Goal: Communication & Community: Answer question/provide support

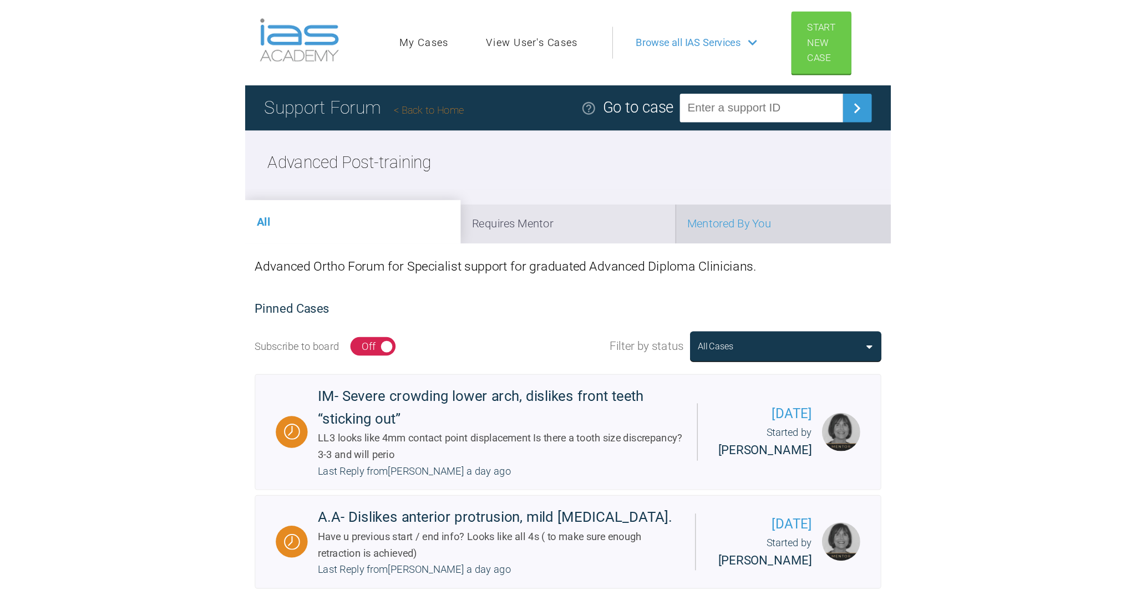
scroll to position [6, 0]
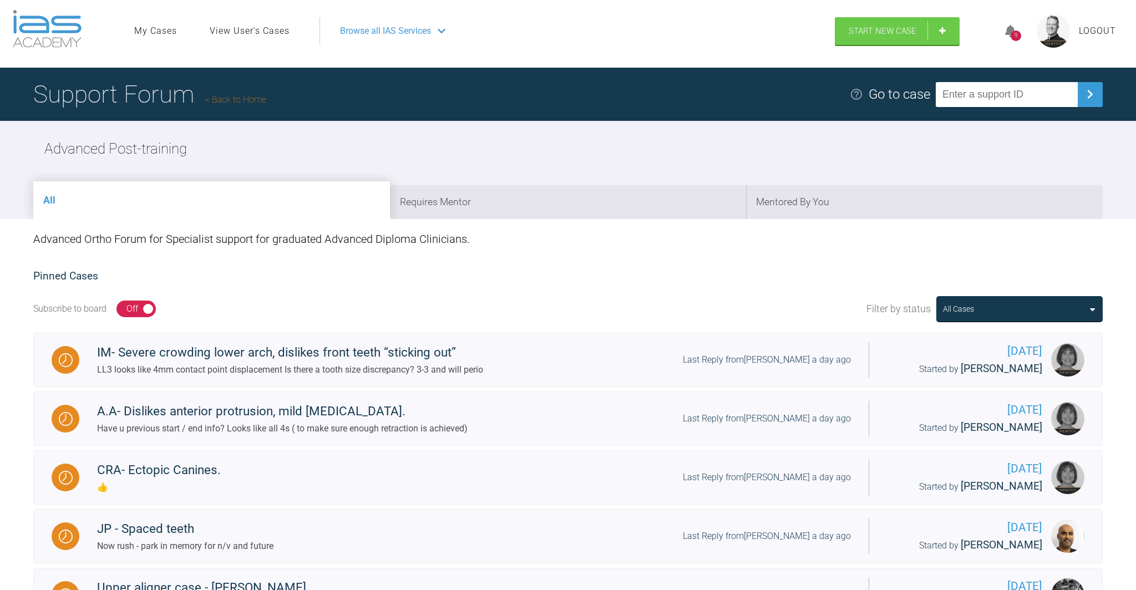
click at [561, 32] on icon at bounding box center [1010, 31] width 11 height 13
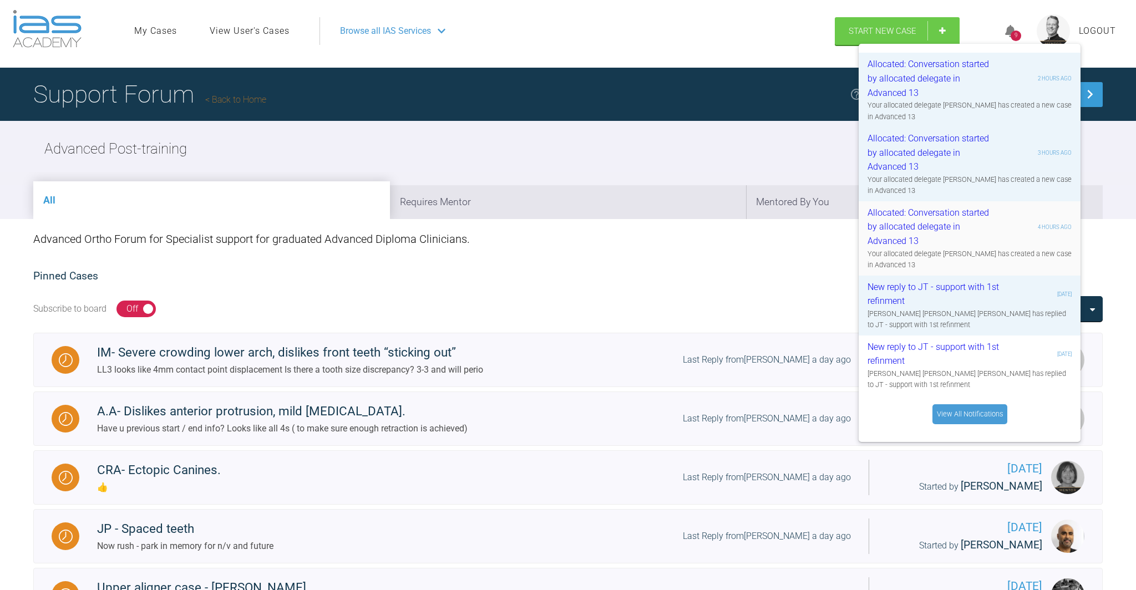
click at [561, 225] on div "Allocated: Conversation started by allocated delegate in Advanced 13" at bounding box center [934, 227] width 133 height 43
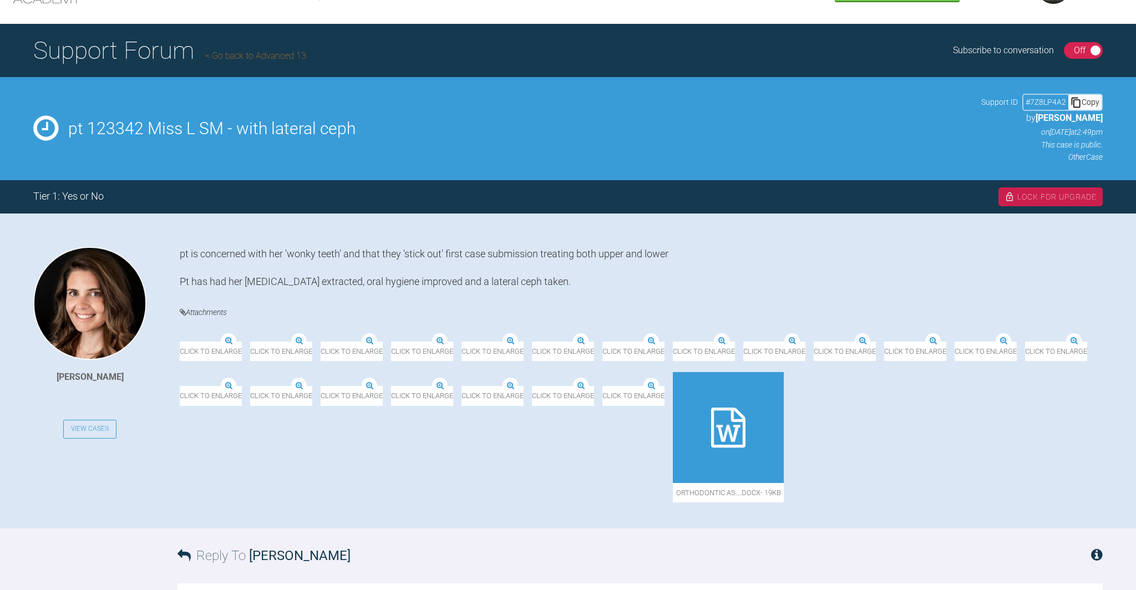
scroll to position [51, 0]
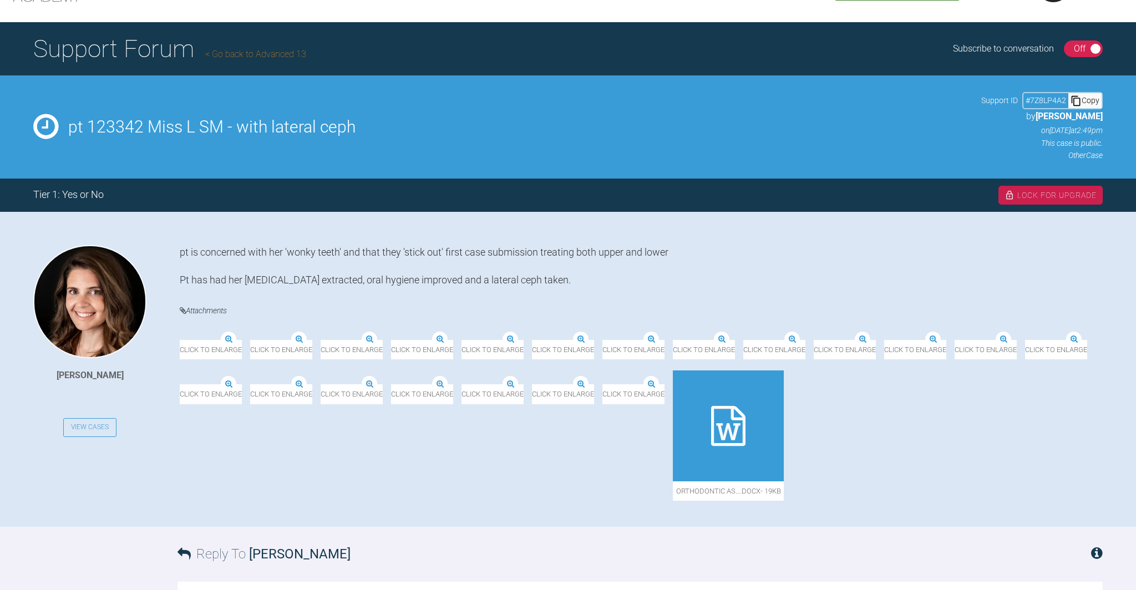
click at [391, 341] on img at bounding box center [391, 341] width 0 height 0
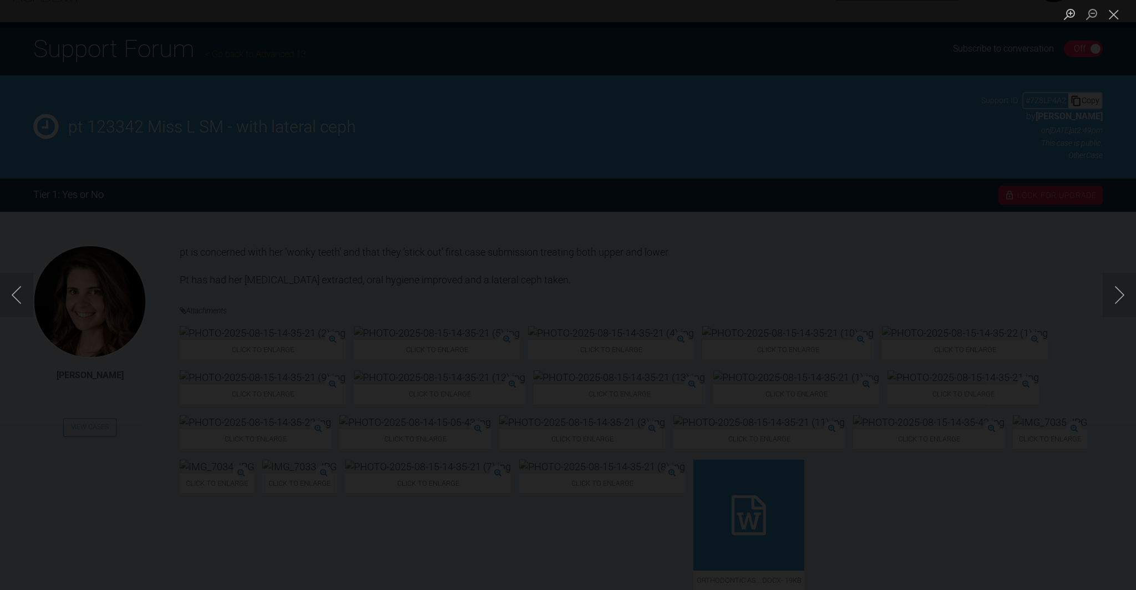
click at [636, 340] on div "Lightbox" at bounding box center [568, 295] width 1136 height 590
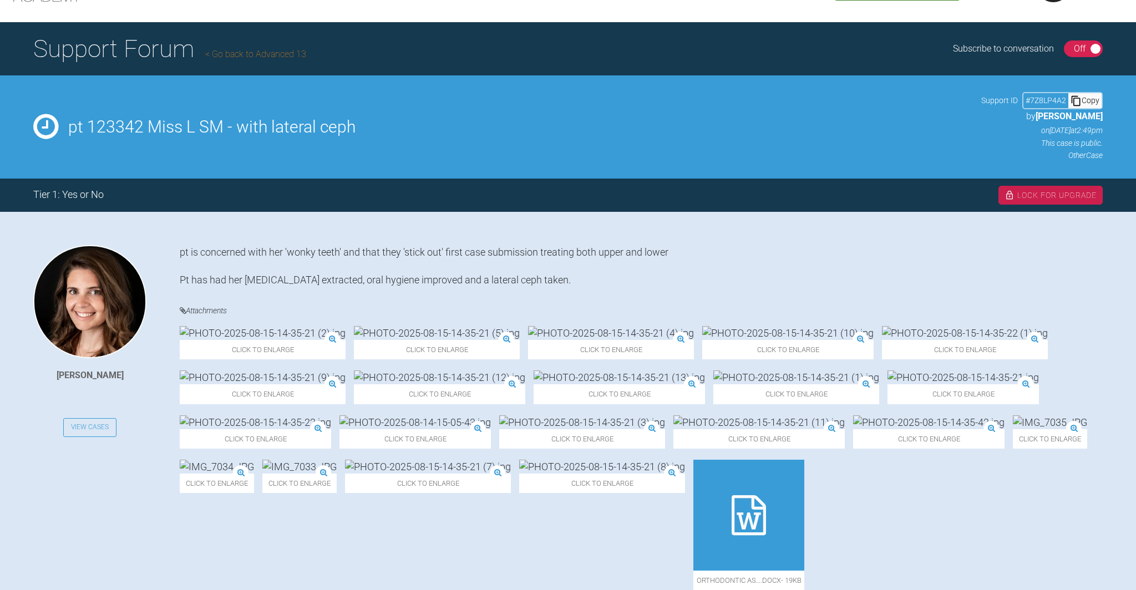
click at [702, 340] on div "Click to enlarge" at bounding box center [787, 342] width 171 height 33
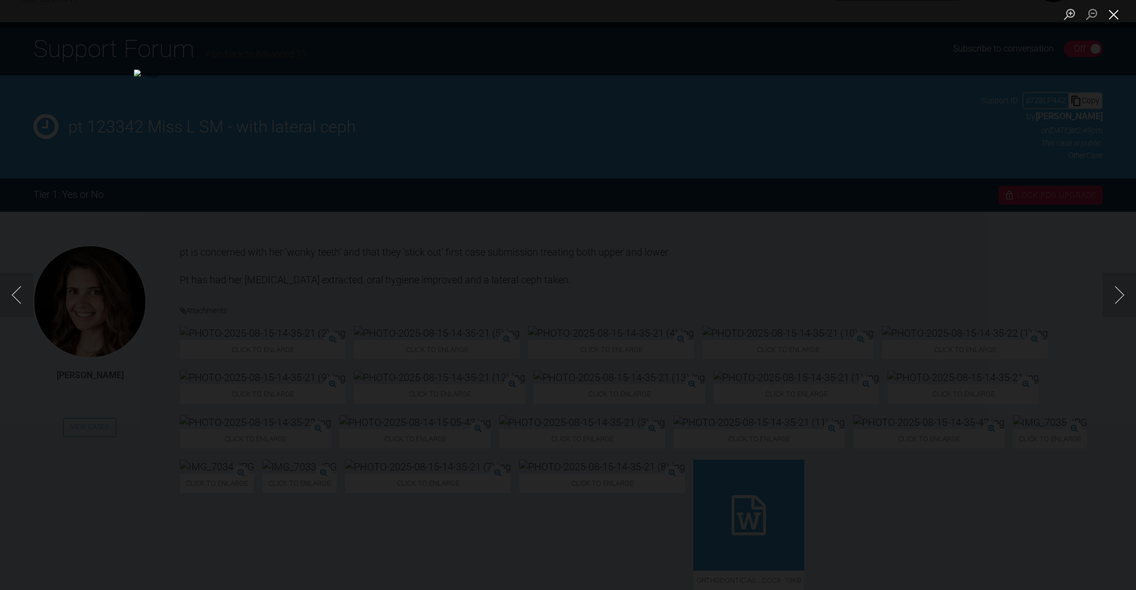
click at [1114, 15] on button "Close lightbox" at bounding box center [1114, 13] width 22 height 19
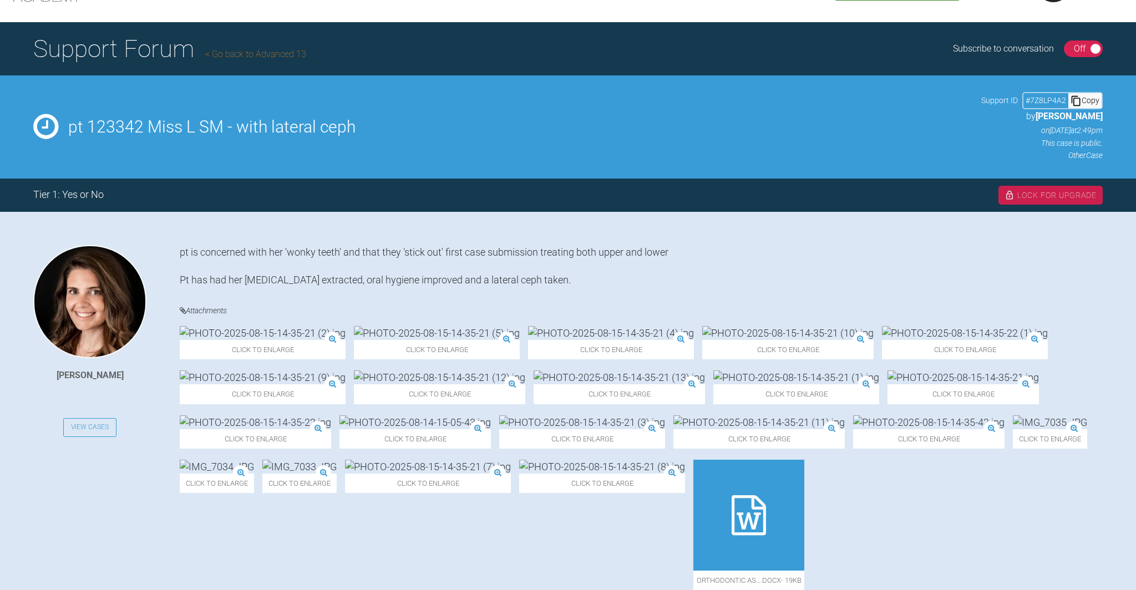
click at [534, 404] on div "Click to enlarge" at bounding box center [619, 387] width 171 height 33
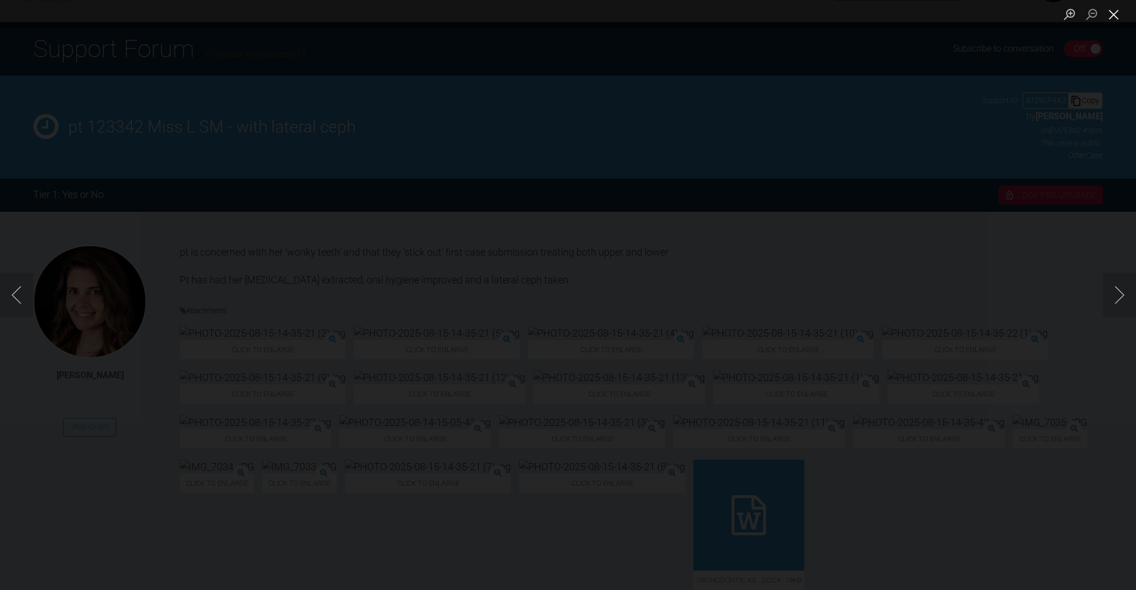
click at [1113, 12] on button "Close lightbox" at bounding box center [1114, 13] width 22 height 19
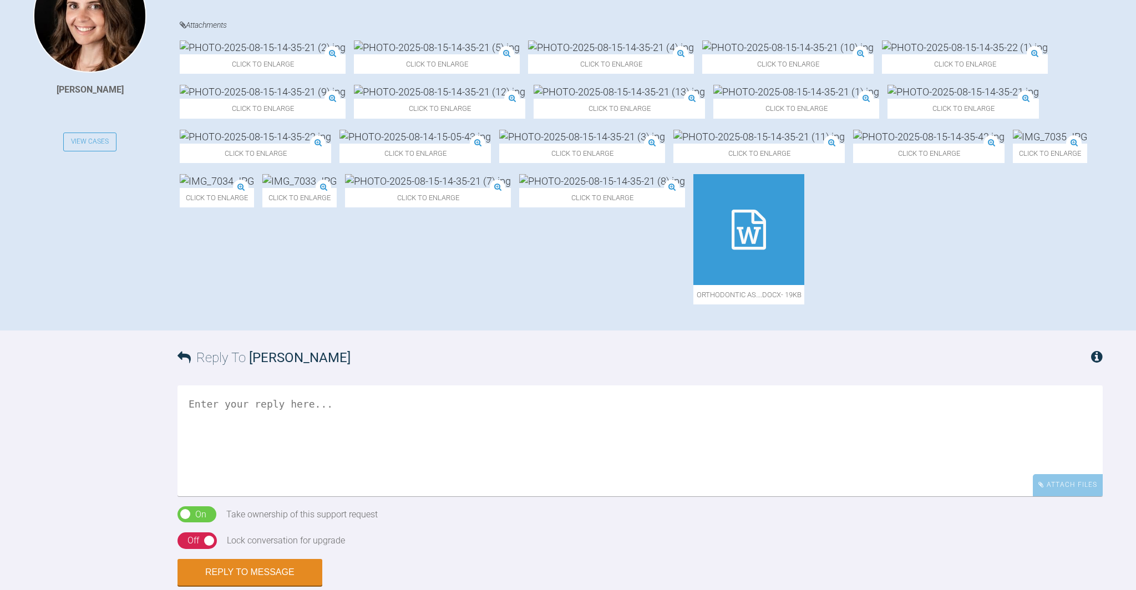
scroll to position [336, 0]
click at [853, 164] on div "Click to enlarge" at bounding box center [928, 146] width 151 height 33
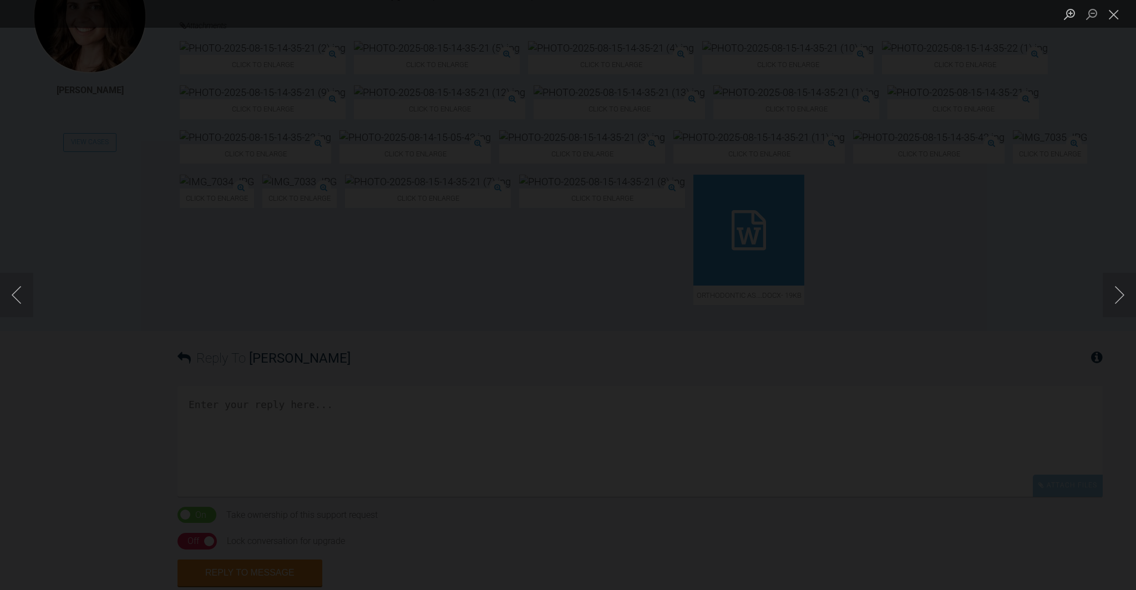
click at [568, 295] on img "Lightbox" at bounding box center [568, 295] width 0 height 0
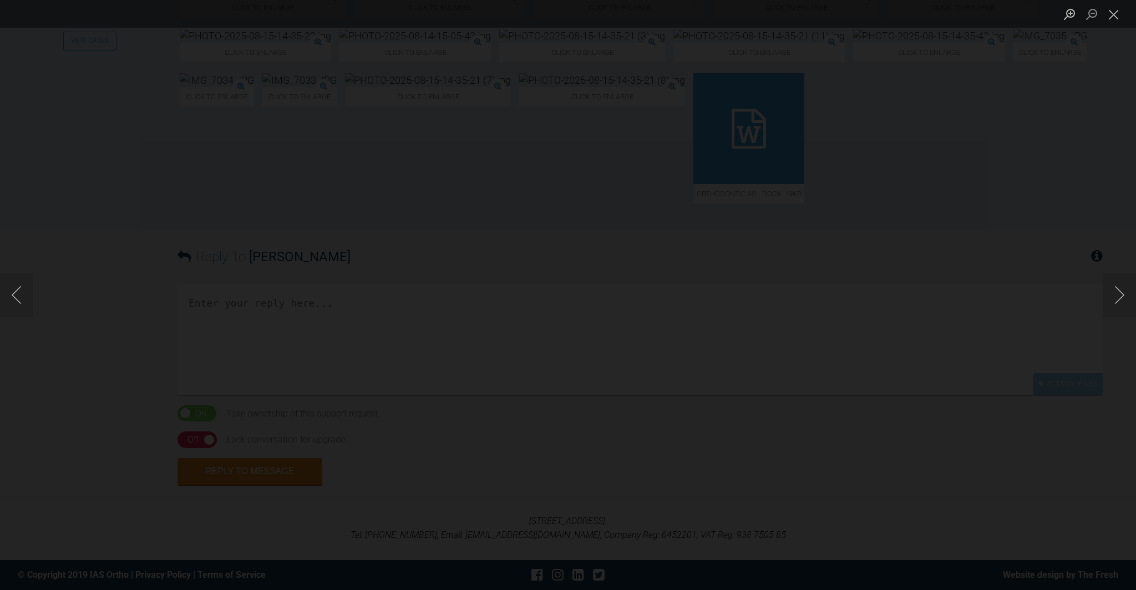
scroll to position [538, 0]
click at [1126, 293] on button "Next image" at bounding box center [1119, 295] width 33 height 44
click at [1122, 294] on button "Next image" at bounding box center [1119, 295] width 33 height 44
click at [1115, 17] on button "Close lightbox" at bounding box center [1114, 13] width 22 height 19
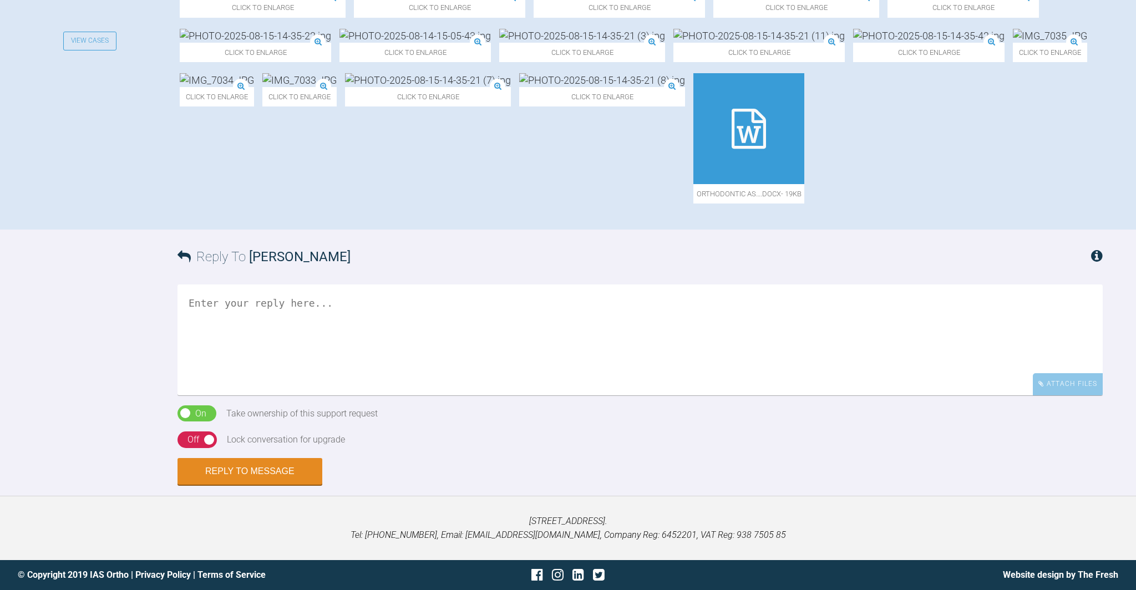
scroll to position [476, 0]
click at [766, 149] on icon at bounding box center [749, 129] width 34 height 40
click at [511, 176] on div "Click to enlarge" at bounding box center [428, 138] width 166 height 130
click at [491, 43] on img at bounding box center [414, 36] width 151 height 14
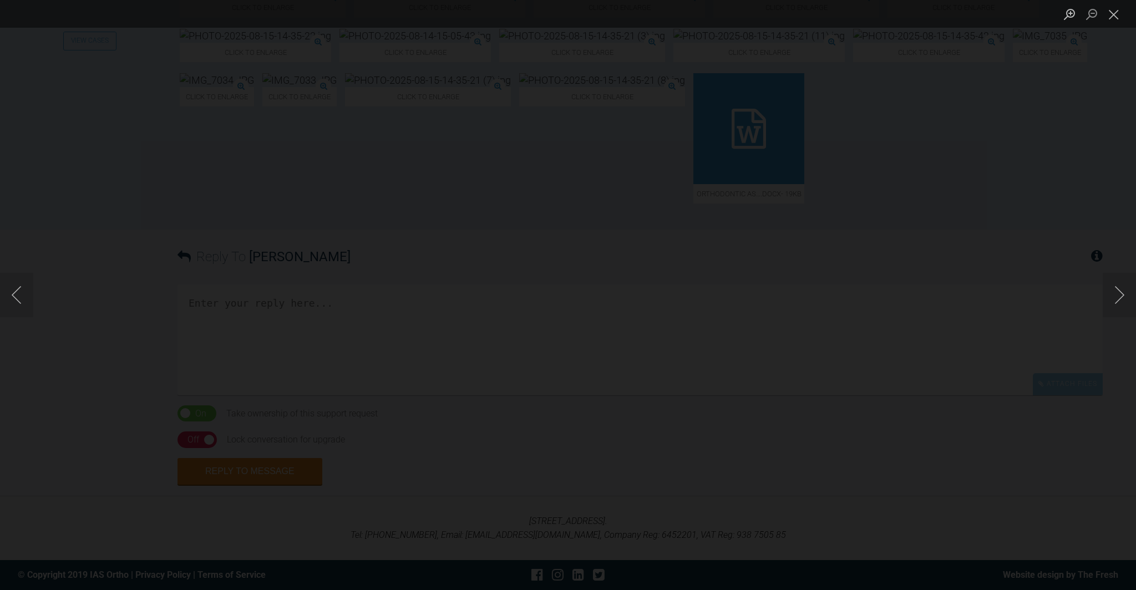
click at [568, 295] on img "Lightbox" at bounding box center [568, 295] width 0 height 0
click at [1116, 15] on button "Close lightbox" at bounding box center [1114, 13] width 22 height 19
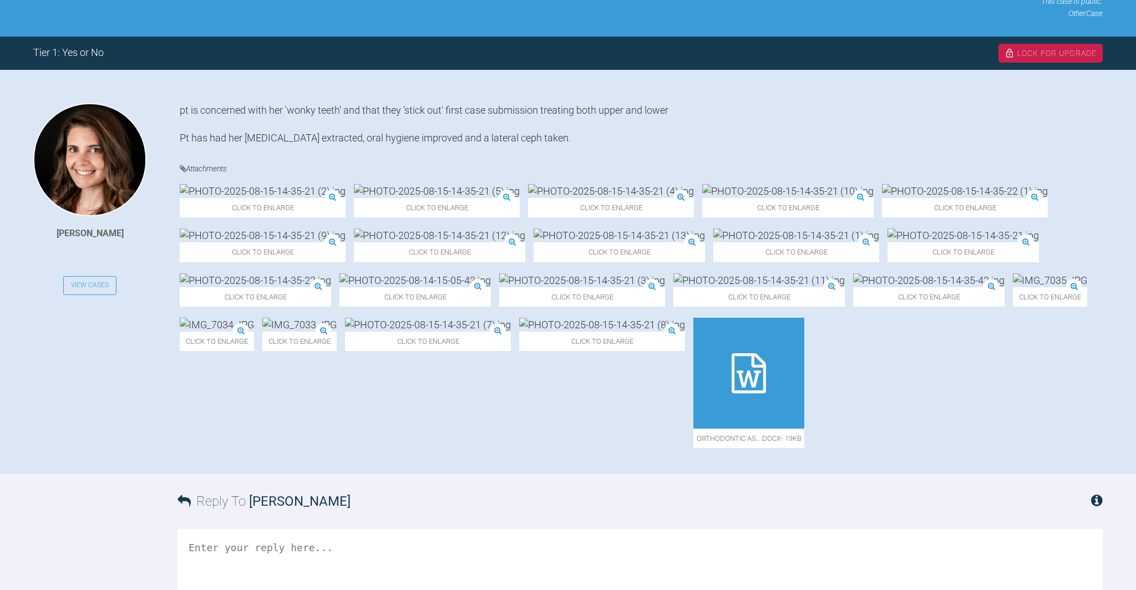
scroll to position [191, 0]
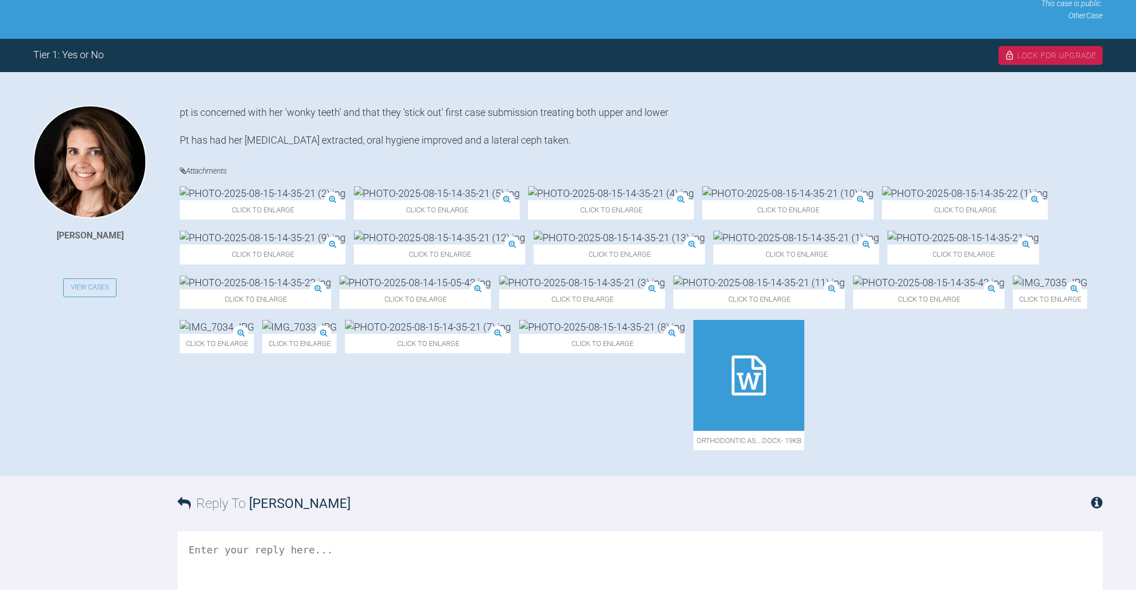
click at [713, 245] on img at bounding box center [796, 238] width 166 height 14
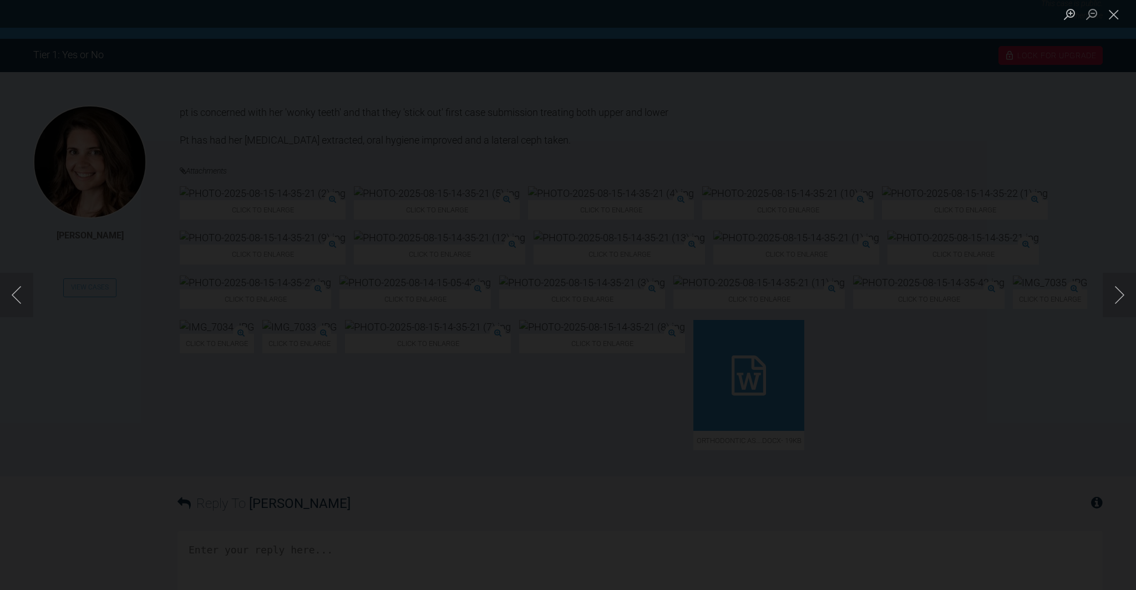
click at [364, 337] on div "Lightbox" at bounding box center [568, 295] width 1136 height 590
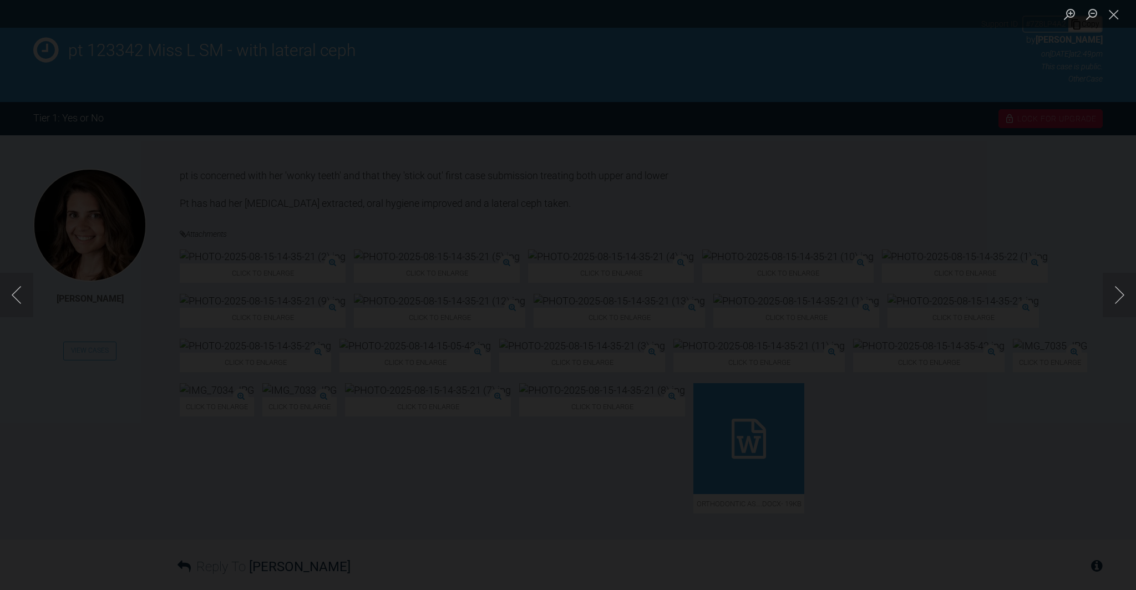
scroll to position [123, 0]
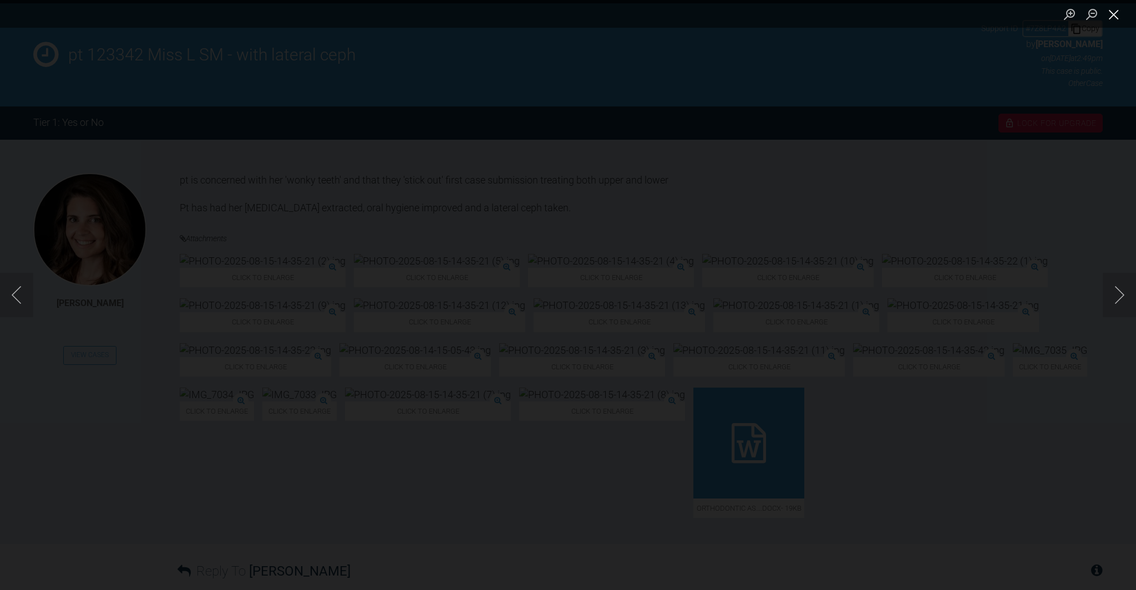
click at [1116, 15] on button "Close lightbox" at bounding box center [1114, 13] width 22 height 19
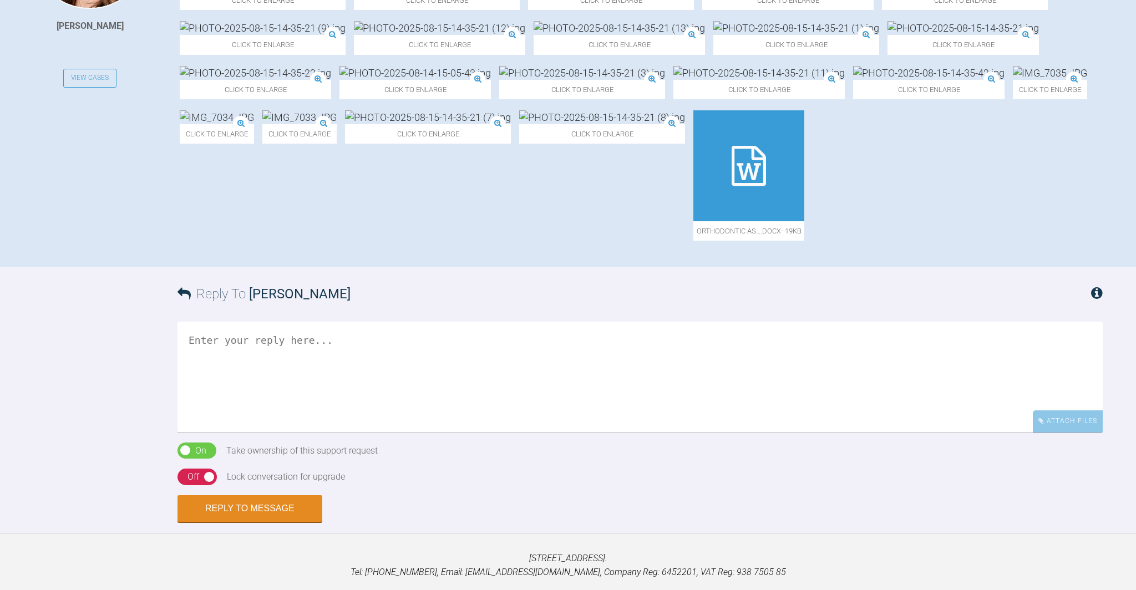
scroll to position [405, 0]
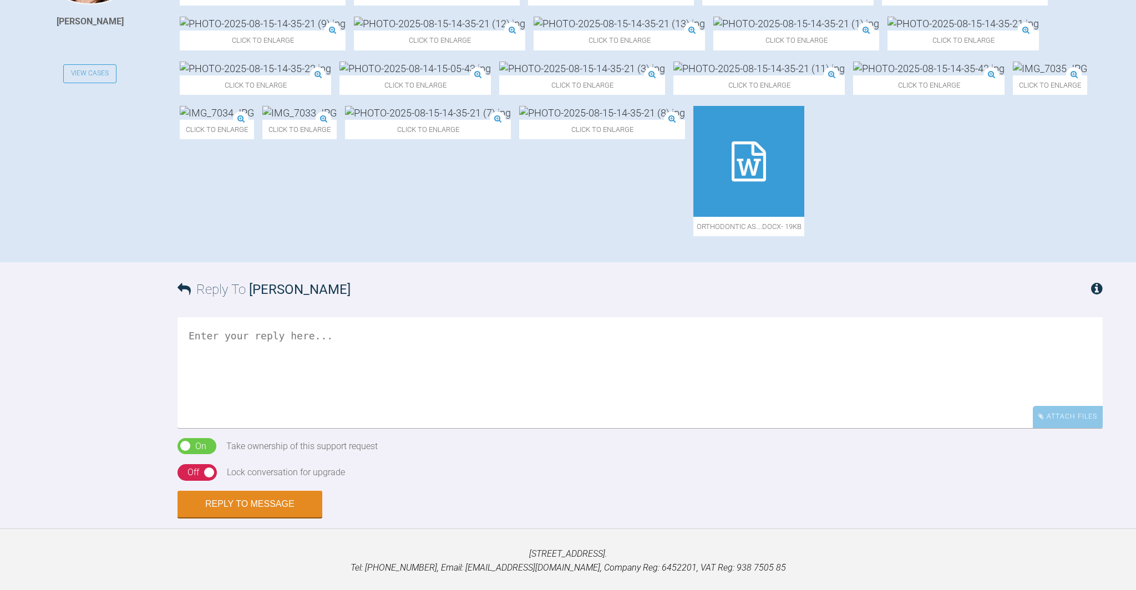
click at [491, 75] on img at bounding box center [414, 69] width 151 height 14
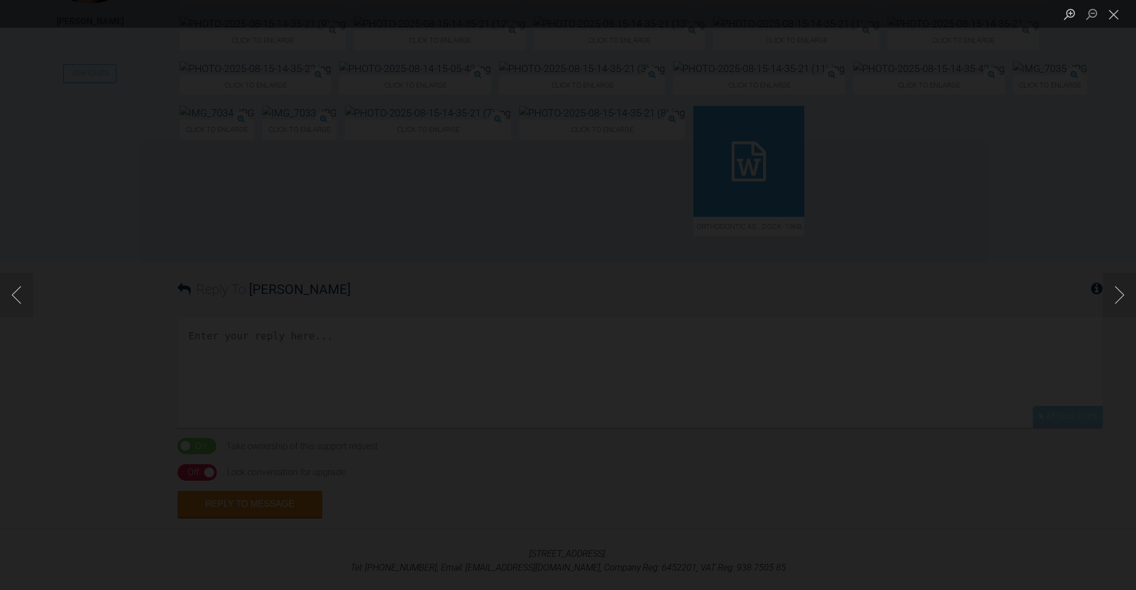
click at [716, 172] on div "Lightbox" at bounding box center [568, 295] width 1136 height 590
click at [1113, 11] on button "Close lightbox" at bounding box center [1114, 13] width 22 height 19
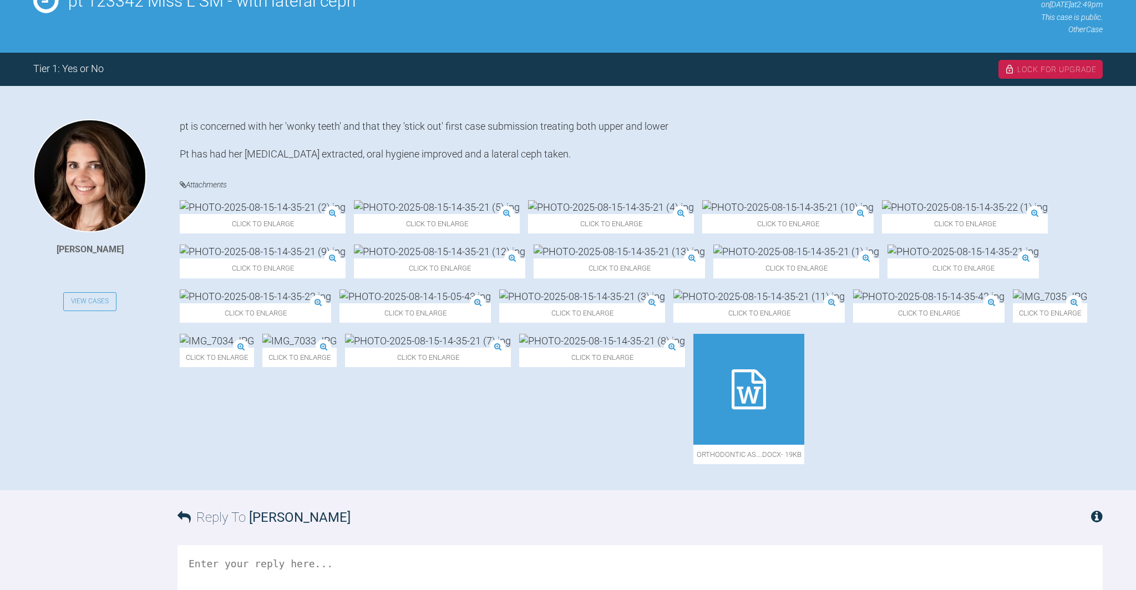
scroll to position [175, 0]
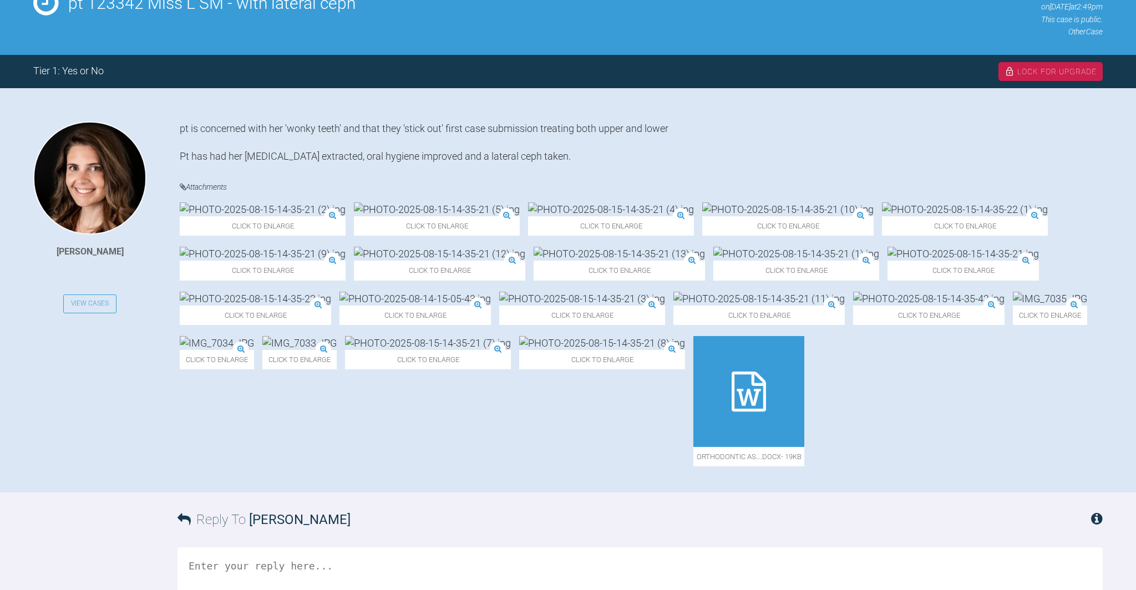
click at [685, 350] on img at bounding box center [602, 343] width 166 height 14
click at [766, 412] on icon at bounding box center [749, 392] width 34 height 40
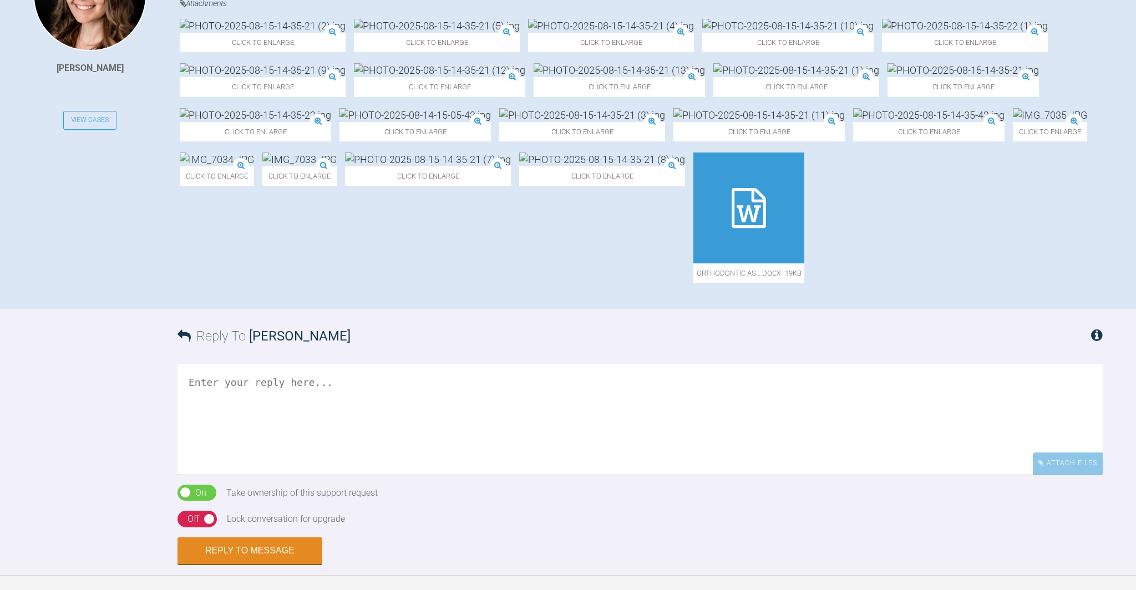
scroll to position [567, 0]
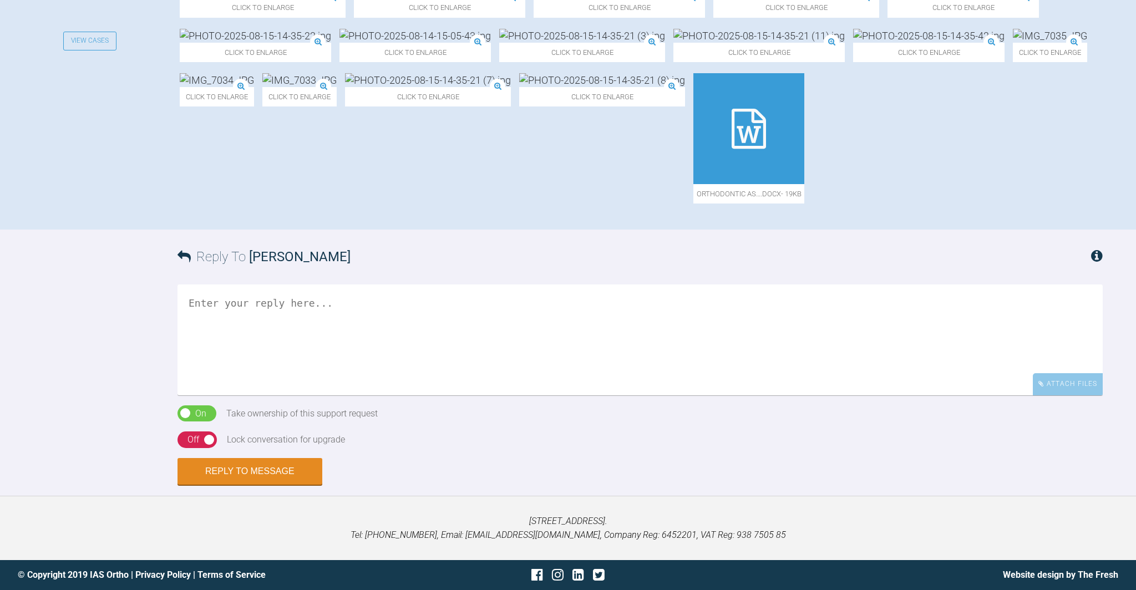
click at [211, 310] on textarea at bounding box center [640, 340] width 925 height 111
click at [207, 394] on textarea "Dear Alexandra Thaks for the view of records" at bounding box center [640, 340] width 925 height 111
click at [373, 396] on textarea "Dear Alexandra Thanks for the view of records" at bounding box center [640, 340] width 925 height 111
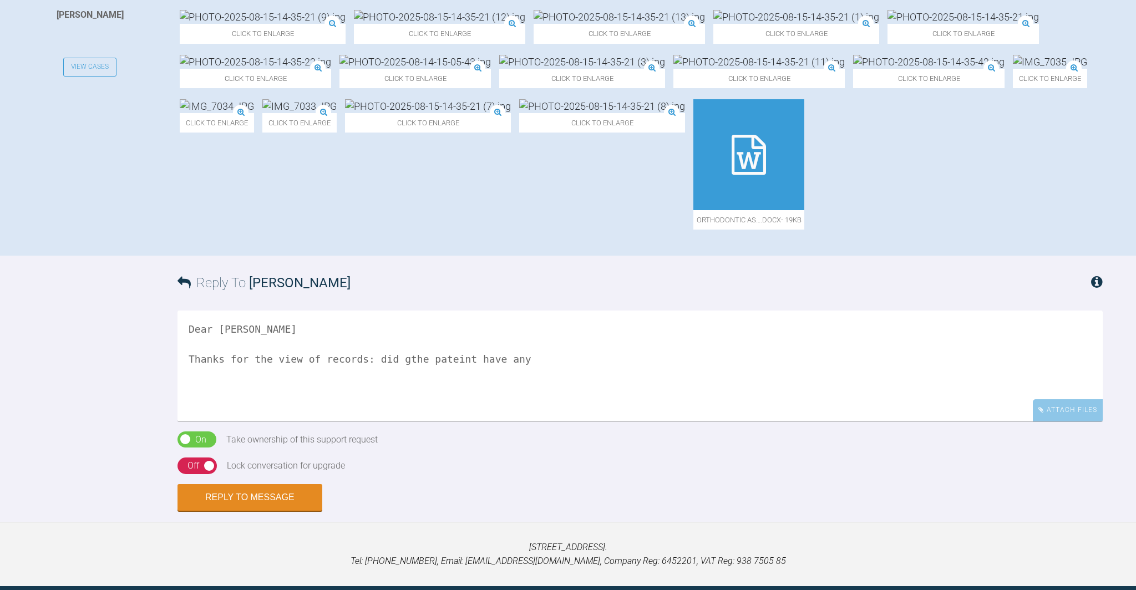
scroll to position [422, 0]
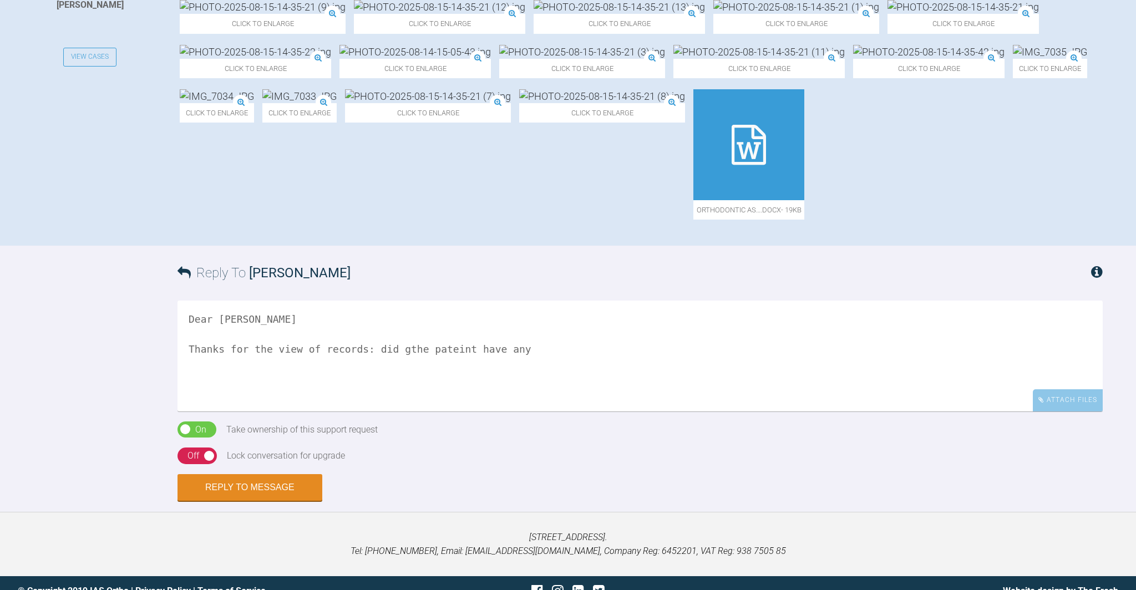
click at [410, 412] on textarea "Dear Alexandra Thanks for the view of records: did gthe pateint have any" at bounding box center [640, 356] width 925 height 111
click at [449, 412] on textarea "Dear Alexandra Thanks for the view of records: did the pateint have any" at bounding box center [640, 356] width 925 height 111
click at [533, 412] on textarea "Dear Alexandra Thanks for the view of records: did the patient have any" at bounding box center [640, 356] width 925 height 111
click at [704, 412] on textarea "Dear Alexandra Thanks for the view of records: did the patient have any past fi…" at bounding box center [640, 356] width 925 height 111
drag, startPoint x: 745, startPoint y: 476, endPoint x: 746, endPoint y: 483, distance: 6.7
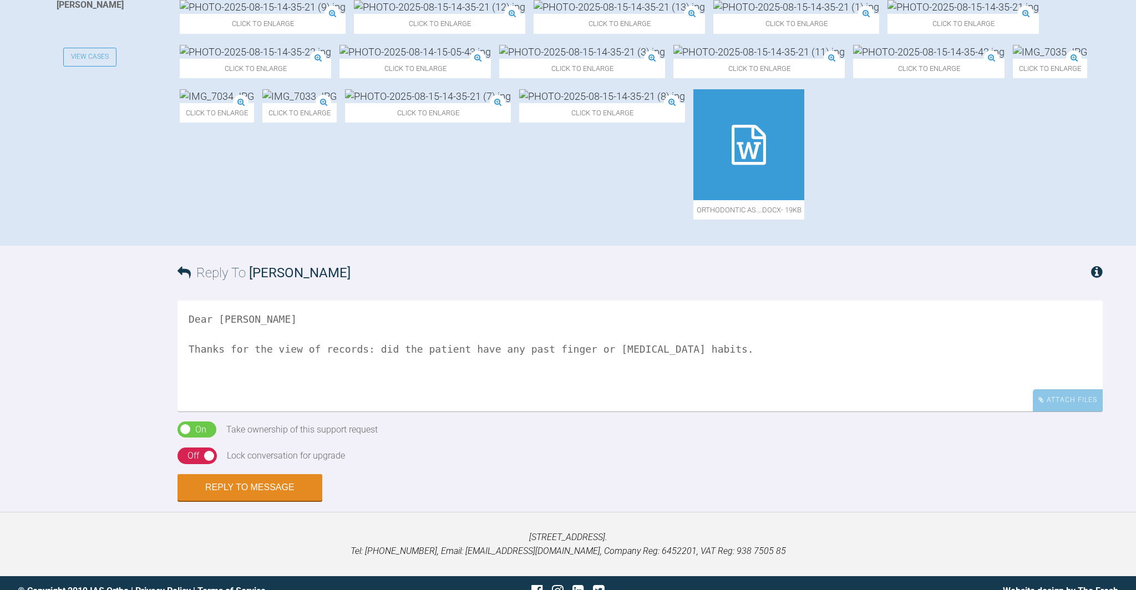
click at [746, 412] on textarea "Dear Alexandra Thanks for the view of records: did the patient have any past fi…" at bounding box center [640, 356] width 925 height 111
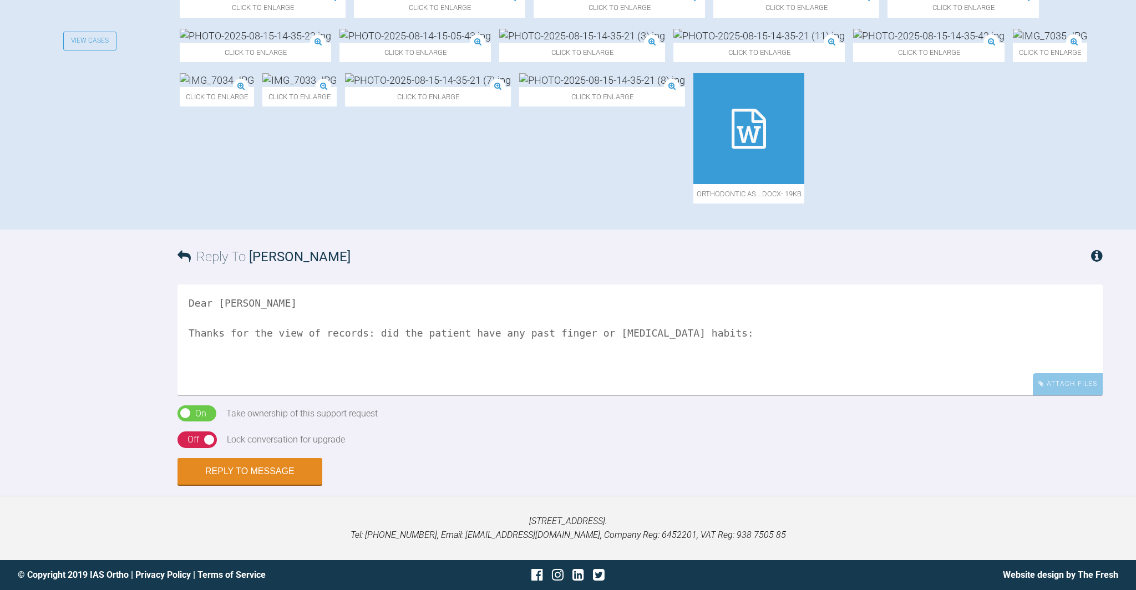
scroll to position [444, 0]
drag, startPoint x: 746, startPoint y: 454, endPoint x: 751, endPoint y: 467, distance: 13.7
click at [746, 396] on textarea "Dear Alexandra Thanks for the view of records: did the patient have any past fi…" at bounding box center [640, 340] width 925 height 111
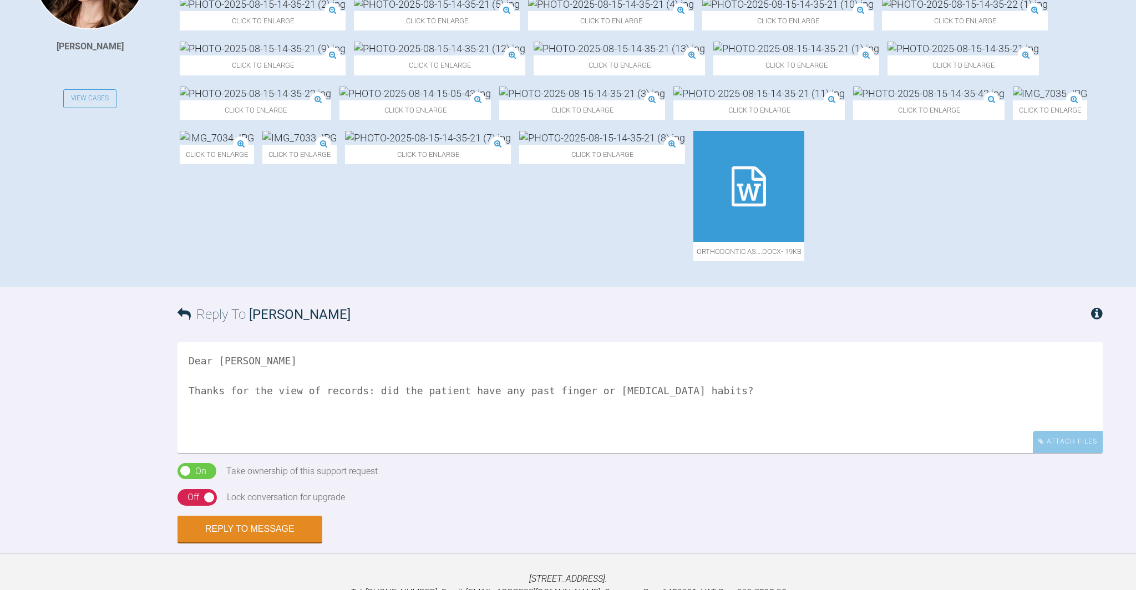
scroll to position [382, 0]
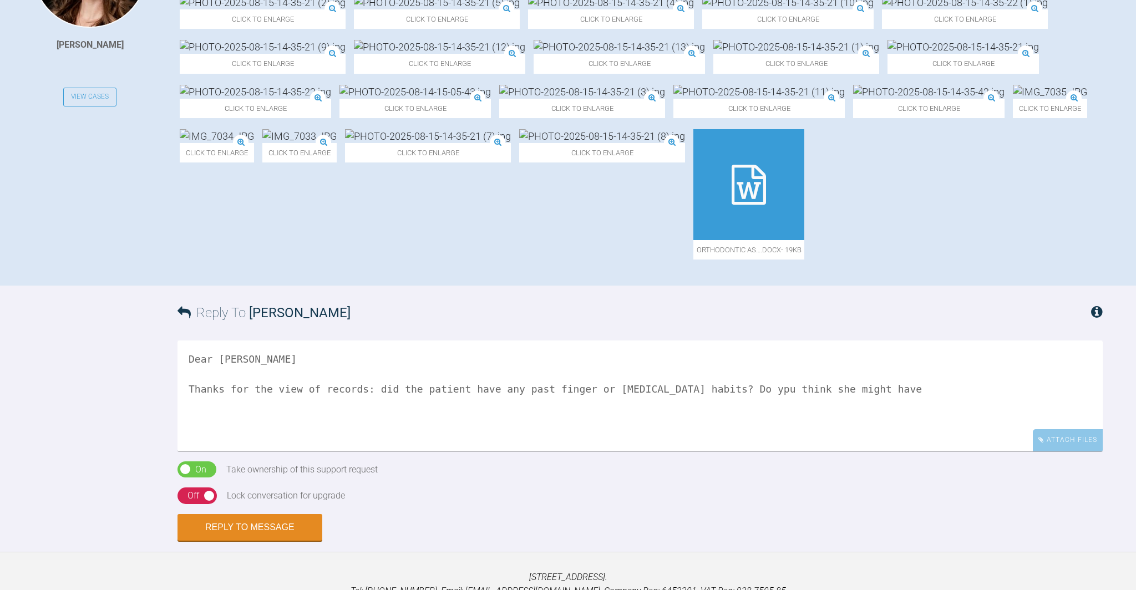
click at [786, 452] on textarea "Dear Alexandra Thanks for the view of records: did the patient have any past fi…" at bounding box center [640, 396] width 925 height 111
click at [922, 452] on textarea "Dear Alexandra Thanks for the view of records: did the patient have any past fi…" at bounding box center [640, 396] width 925 height 111
click at [328, 452] on textarea "Dear Alexandra Thanks for the view of records: did the patient have any past fi…" at bounding box center [640, 396] width 925 height 111
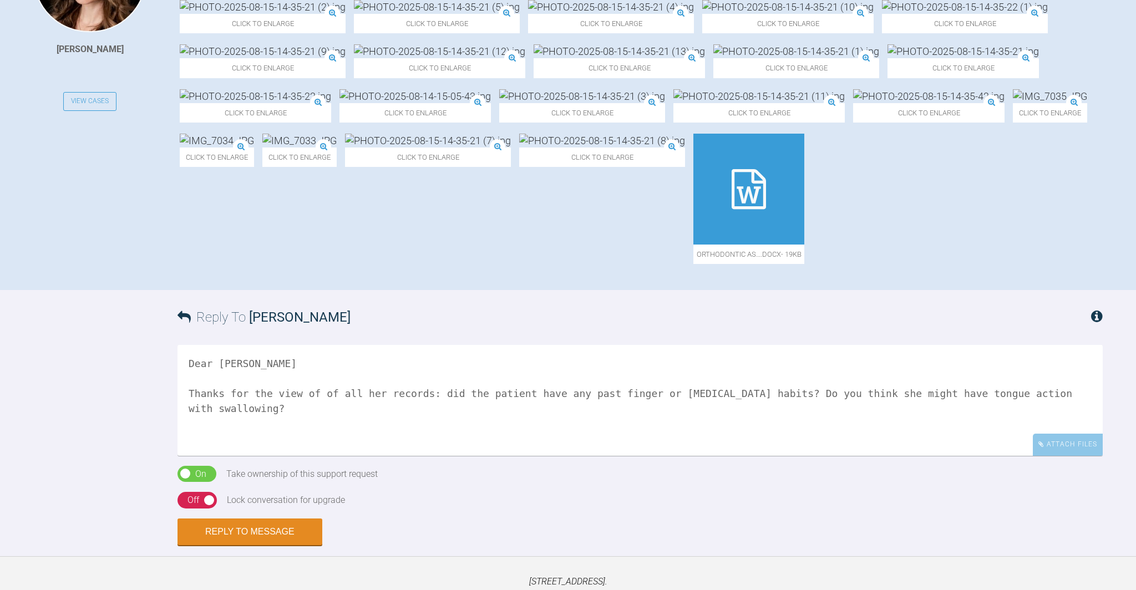
scroll to position [378, 0]
click at [990, 455] on textarea "Dear Alexandra Thanks for the view of of all her records: did the patient have …" at bounding box center [640, 399] width 925 height 111
click at [330, 455] on textarea "Dear Alexandra Thanks for the view of of all her records: did the patient have …" at bounding box center [640, 399] width 925 height 111
click at [853, 103] on img at bounding box center [928, 96] width 151 height 14
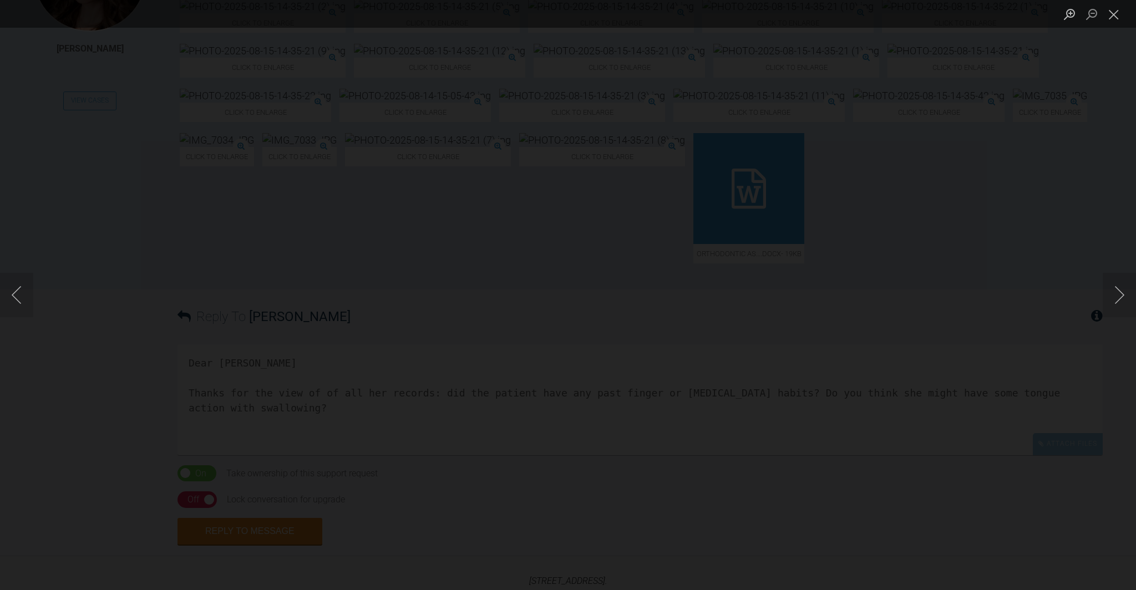
click at [845, 221] on div "Lightbox" at bounding box center [568, 295] width 1136 height 590
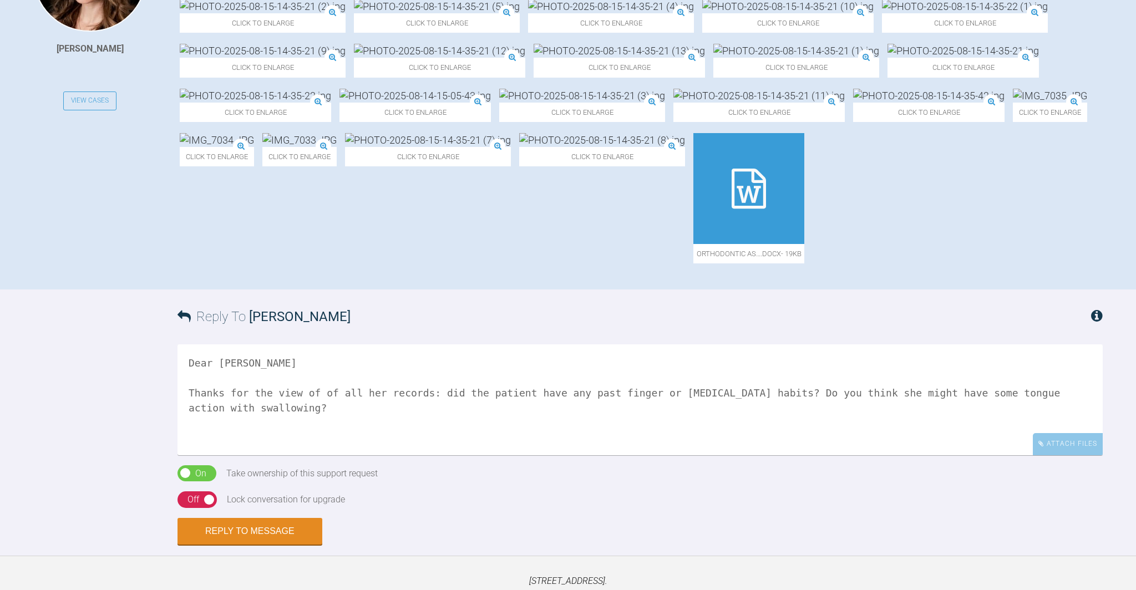
click at [351, 455] on textarea "Dear Alexandra Thanks for the view of of all her records: did the patient have …" at bounding box center [640, 399] width 925 height 111
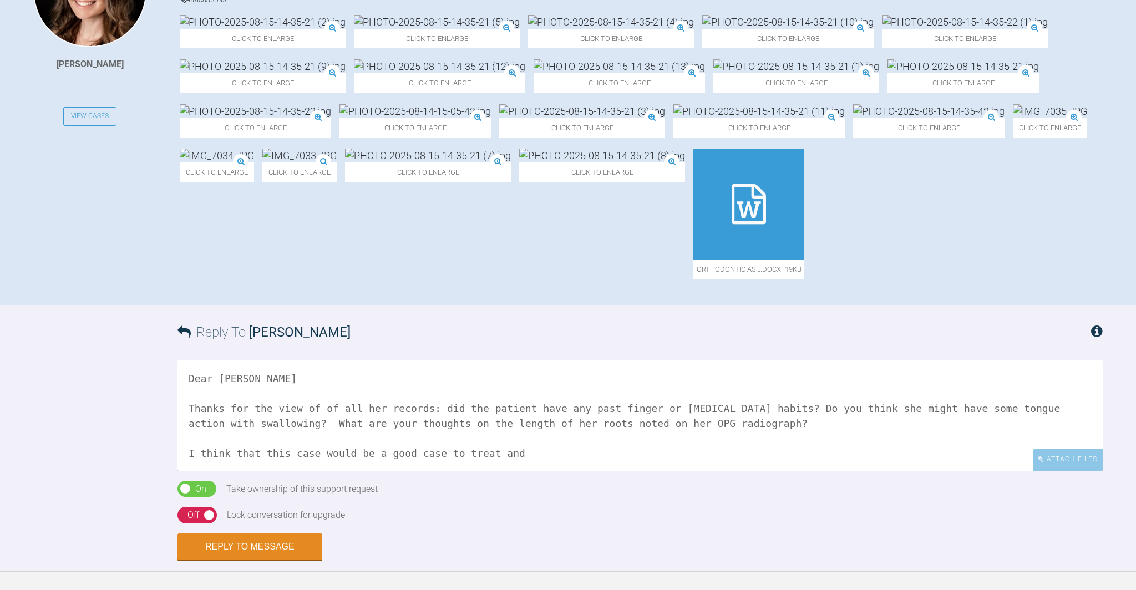
scroll to position [1, 0]
click at [748, 471] on textarea "Dear Alexandra Thanks for the view of of all her records: did the patient have …" at bounding box center [640, 415] width 925 height 111
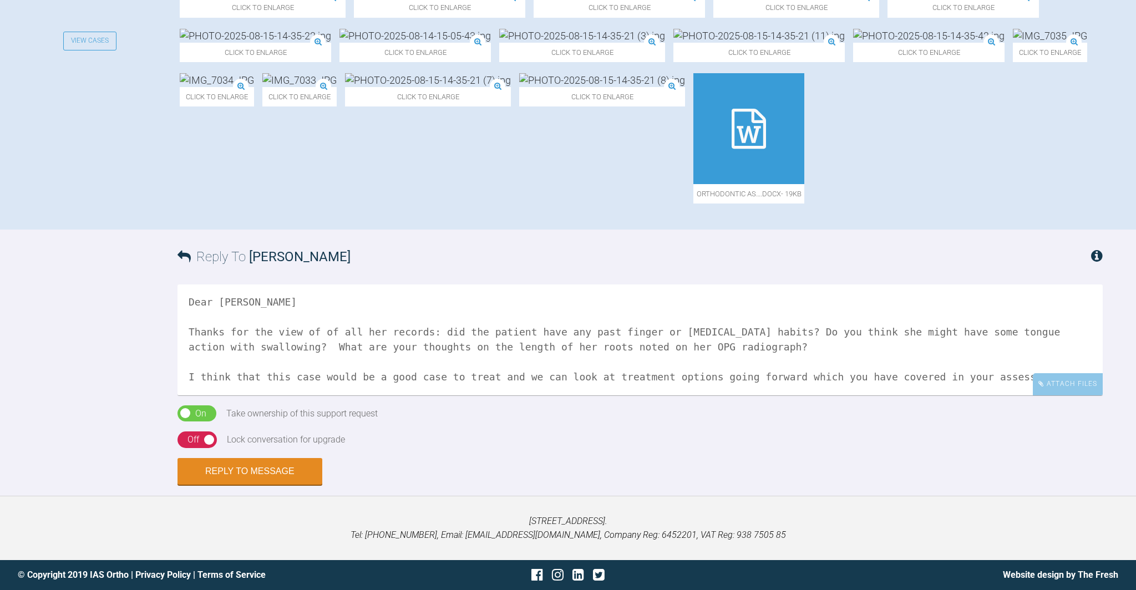
scroll to position [565, 0]
click at [189, 388] on textarea "Dear Alexandra Thanks for the view of of all her records: did the patient have …" at bounding box center [640, 340] width 925 height 111
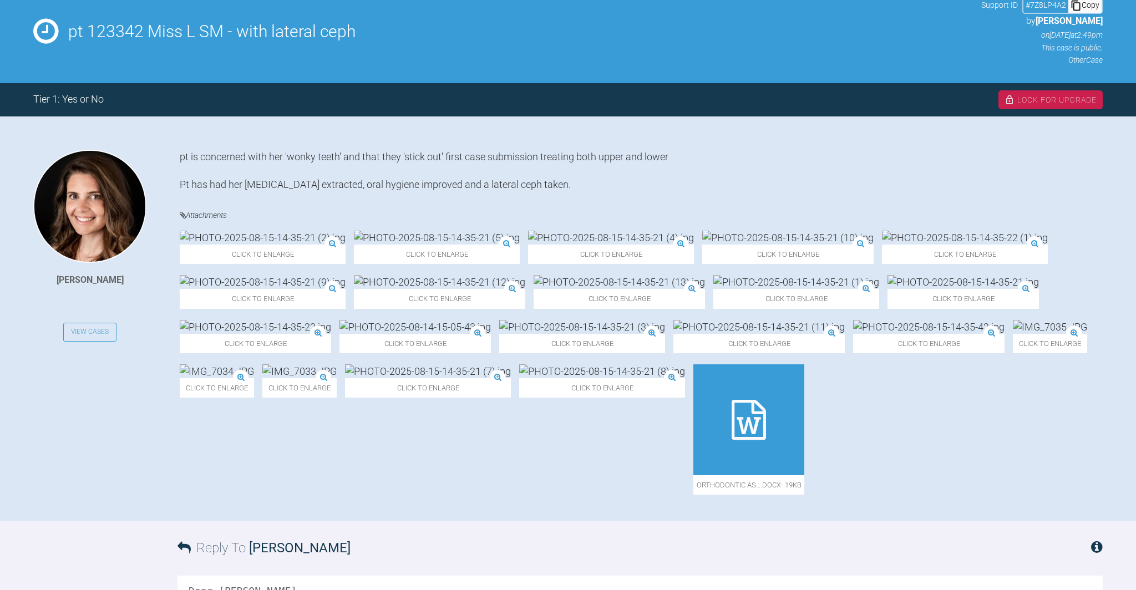
scroll to position [0, 0]
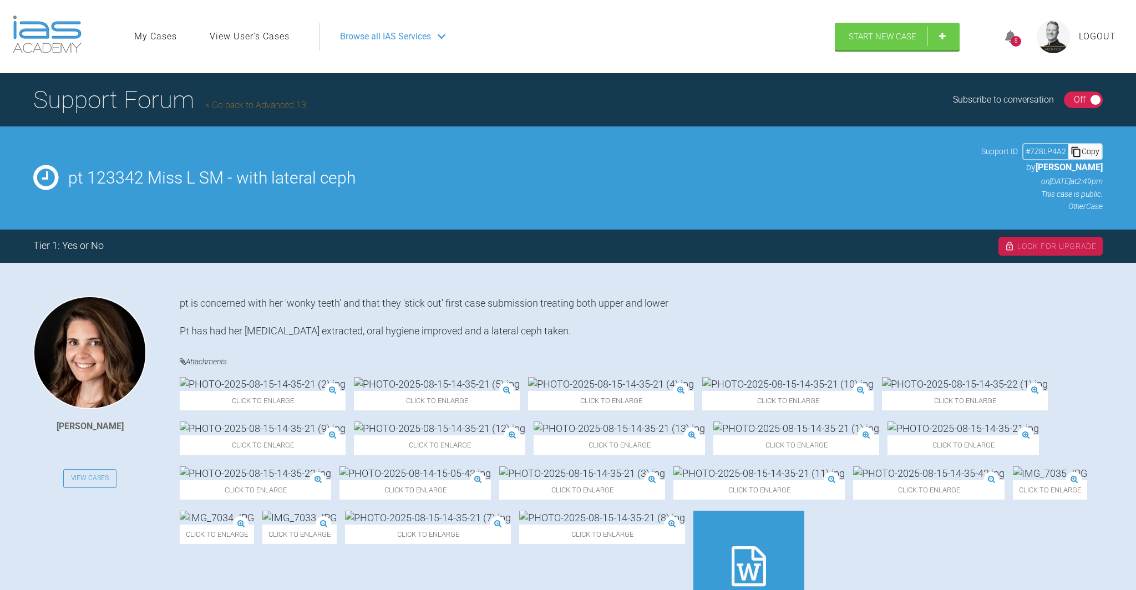
type textarea "Dear Alexandra Thanks for the view of of all her records: did the patient have …"
click at [1014, 43] on div "8" at bounding box center [1016, 41] width 11 height 11
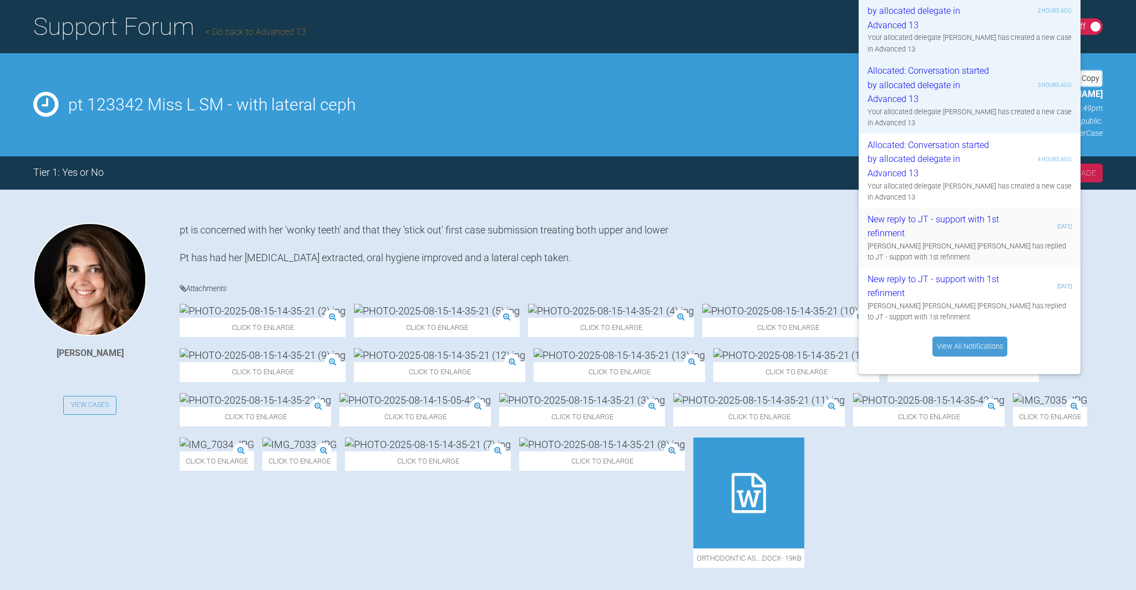
scroll to position [71, 0]
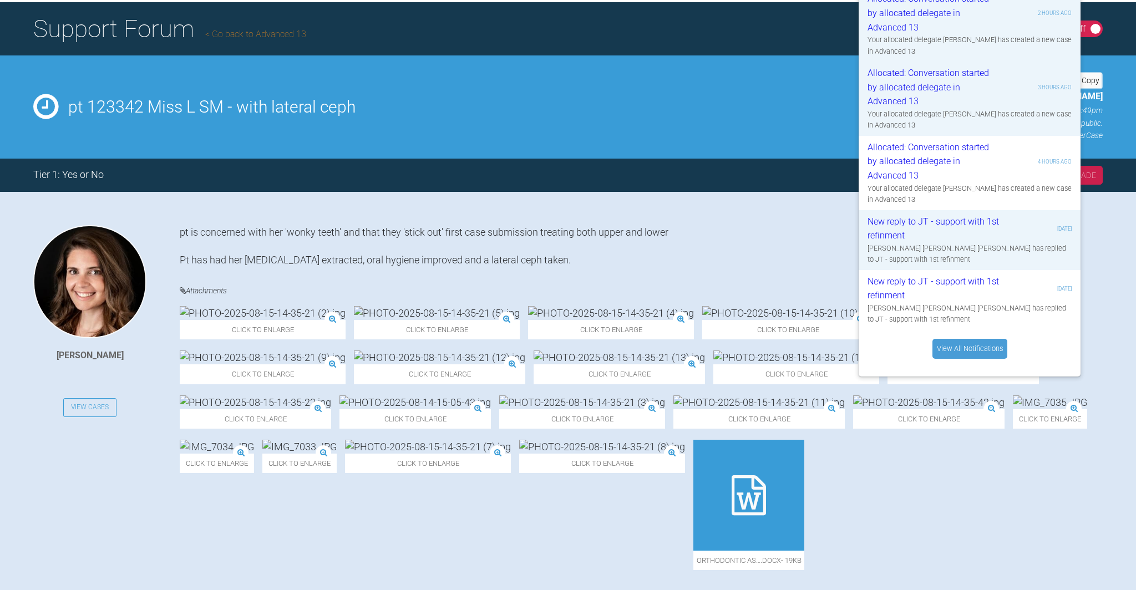
click at [974, 351] on link "View All Notifications" at bounding box center [969, 349] width 75 height 20
click at [753, 252] on div "pt is concerned with her 'wonky teeth' and that they 'stick out' first case sub…" at bounding box center [641, 246] width 923 height 42
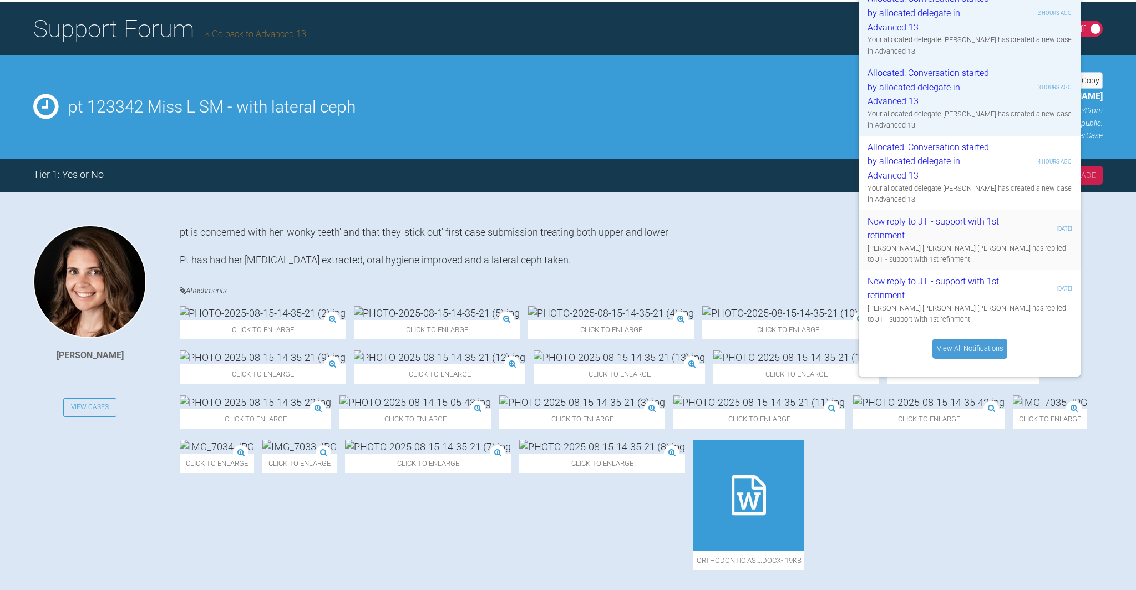
click at [987, 233] on div "New reply to JT - support with 1st refinment" at bounding box center [934, 229] width 133 height 28
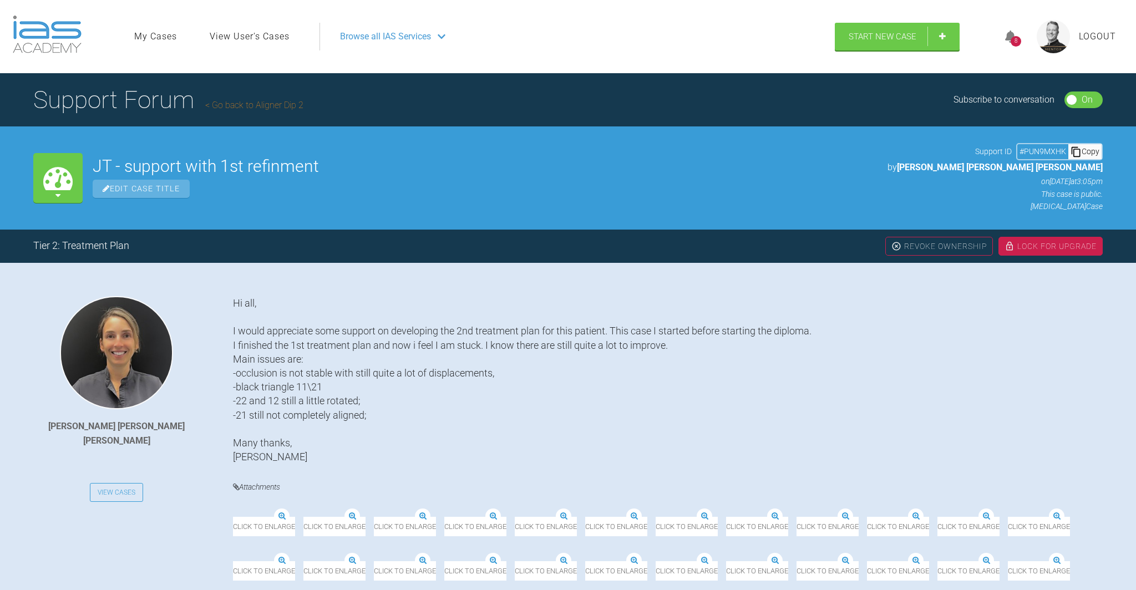
click at [1016, 37] on div "8" at bounding box center [1016, 41] width 11 height 11
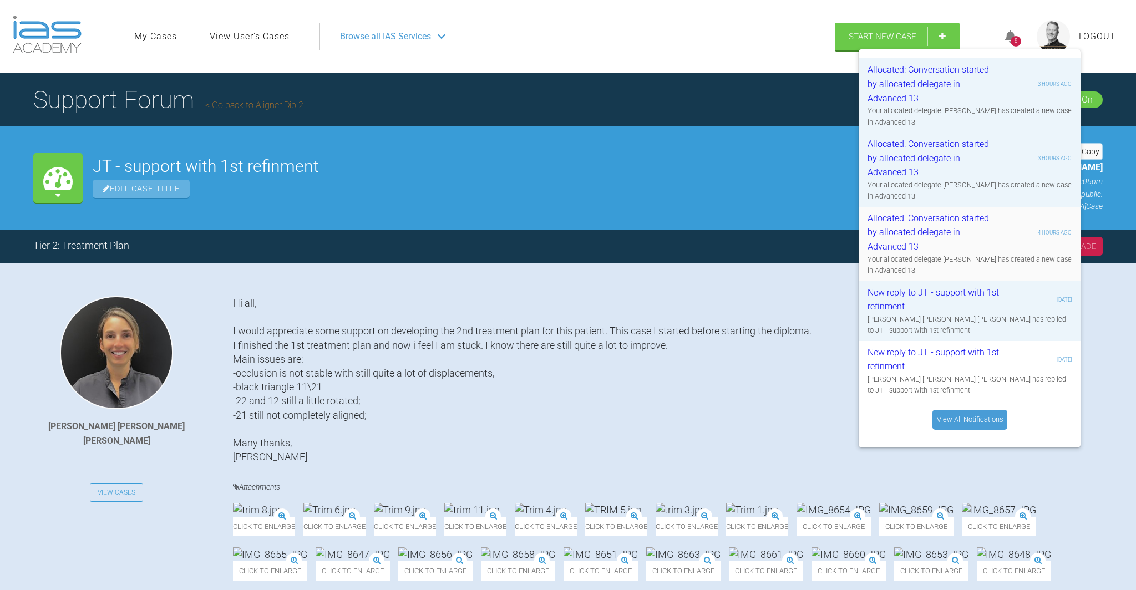
click at [975, 231] on div "Allocated: Conversation started by allocated delegate in Advanced 13" at bounding box center [934, 232] width 133 height 43
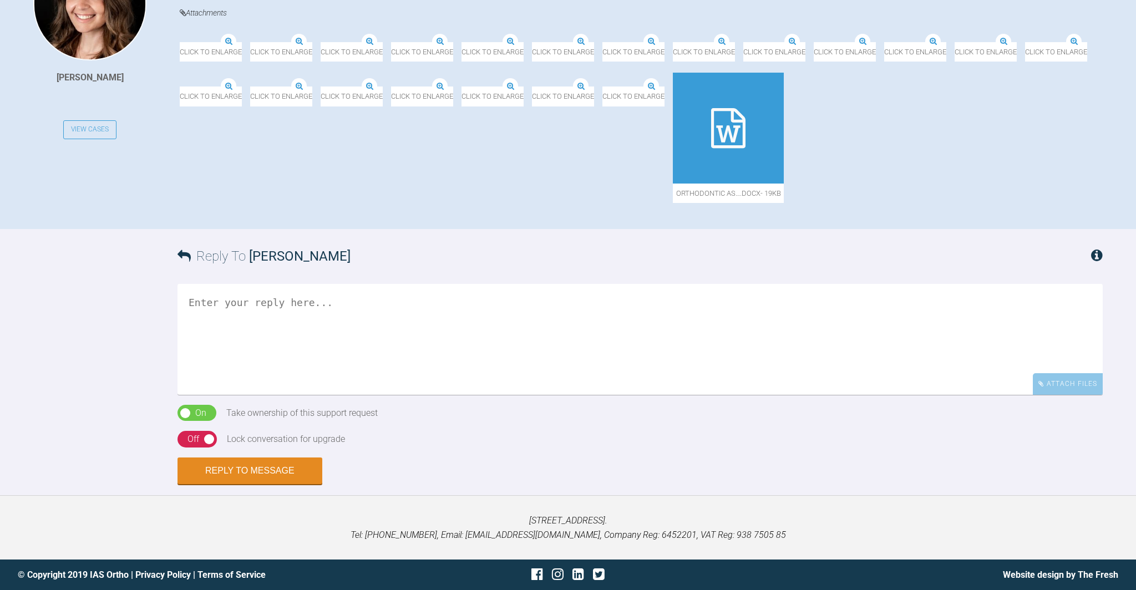
scroll to position [567, 0]
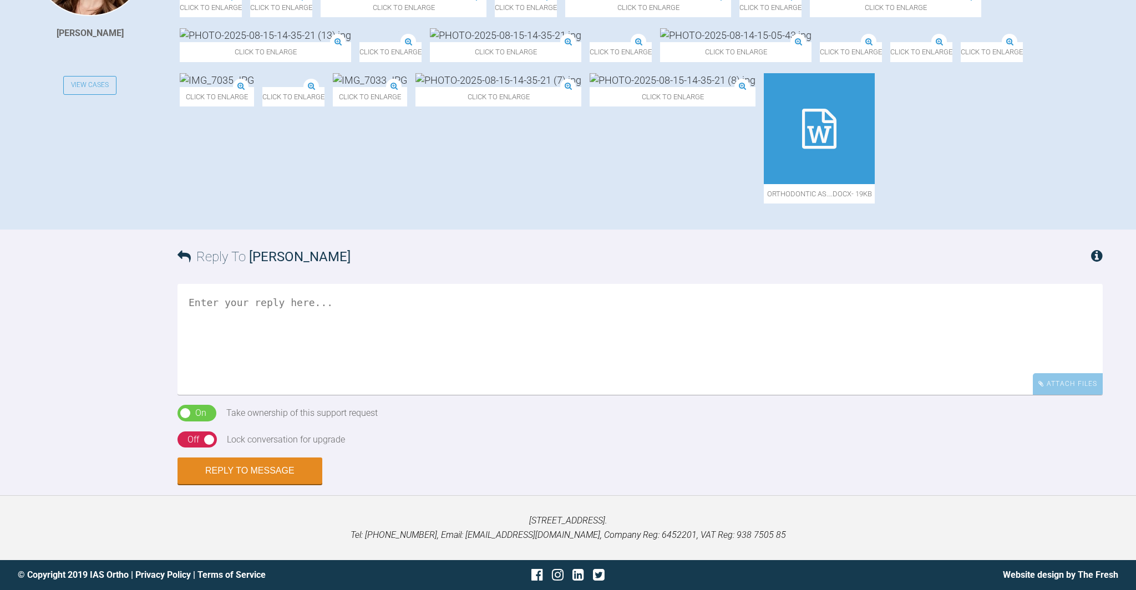
click at [301, 295] on textarea at bounding box center [640, 339] width 925 height 111
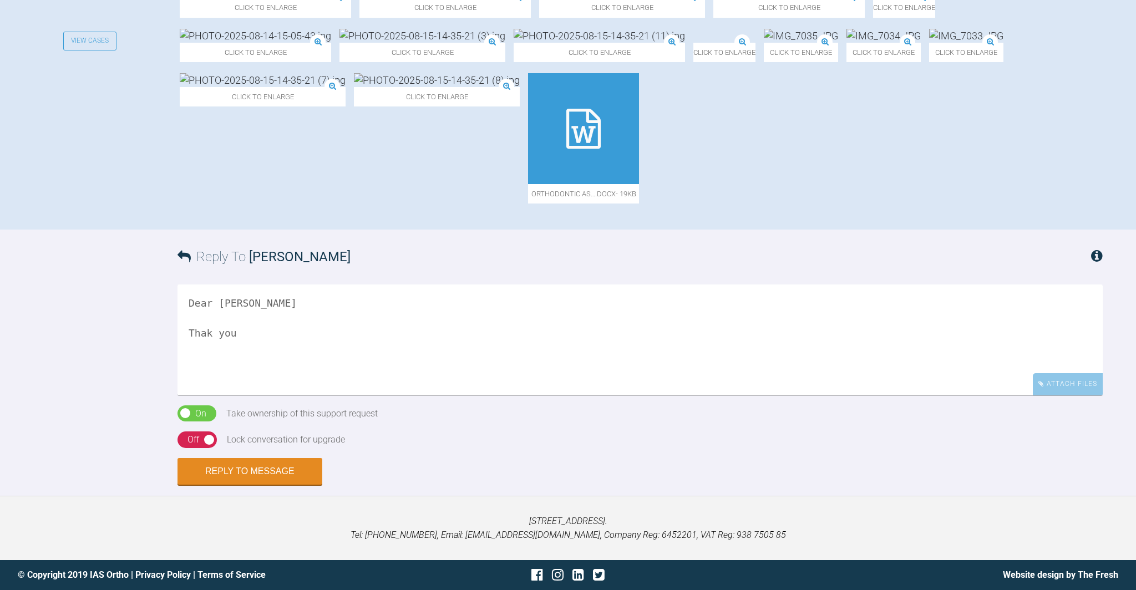
click at [207, 329] on textarea "Dear [PERSON_NAME] Thak you" at bounding box center [640, 340] width 925 height 111
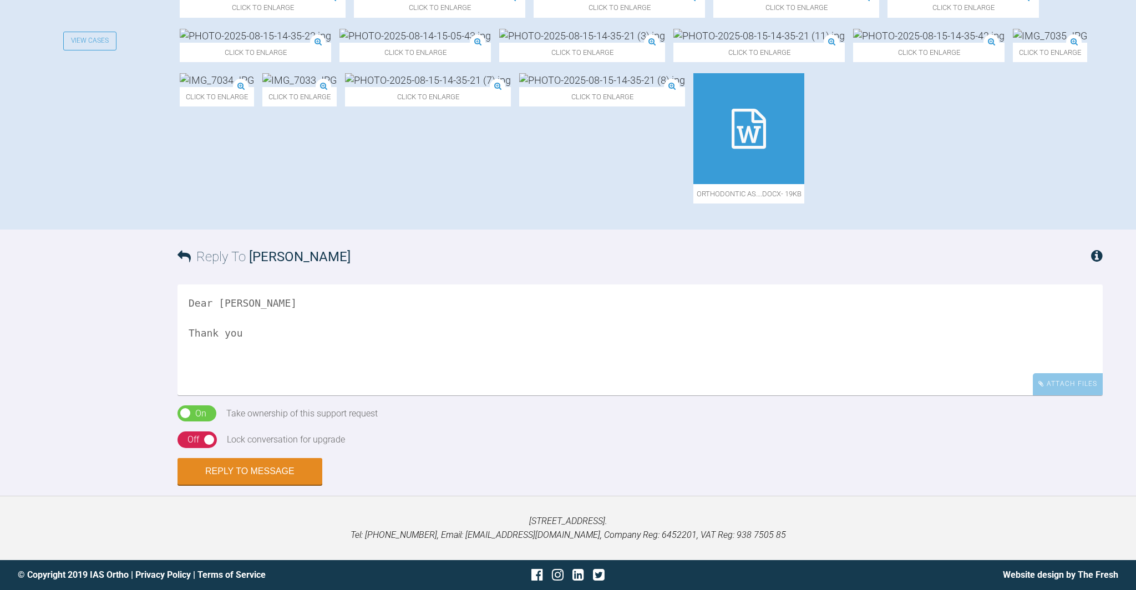
click at [256, 330] on textarea "Dear [PERSON_NAME] Thank you" at bounding box center [640, 340] width 925 height 111
click at [618, 332] on textarea "Dear [PERSON_NAME] Thank you for sending all her records: did she have any fing…" at bounding box center [640, 340] width 925 height 111
click at [816, 333] on textarea "Dear [PERSON_NAME] Thank you for sending all her records: did she have any fing…" at bounding box center [640, 340] width 925 height 111
click at [1001, 331] on textarea "Dear [PERSON_NAME] Thank you for sending all her records: did she have any fing…" at bounding box center [640, 340] width 925 height 111
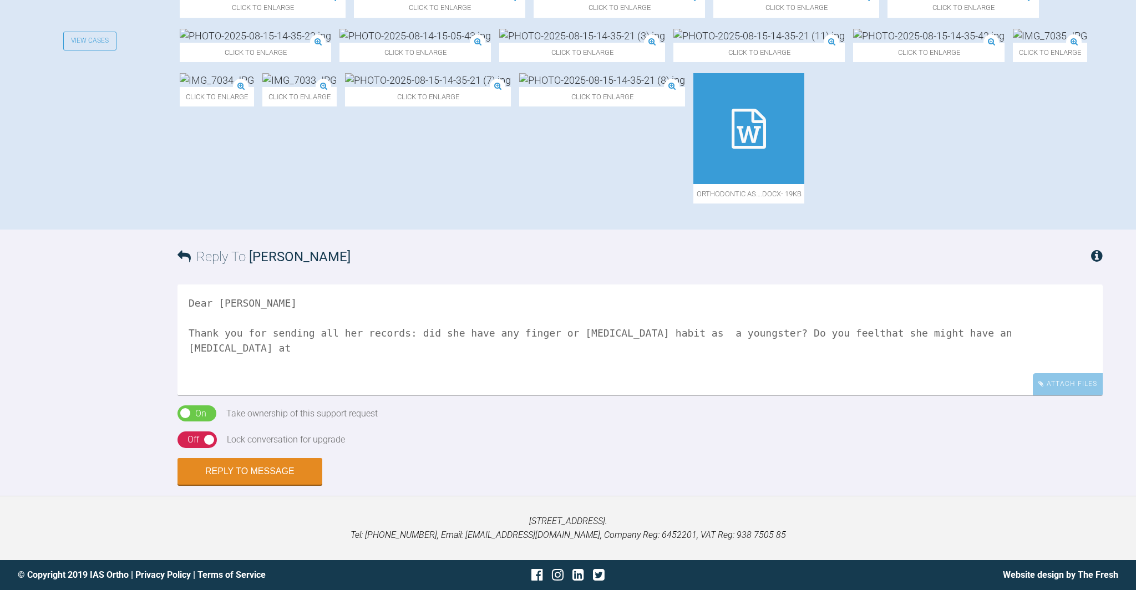
drag, startPoint x: 236, startPoint y: 345, endPoint x: 246, endPoint y: 344, distance: 9.4
click at [247, 345] on textarea "Dear [PERSON_NAME] Thank you for sending all her records: did she have any fing…" at bounding box center [640, 340] width 925 height 111
click at [880, 330] on textarea "Dear [PERSON_NAME] Thank you for sending all her records: did she have any fing…" at bounding box center [640, 340] width 925 height 111
click at [231, 345] on textarea "Dear [PERSON_NAME] Thank you for sending all her records: did she have any fing…" at bounding box center [640, 340] width 925 height 111
drag, startPoint x: 367, startPoint y: 346, endPoint x: 374, endPoint y: 367, distance: 22.1
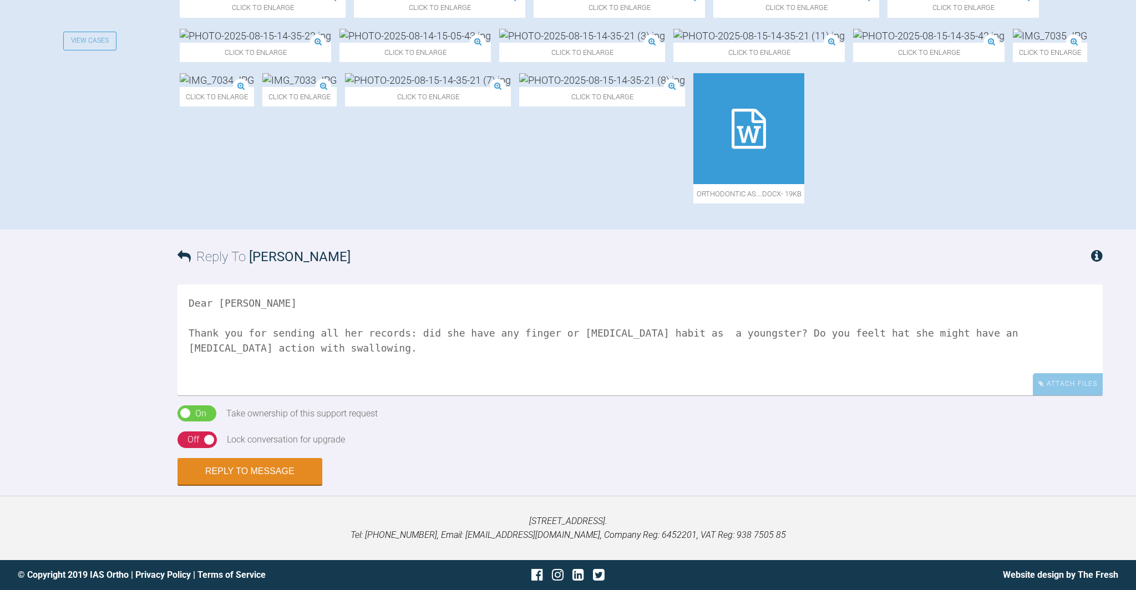
click at [367, 347] on textarea "Dear [PERSON_NAME] Thank you for sending all her records: did she have any fing…" at bounding box center [640, 340] width 925 height 111
click at [684, 346] on textarea "Dear [PERSON_NAME] Thank you for sending all her records: did she have any fing…" at bounding box center [640, 340] width 925 height 111
click at [826, 346] on textarea "Dear [PERSON_NAME] Thank you for sending all her records: did she have any fing…" at bounding box center [640, 340] width 925 height 111
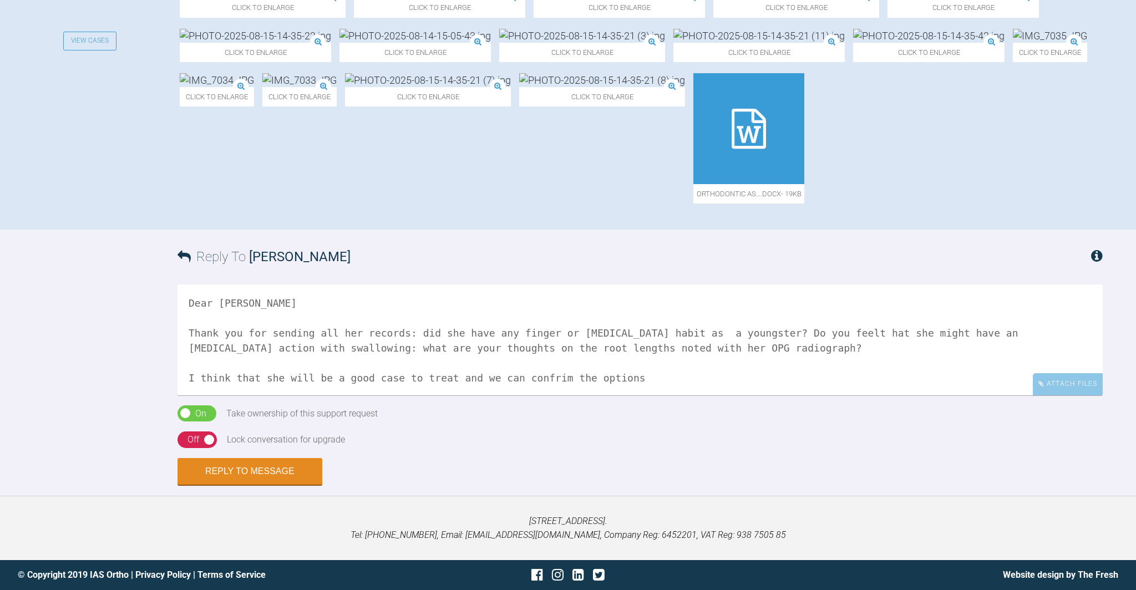
click at [556, 374] on textarea "Dear Alexandr Thank you for sending all her records: did she have any finger or…" at bounding box center [640, 340] width 925 height 111
click at [605, 377] on textarea "Dear Alexandr Thank you for sending all her records: did she have any finger or…" at bounding box center [640, 340] width 925 height 111
click at [646, 376] on textarea "Dear Alexandr Thank you for sending all her records: did she have any finger or…" at bounding box center [640, 340] width 925 height 111
click at [712, 378] on textarea "Dear Alexandr Thank you for sending all her records: did she have any finger or…" at bounding box center [640, 340] width 925 height 111
click at [844, 376] on textarea "Dear Alexandr Thank you for sending all her records: did she have any finger or…" at bounding box center [640, 340] width 925 height 111
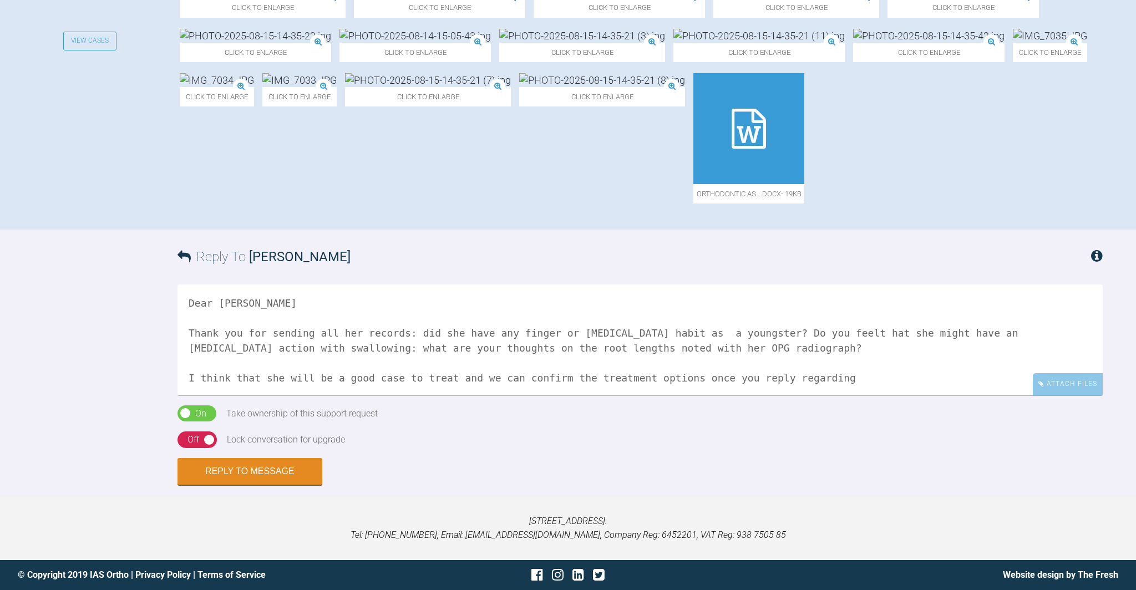
click at [866, 377] on textarea "Dear Alexandr Thank you for sending all her records: did she have any finger or…" at bounding box center [640, 340] width 925 height 111
click at [917, 378] on textarea "Dear Alexandr Thank you for sending all her records: did she have any finger or…" at bounding box center [640, 340] width 925 height 111
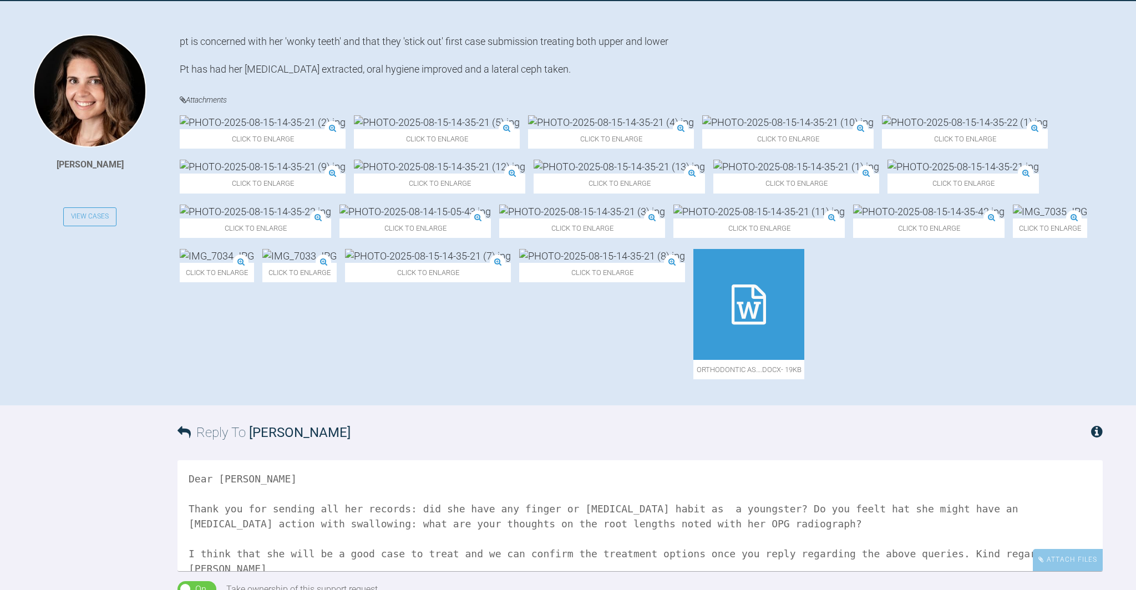
scroll to position [264, 0]
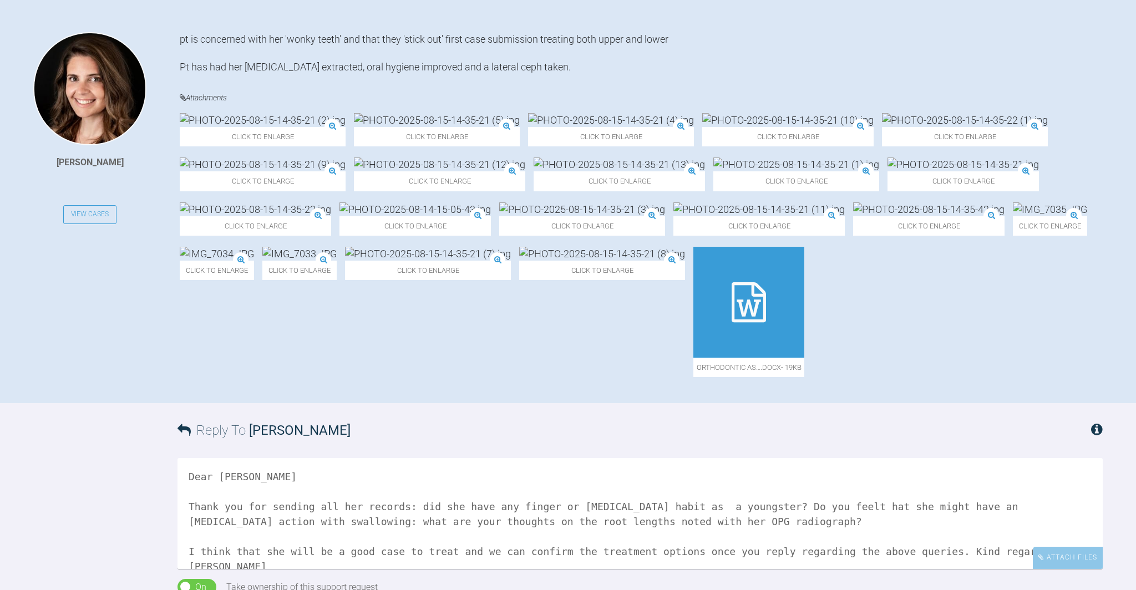
click at [853, 216] on img at bounding box center [928, 209] width 151 height 14
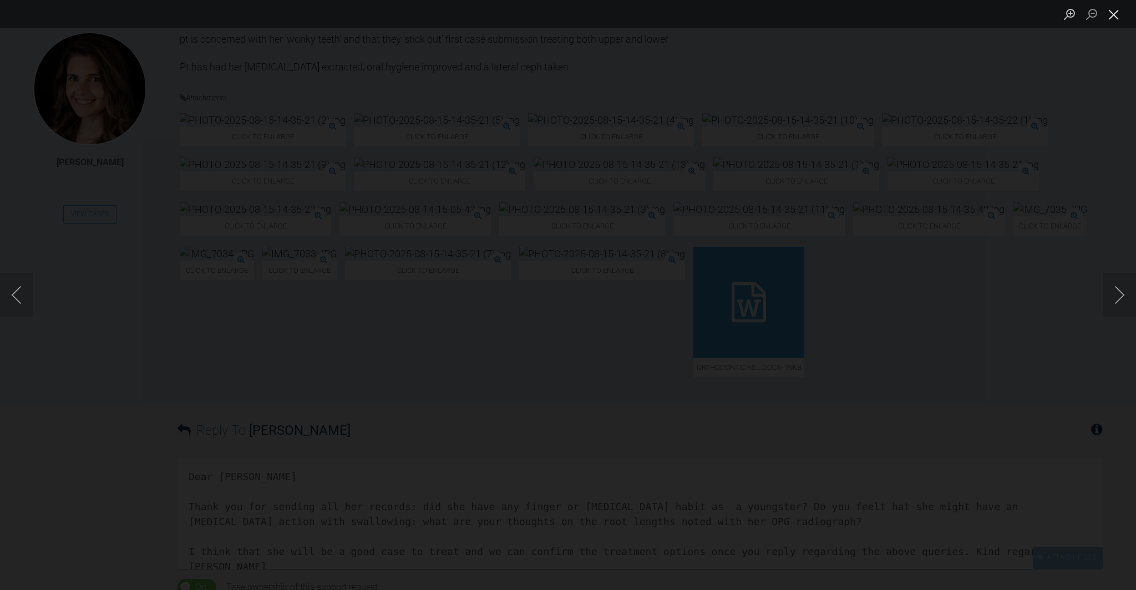
click at [1118, 18] on button "Close lightbox" at bounding box center [1114, 13] width 22 height 19
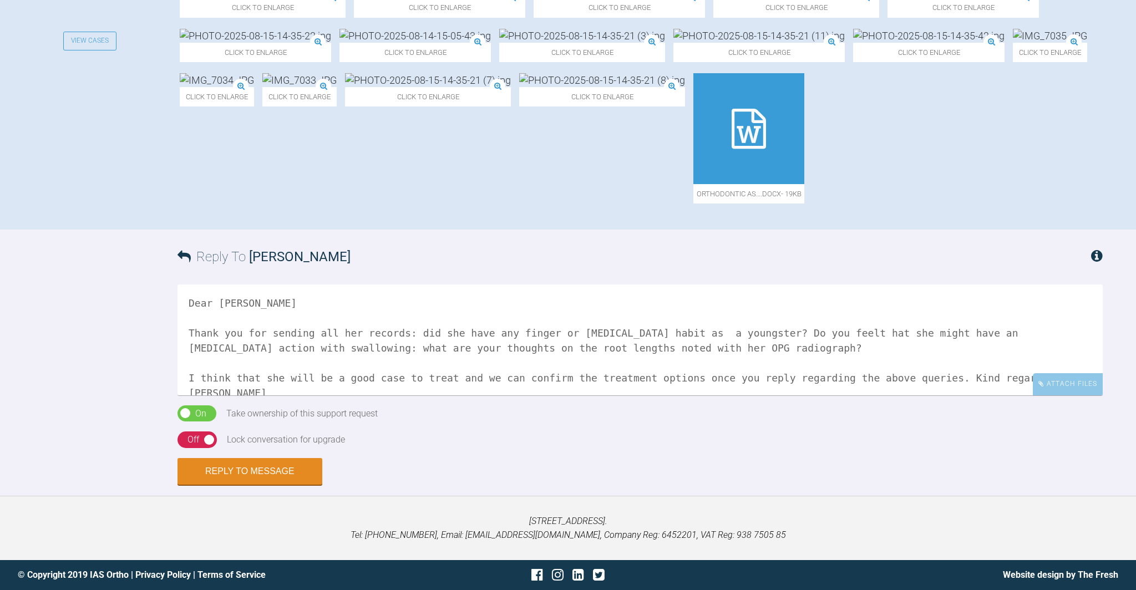
scroll to position [567, 0]
click at [271, 302] on textarea "Dear Alexandr Thank you for sending all her records: did she have any finger or…" at bounding box center [640, 340] width 925 height 111
click at [729, 331] on textarea "Dear Alexandra Thank you for sending all her records: did she have any finger o…" at bounding box center [640, 340] width 925 height 111
click at [870, 331] on textarea "Dear Alexandra Thank you for sending all her records: did she have any finger o…" at bounding box center [640, 340] width 925 height 111
click at [886, 329] on textarea "Dear Alexandra Thank you for sending all her records: did she have any finger o…" at bounding box center [640, 340] width 925 height 111
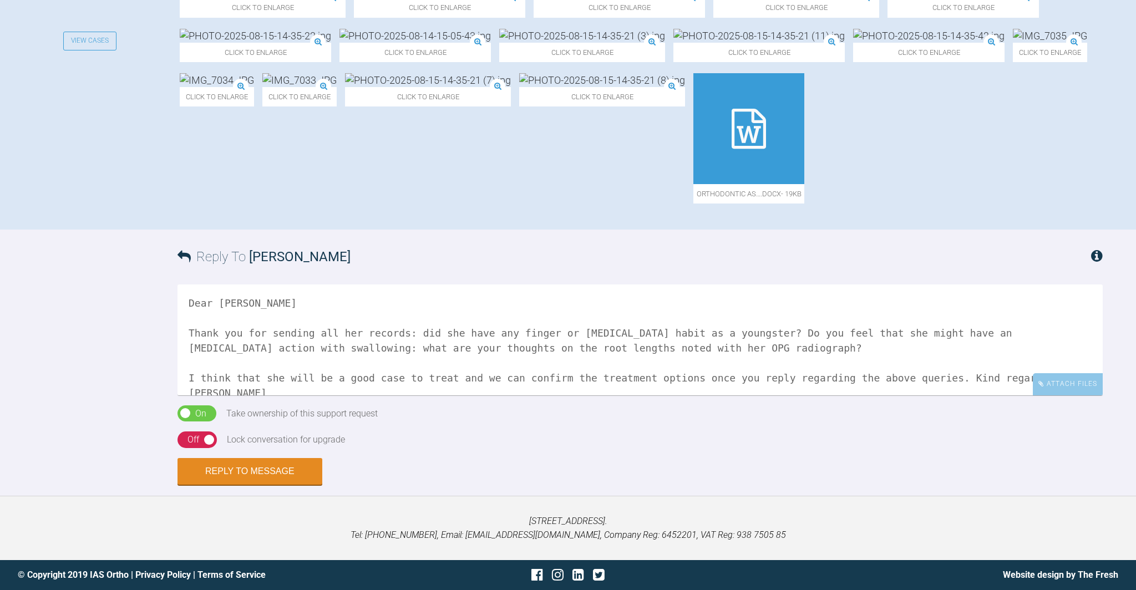
click at [368, 346] on textarea "Dear Alexandra Thank you for sending all her records: did she have any finger o…" at bounding box center [640, 340] width 925 height 111
type textarea "Dear Alexandra Thank you for sending all her records: did she have any finger o…"
click at [248, 474] on button "Reply to Message" at bounding box center [250, 472] width 145 height 27
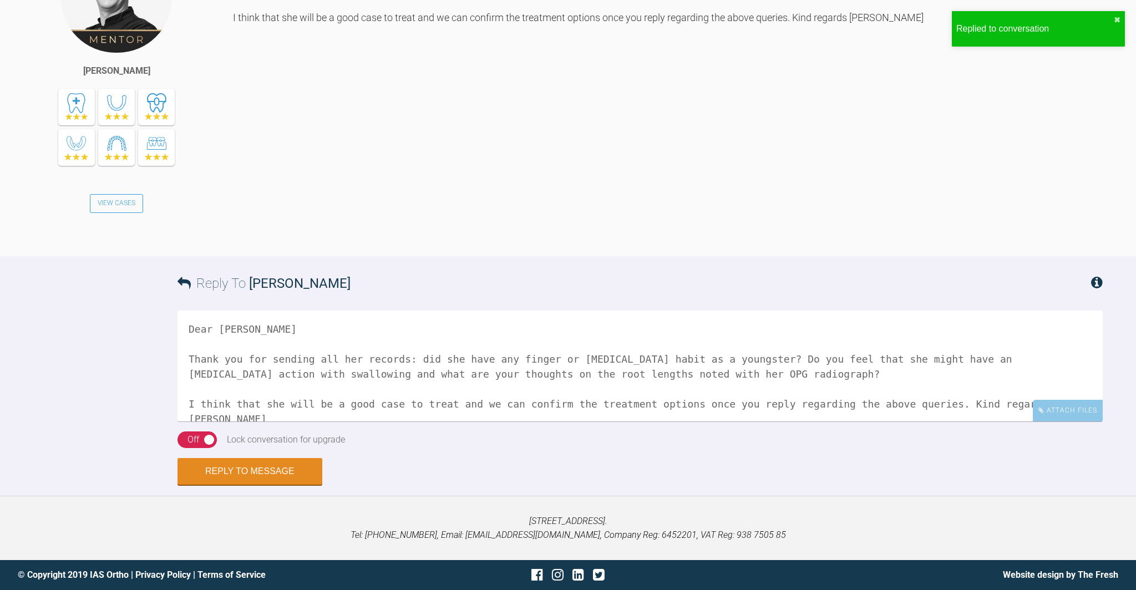
scroll to position [961, 0]
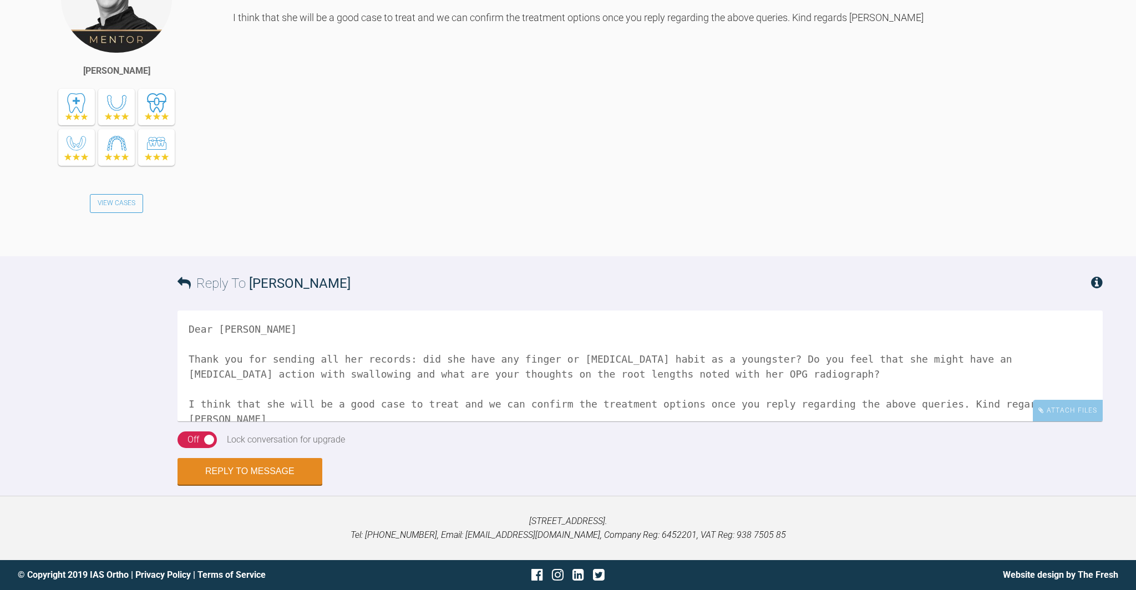
click at [1060, 24] on div "Dear Alexandra Thank you for sending all her records: did she have any finger o…" at bounding box center [668, 90] width 870 height 298
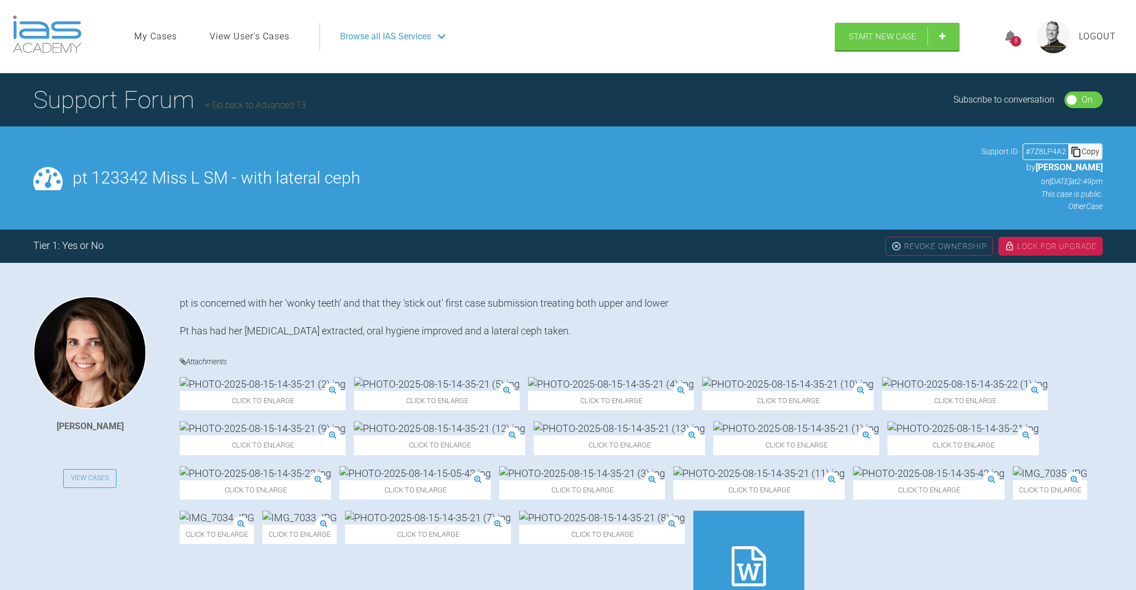
click at [1008, 33] on icon at bounding box center [1010, 37] width 11 height 13
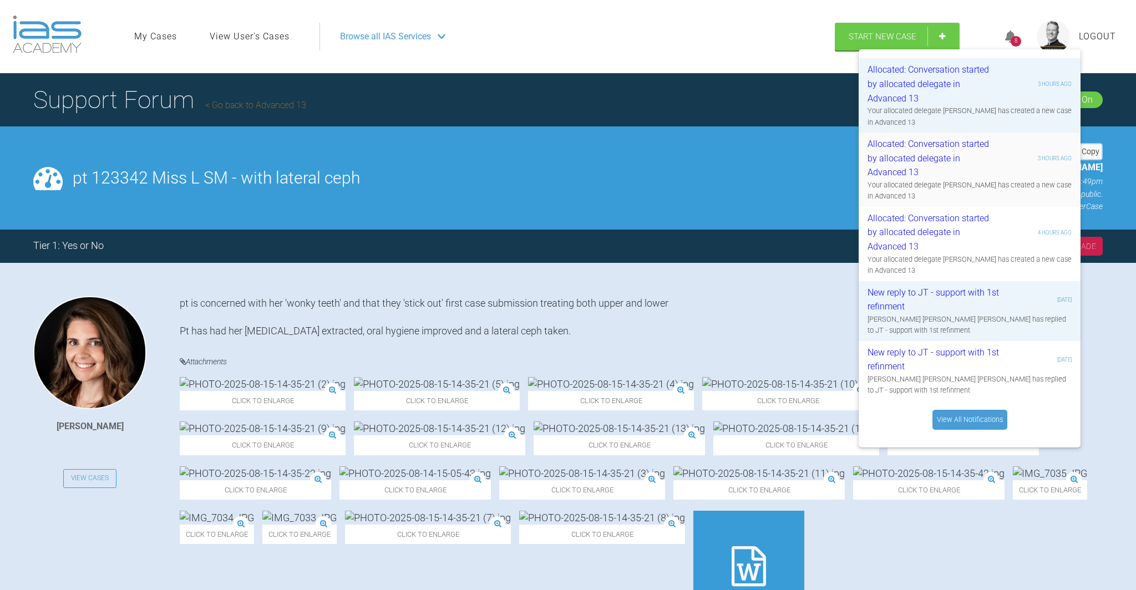
click at [931, 150] on div "Allocated: Conversation started by allocated delegate in Advanced 13" at bounding box center [934, 158] width 133 height 43
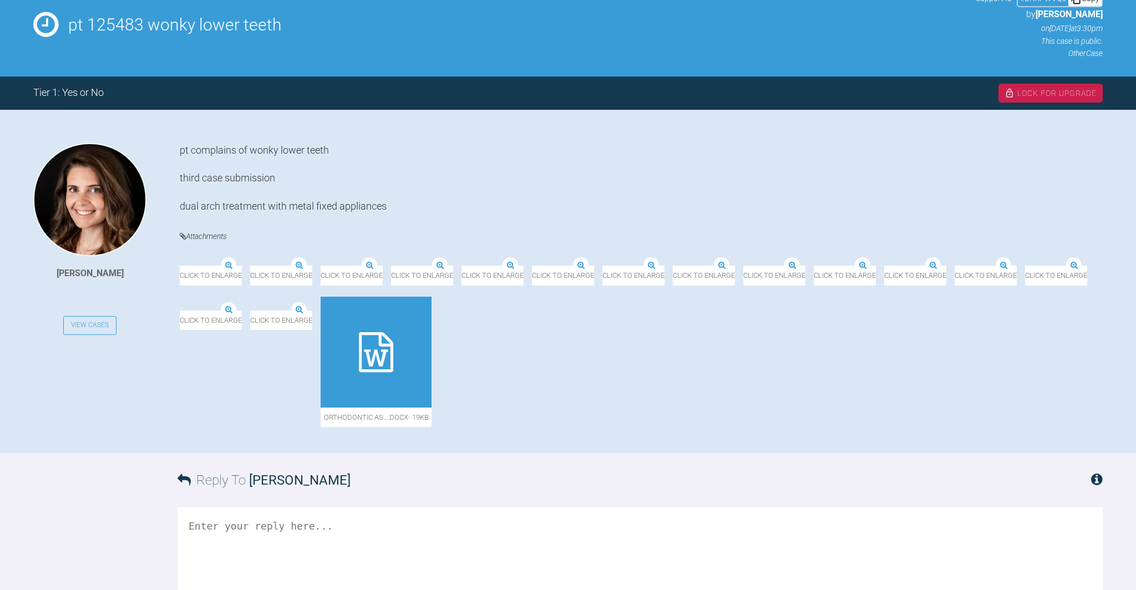
scroll to position [154, 0]
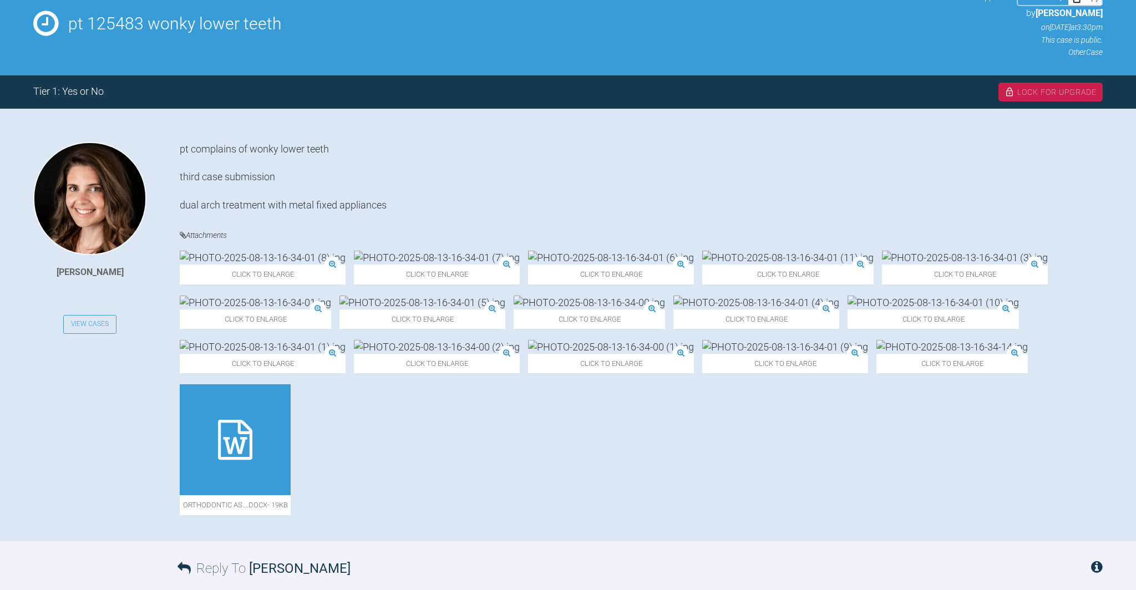
click at [528, 265] on img at bounding box center [611, 258] width 166 height 14
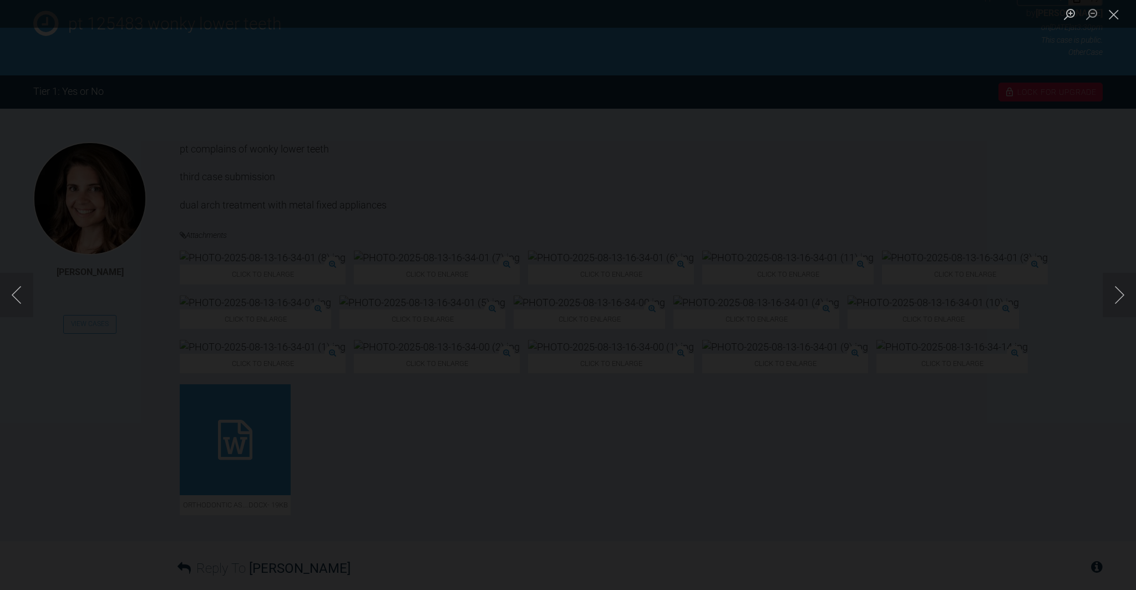
click at [516, 264] on div "Lightbox" at bounding box center [568, 295] width 1136 height 590
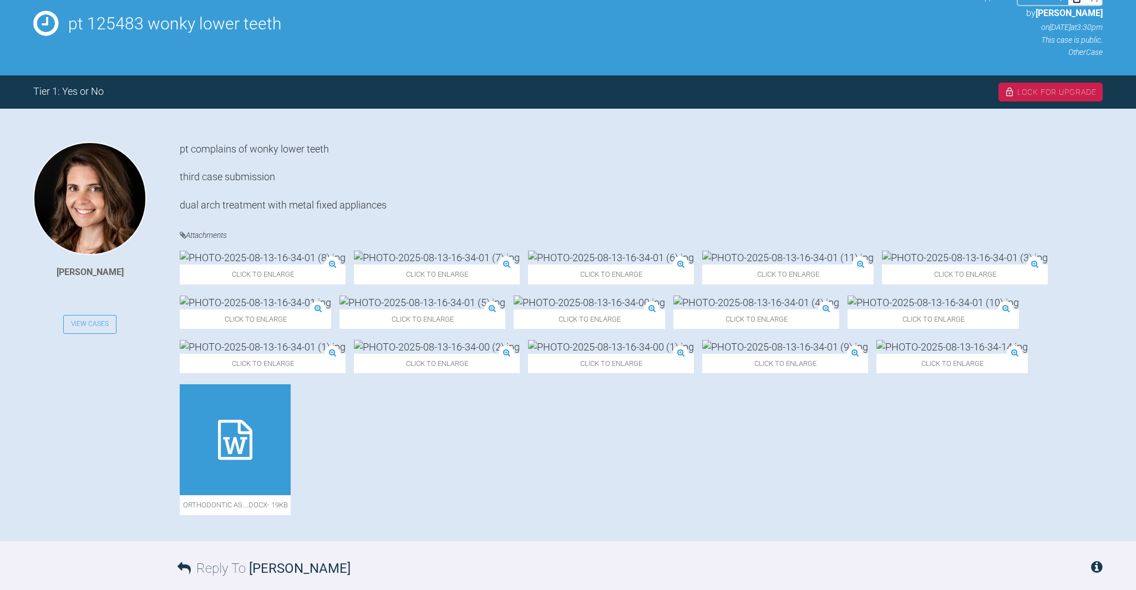
click at [528, 264] on div "Click to enlarge" at bounding box center [611, 267] width 166 height 33
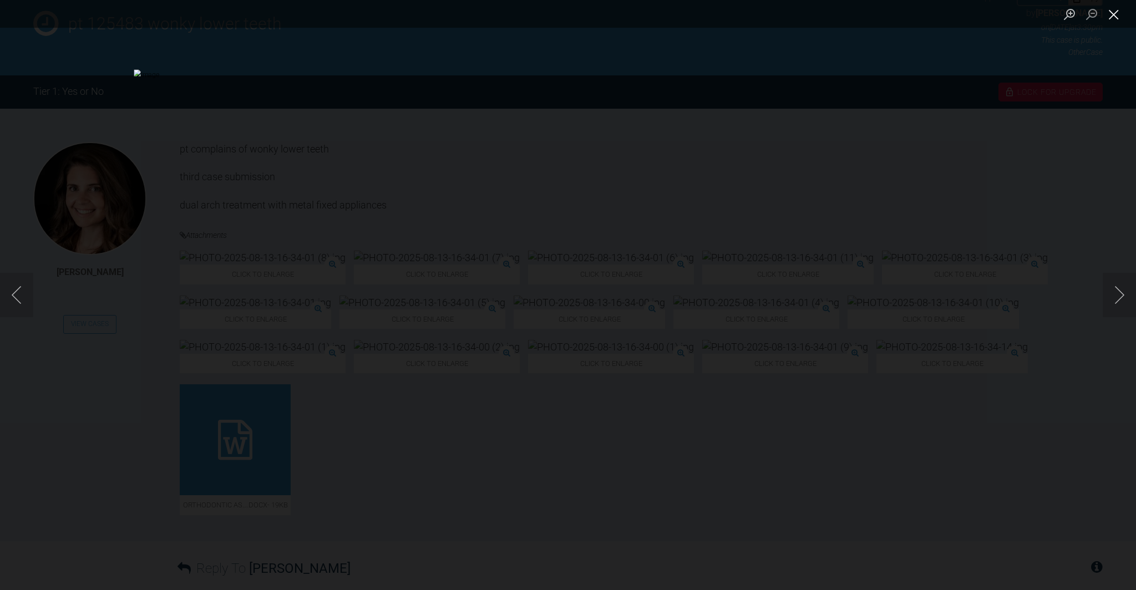
click at [1117, 12] on button "Close lightbox" at bounding box center [1114, 13] width 22 height 19
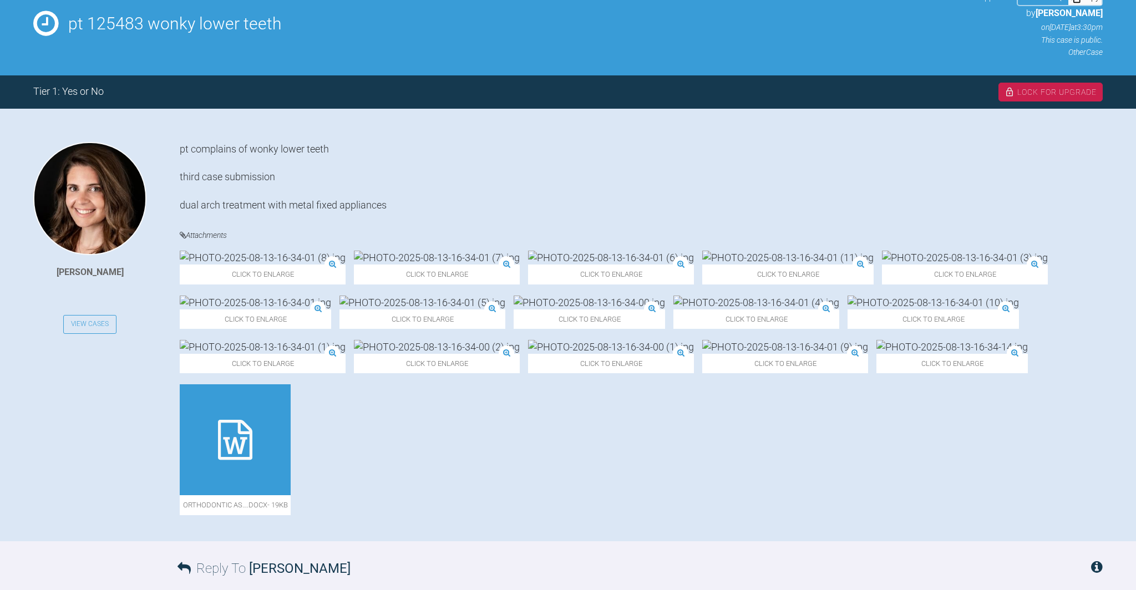
click at [346, 354] on img at bounding box center [263, 347] width 166 height 14
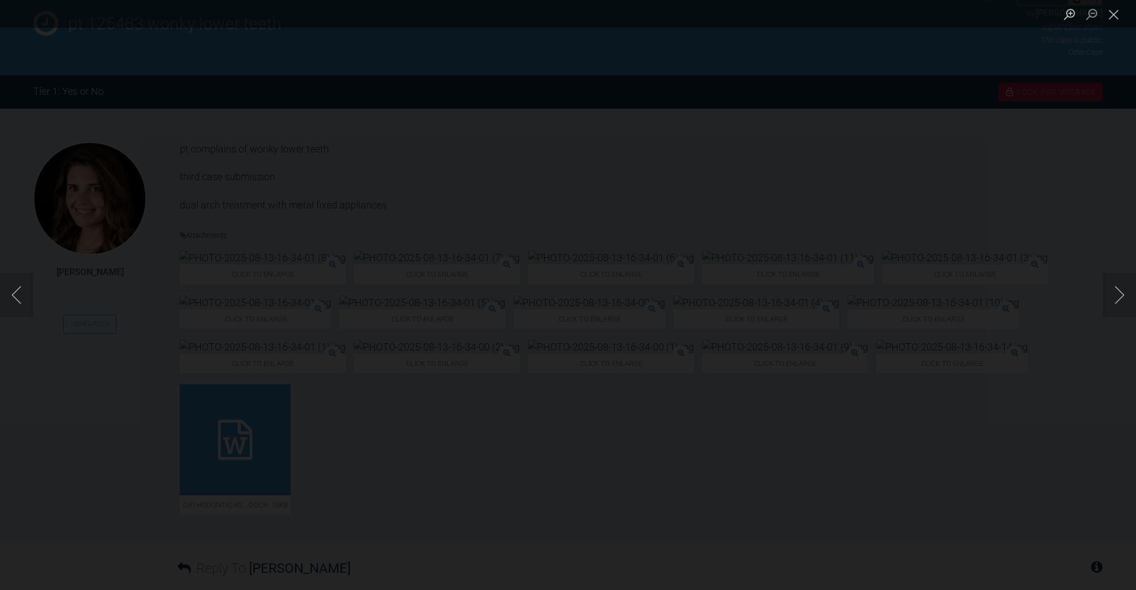
click at [605, 388] on div "Lightbox" at bounding box center [568, 295] width 1136 height 590
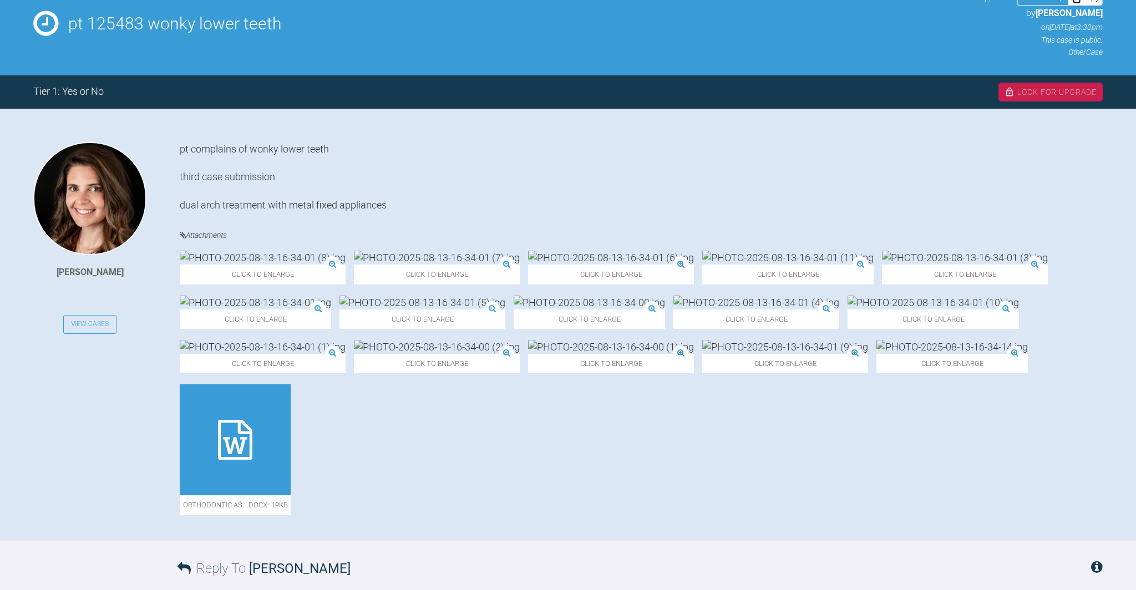
click at [346, 368] on div "Click to enlarge" at bounding box center [263, 356] width 166 height 33
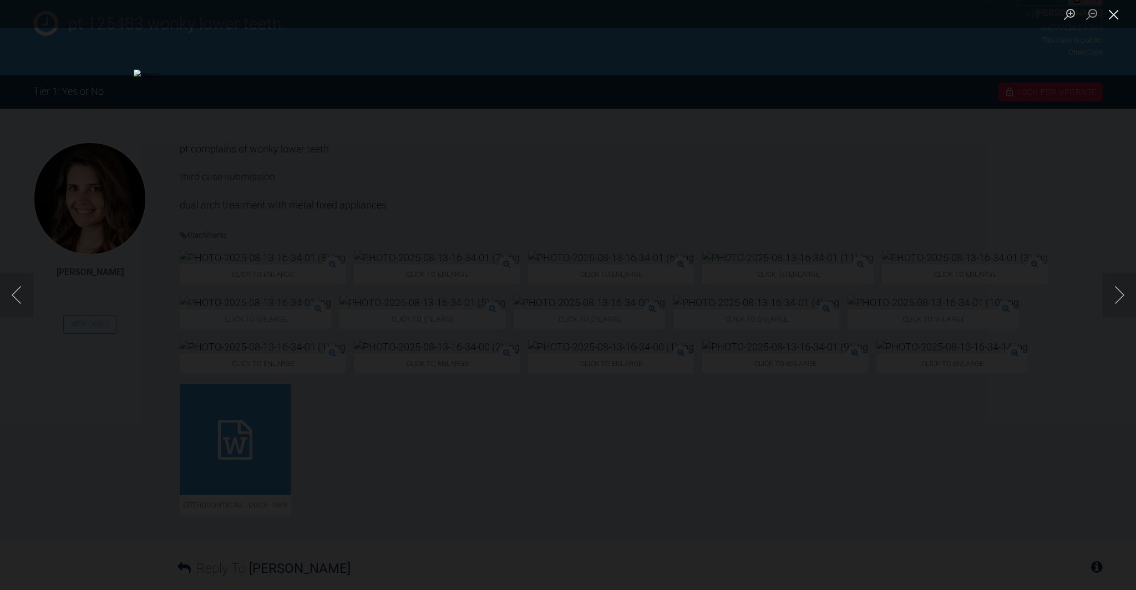
click at [1114, 15] on button "Close lightbox" at bounding box center [1114, 13] width 22 height 19
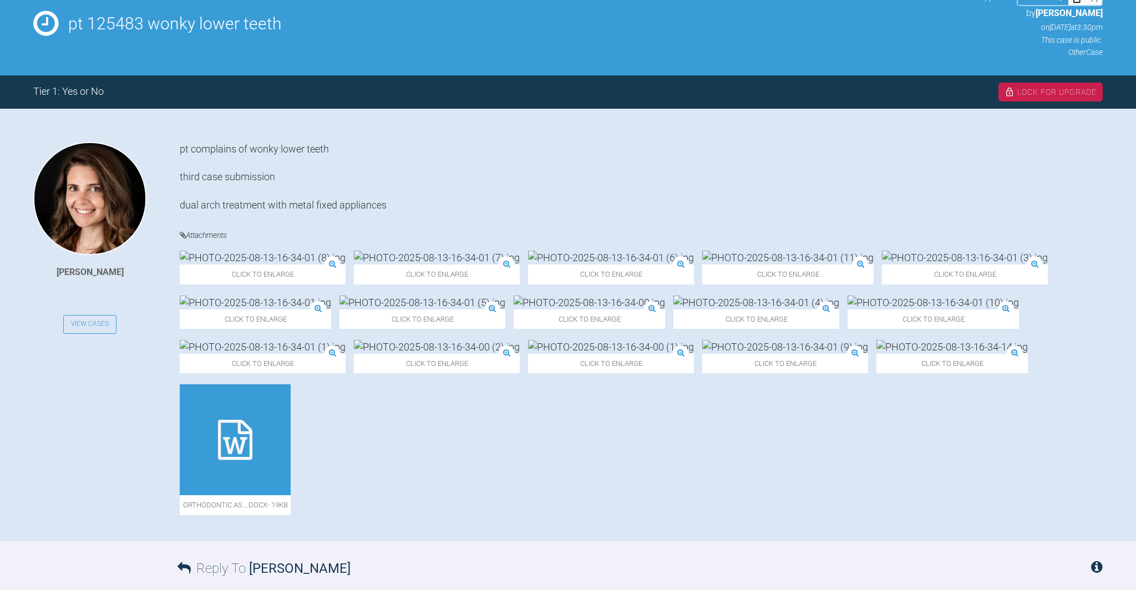
click at [520, 354] on img at bounding box center [437, 347] width 166 height 14
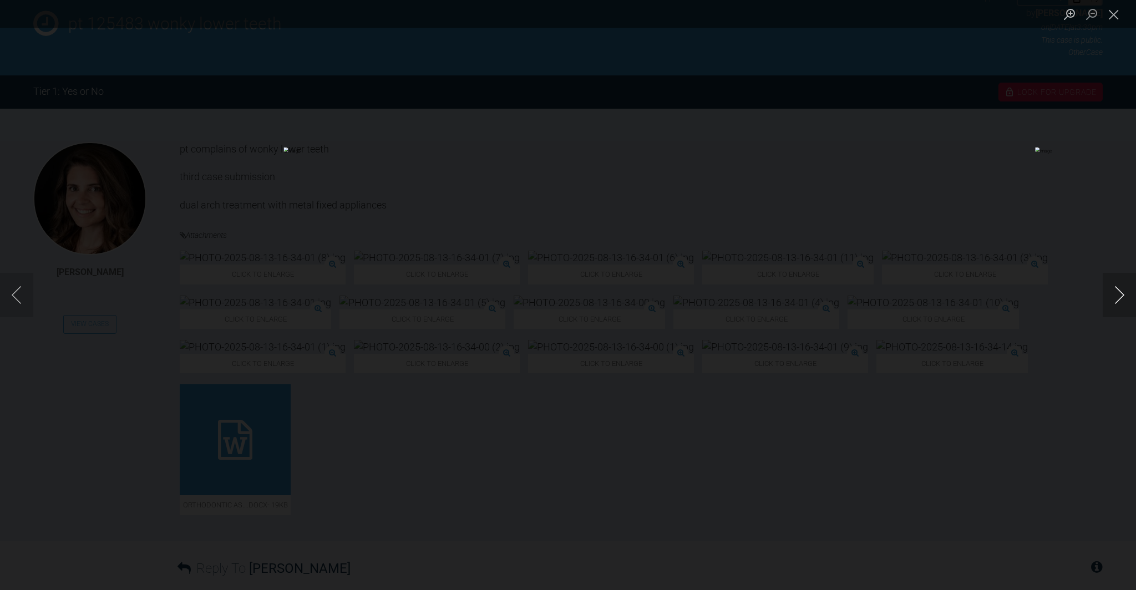
click at [1123, 293] on button "Next image" at bounding box center [1119, 295] width 33 height 44
click at [1122, 292] on button "Next image" at bounding box center [1119, 295] width 33 height 44
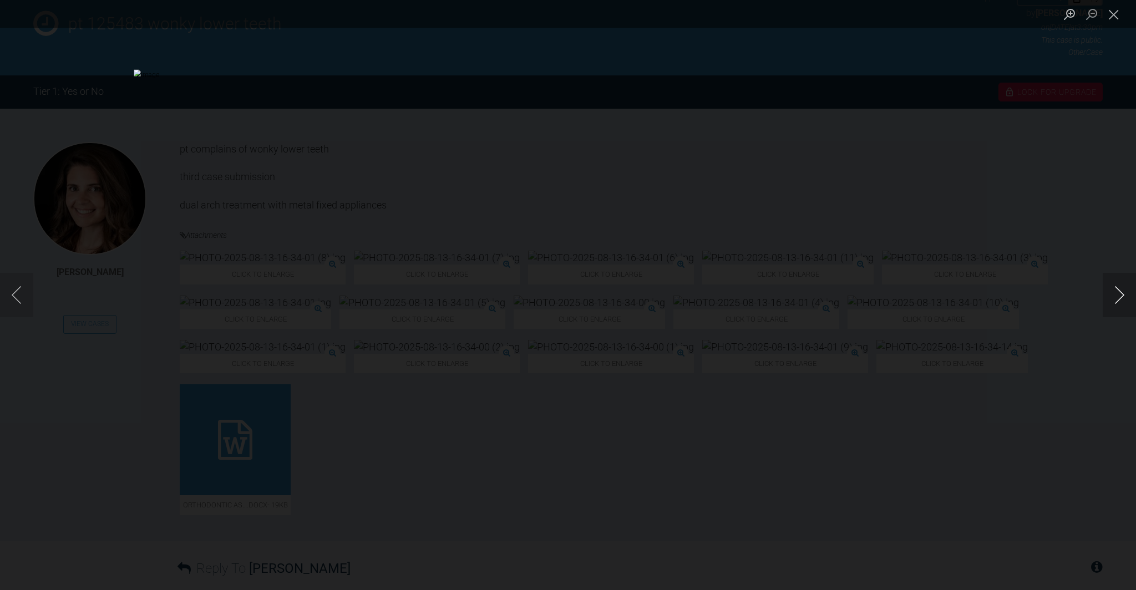
click at [1122, 292] on button "Next image" at bounding box center [1119, 295] width 33 height 44
click at [1123, 293] on button "Next image" at bounding box center [1119, 295] width 33 height 44
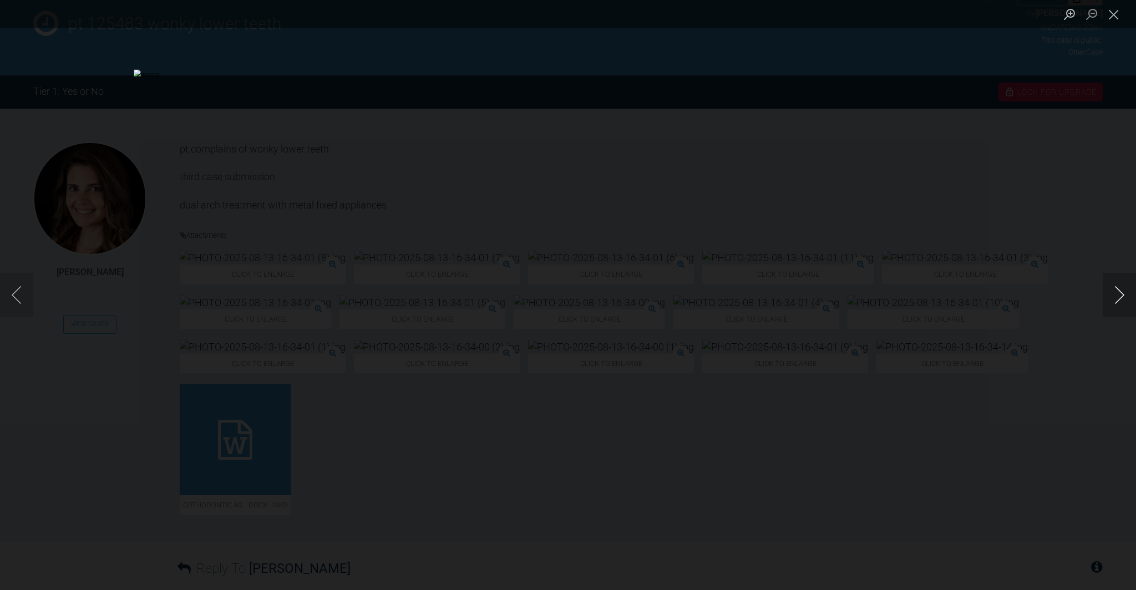
click at [1123, 293] on button "Next image" at bounding box center [1119, 295] width 33 height 44
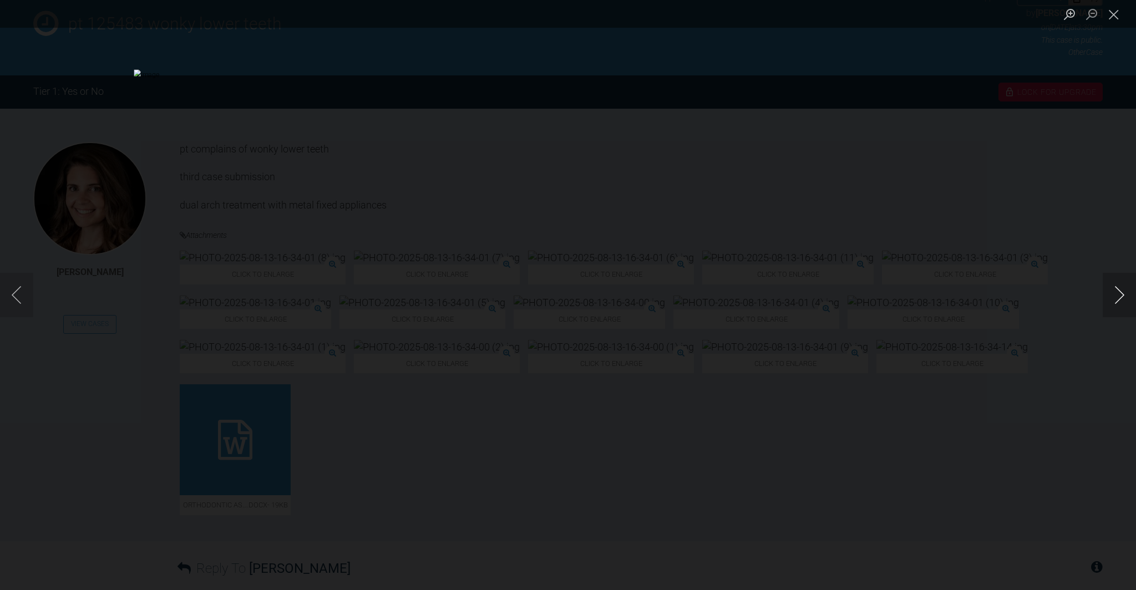
scroll to position [155, 0]
click at [1123, 293] on button "Next image" at bounding box center [1119, 295] width 33 height 44
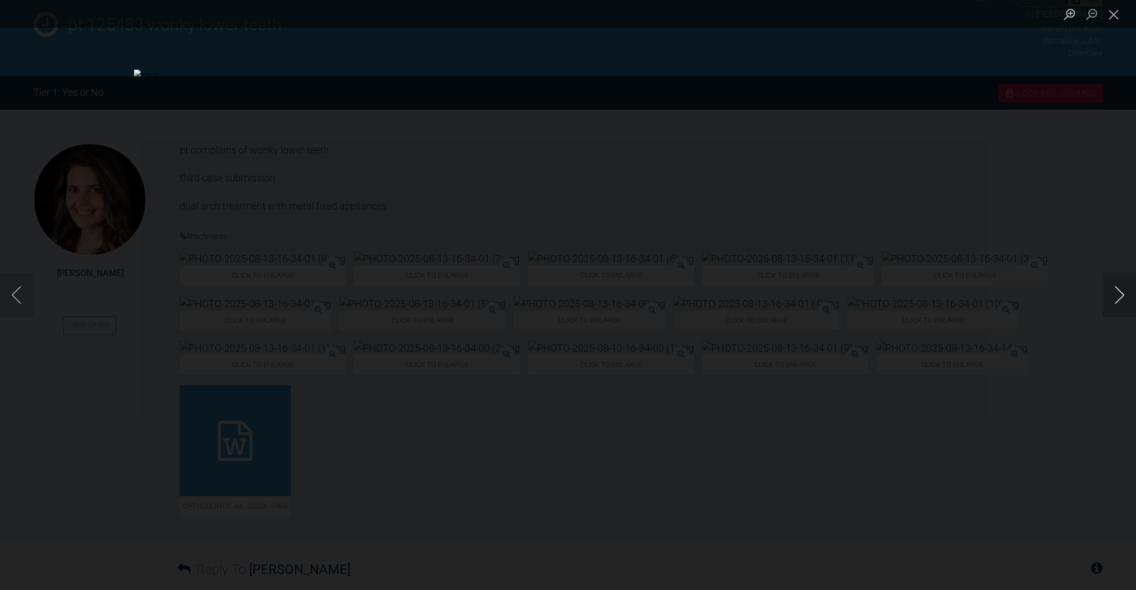
scroll to position [156, 0]
click at [1123, 293] on button "Next image" at bounding box center [1119, 295] width 33 height 44
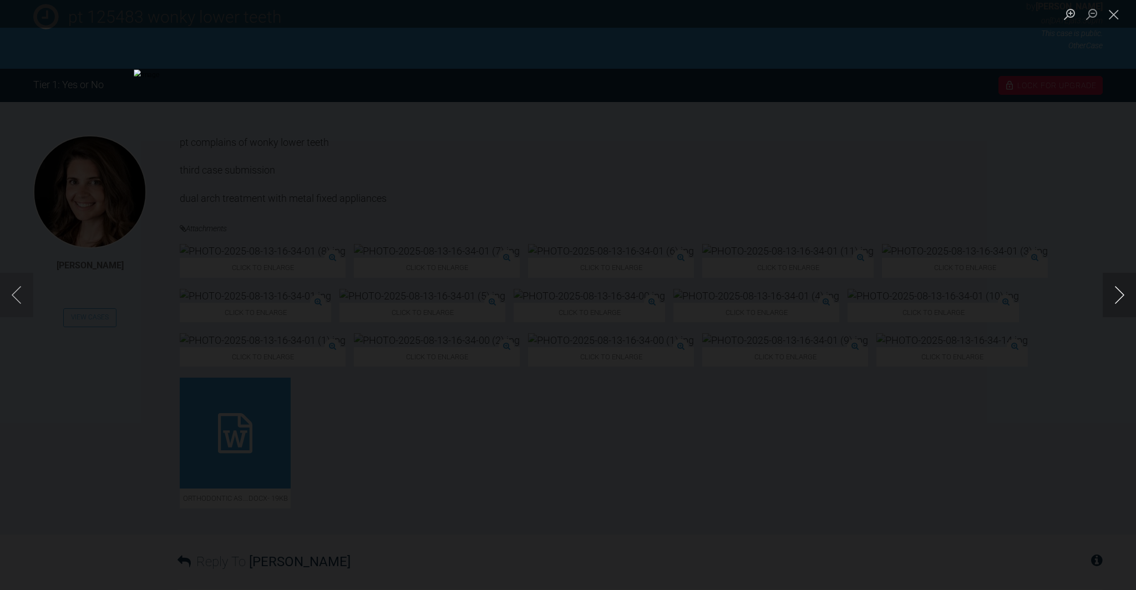
click at [1123, 293] on button "Next image" at bounding box center [1119, 295] width 33 height 44
click at [1114, 11] on button "Close lightbox" at bounding box center [1114, 13] width 22 height 19
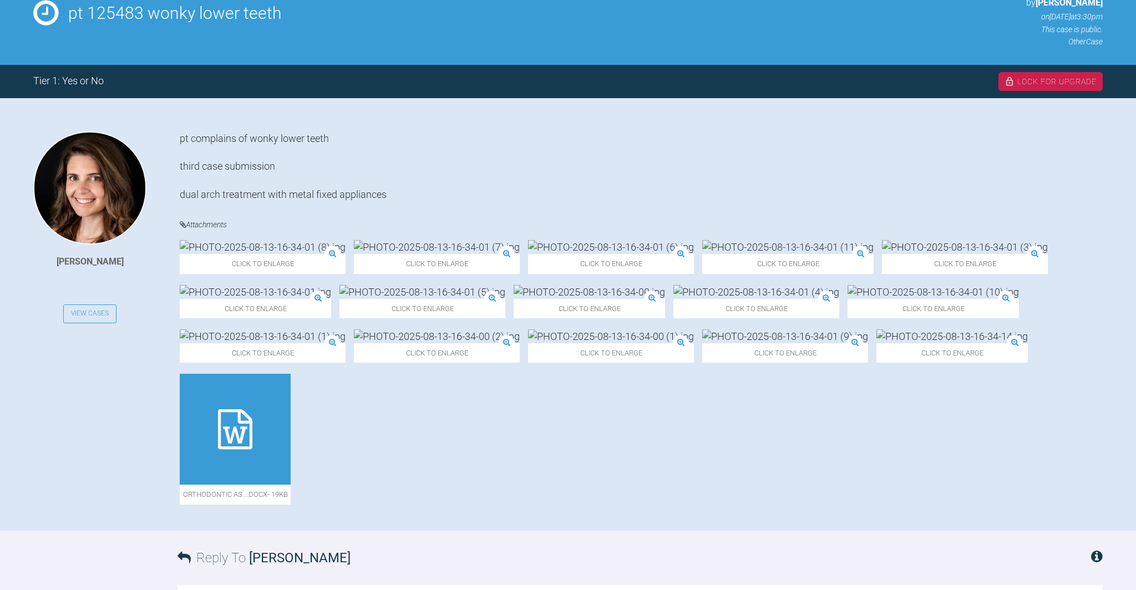
click at [252, 449] on icon at bounding box center [235, 429] width 34 height 40
click at [876, 343] on img at bounding box center [951, 336] width 151 height 14
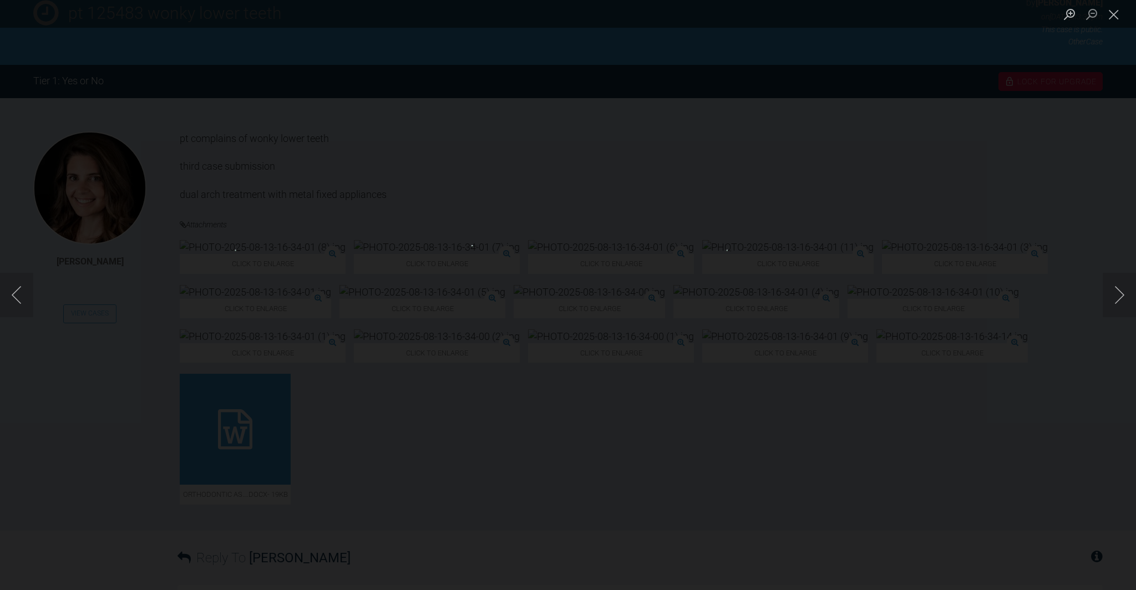
click at [547, 283] on img "Lightbox" at bounding box center [568, 295] width 193 height 100
click at [548, 283] on img "Lightbox" at bounding box center [568, 295] width 193 height 100
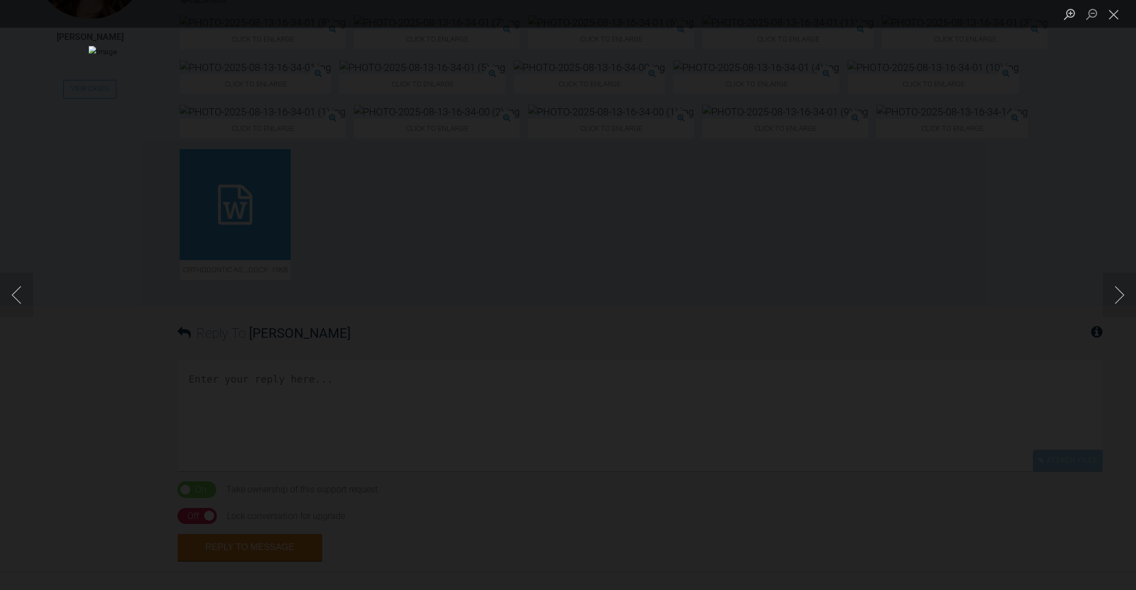
scroll to position [397, 0]
click at [1116, 14] on button "Close lightbox" at bounding box center [1114, 13] width 22 height 19
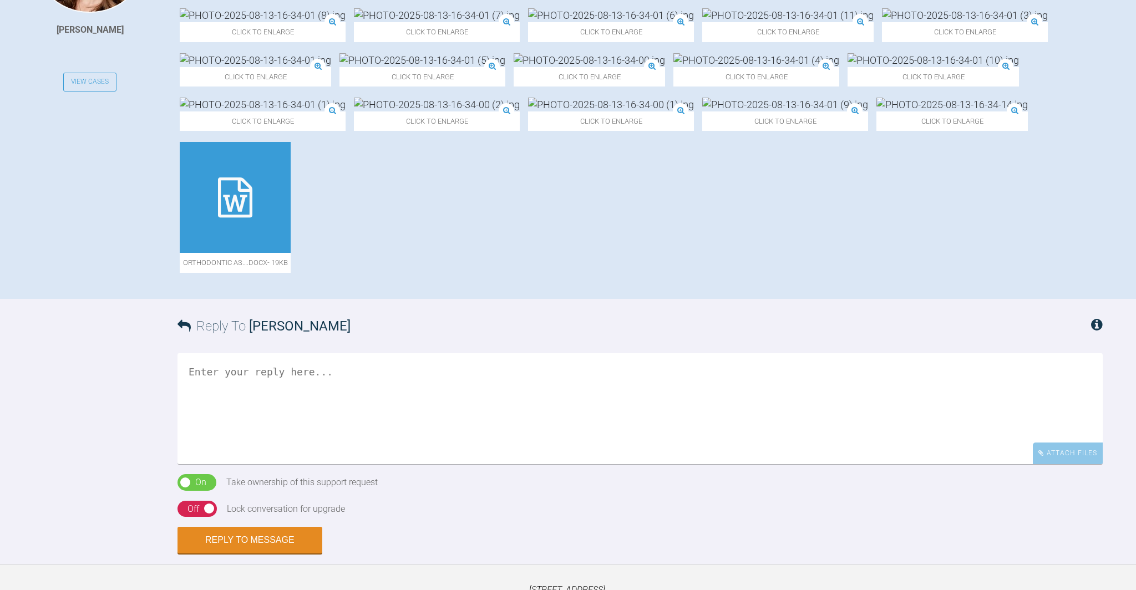
click at [868, 125] on div "Click to enlarge" at bounding box center [785, 114] width 166 height 33
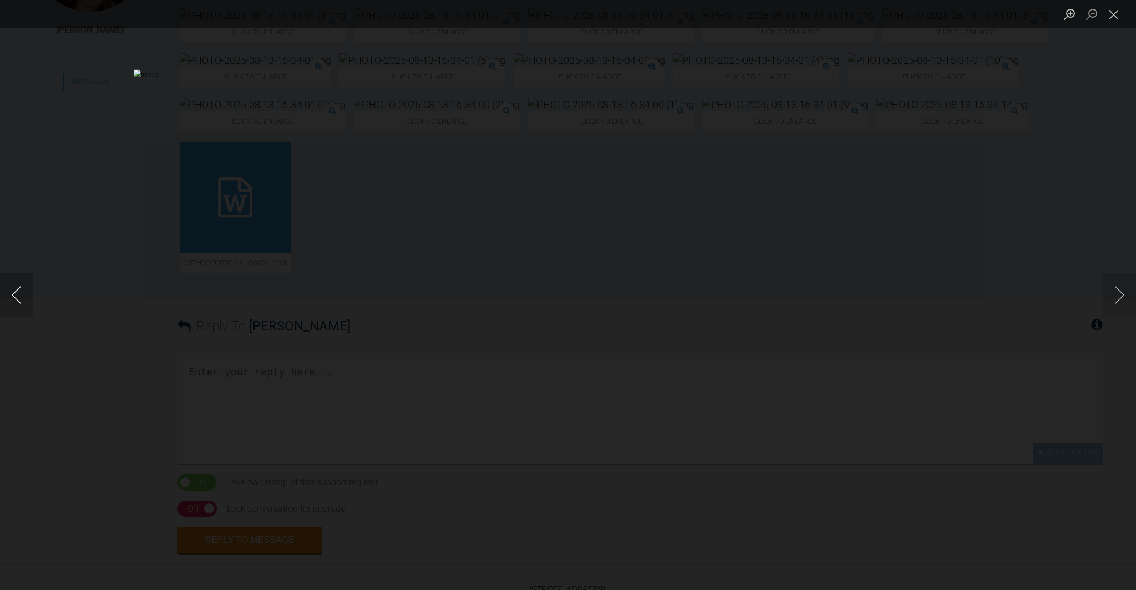
click at [14, 296] on button "Previous image" at bounding box center [16, 295] width 33 height 44
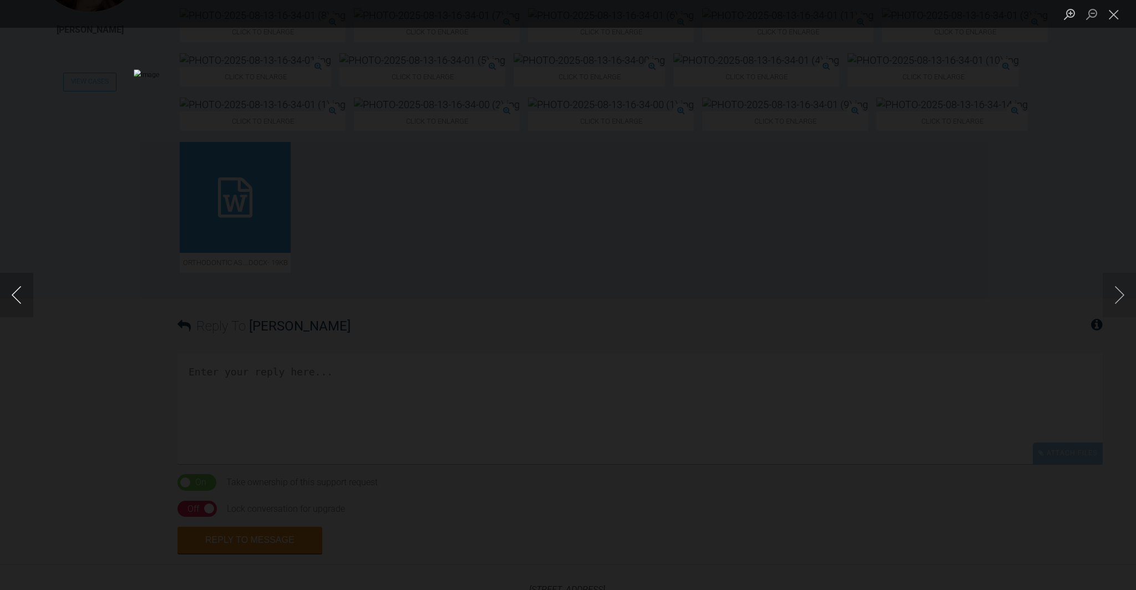
click at [14, 296] on button "Previous image" at bounding box center [16, 295] width 33 height 44
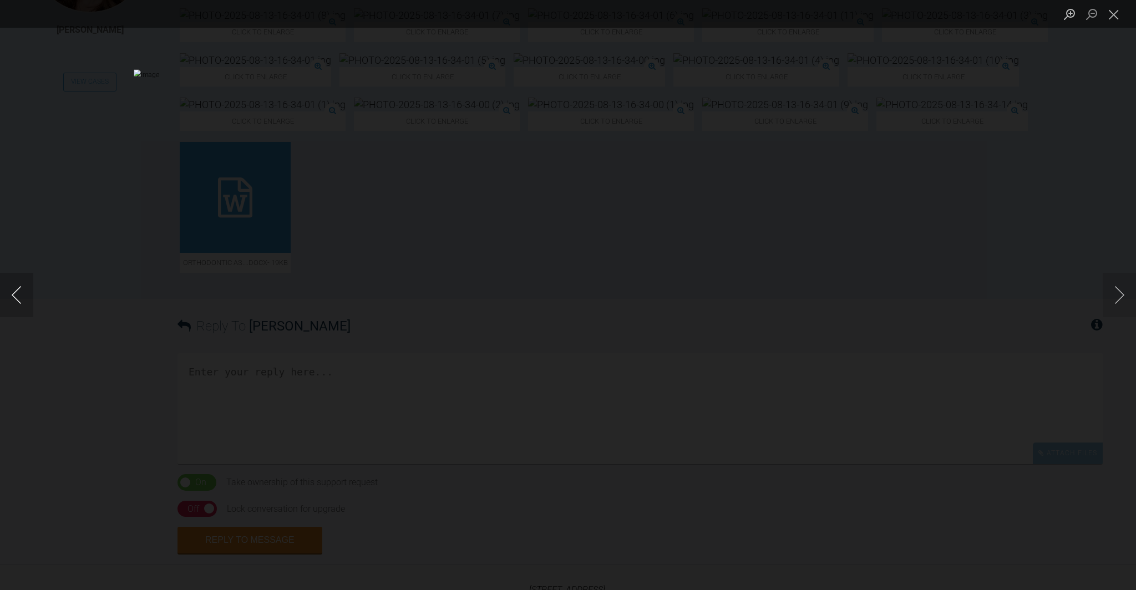
click at [14, 296] on button "Previous image" at bounding box center [16, 295] width 33 height 44
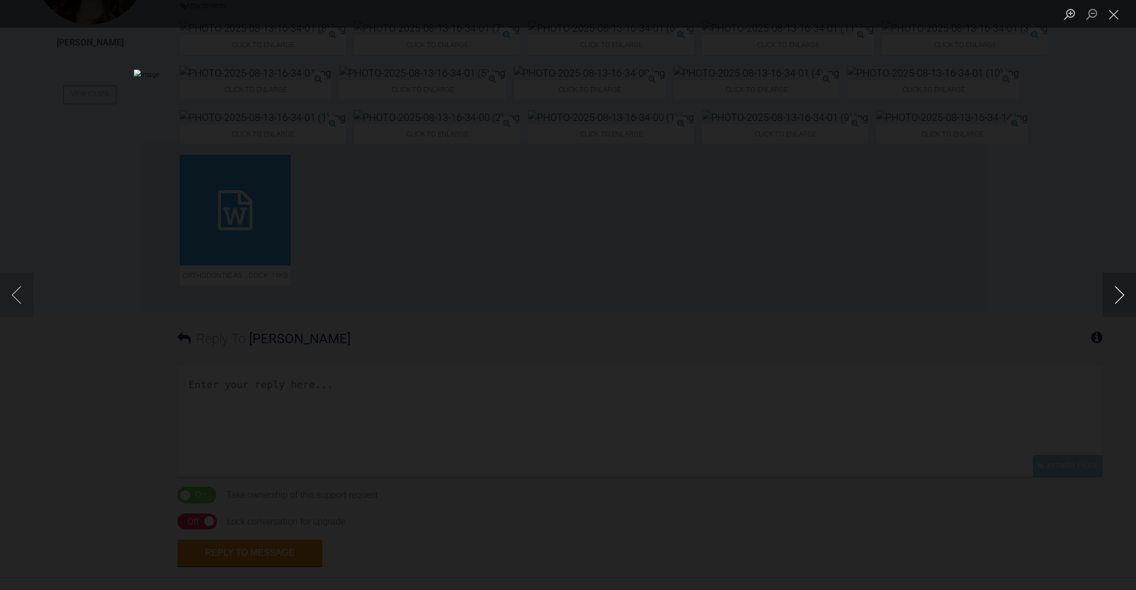
click at [1125, 293] on button "Next image" at bounding box center [1119, 295] width 33 height 44
click at [1116, 16] on button "Close lightbox" at bounding box center [1114, 13] width 22 height 19
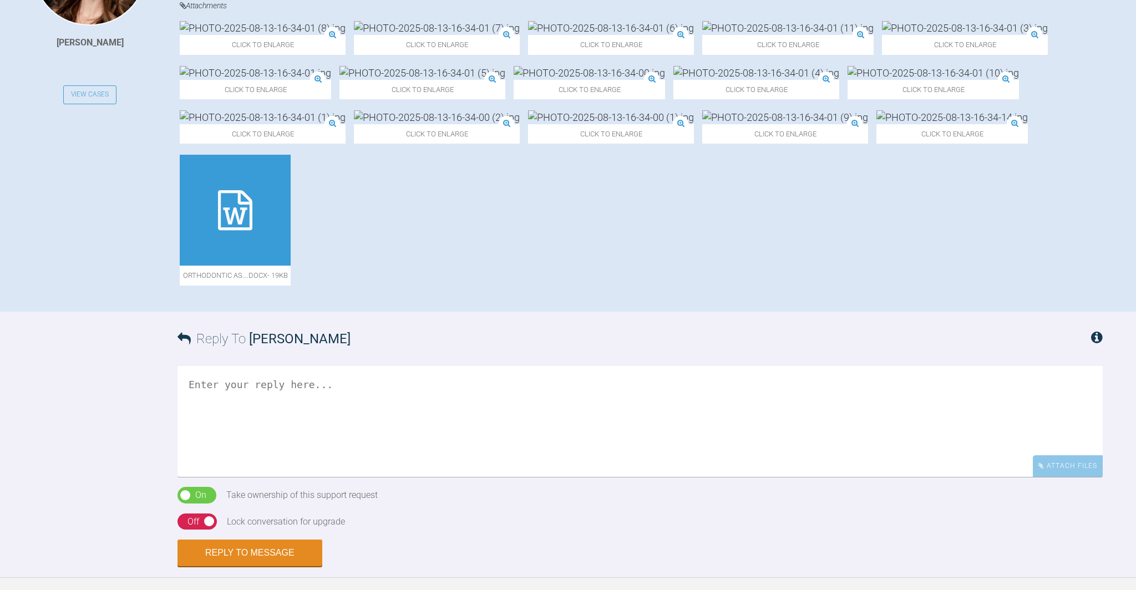
click at [226, 464] on textarea at bounding box center [640, 421] width 925 height 111
click at [256, 459] on textarea "Dear Alexnadra" at bounding box center [640, 421] width 925 height 111
click at [300, 457] on textarea "Dear Alexandra" at bounding box center [640, 421] width 925 height 111
click at [695, 477] on textarea "Dear Alexandra Another good case to treat as you will need to bring the UR6 int…" at bounding box center [640, 421] width 925 height 111
click at [826, 477] on textarea "Dear Alexandra Another good case to treat as you will need to bring the UR6 int…" at bounding box center [640, 421] width 925 height 111
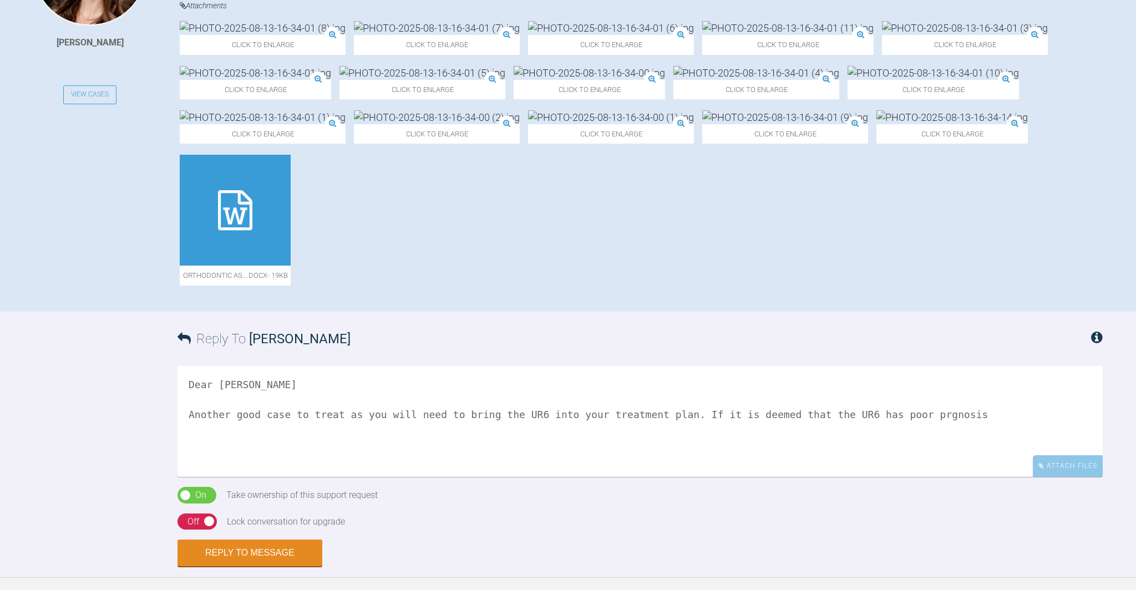
click at [952, 477] on textarea "Dear Alexandra Another good case to treat as you will need to bring the UR6 int…" at bounding box center [640, 421] width 925 height 111
click at [1009, 477] on textarea "Dear Alexandra Another good case to treat as you will need to bring the UR6 int…" at bounding box center [640, 421] width 925 height 111
click at [261, 477] on textarea "Dear Alexandra Another good case to treat as you will need to bring the UR6 int…" at bounding box center [640, 421] width 925 height 111
click at [366, 477] on textarea "Dear Alexandra Another good case to treat as you will need to bring the UR6 int…" at bounding box center [640, 421] width 925 height 111
click at [508, 477] on textarea "Dear Alexandra Another good case to treat as you will need to bring the UR6 int…" at bounding box center [640, 421] width 925 height 111
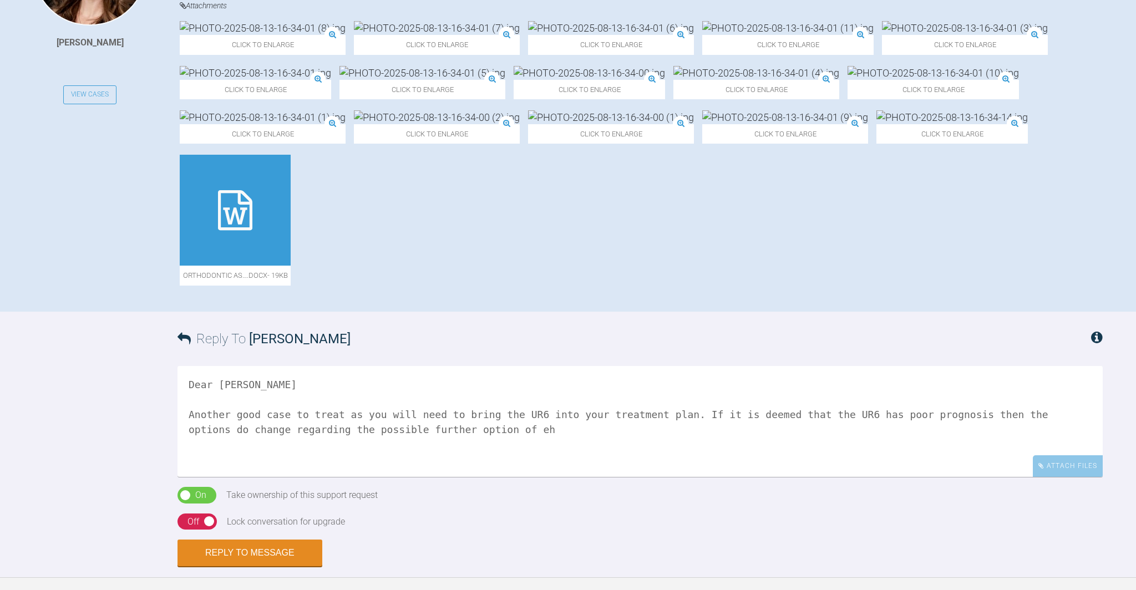
drag, startPoint x: 544, startPoint y: 502, endPoint x: 541, endPoint y: 524, distance: 21.8
click at [544, 477] on textarea "Dear Alexandra Another good case to treat as you will need to bring the UR6 int…" at bounding box center [640, 421] width 925 height 111
click at [651, 477] on textarea "Dear Alexandra Another good case to treat as you will need to bring the UR6 int…" at bounding box center [640, 421] width 925 height 111
click at [717, 477] on textarea "Dear Alexandra Another good case to treat as you will need to bring the UR6 int…" at bounding box center [640, 421] width 925 height 111
click at [353, 477] on textarea "Dear Alexandra Another good case to treat as you will need to bring the UR6 int…" at bounding box center [640, 421] width 925 height 111
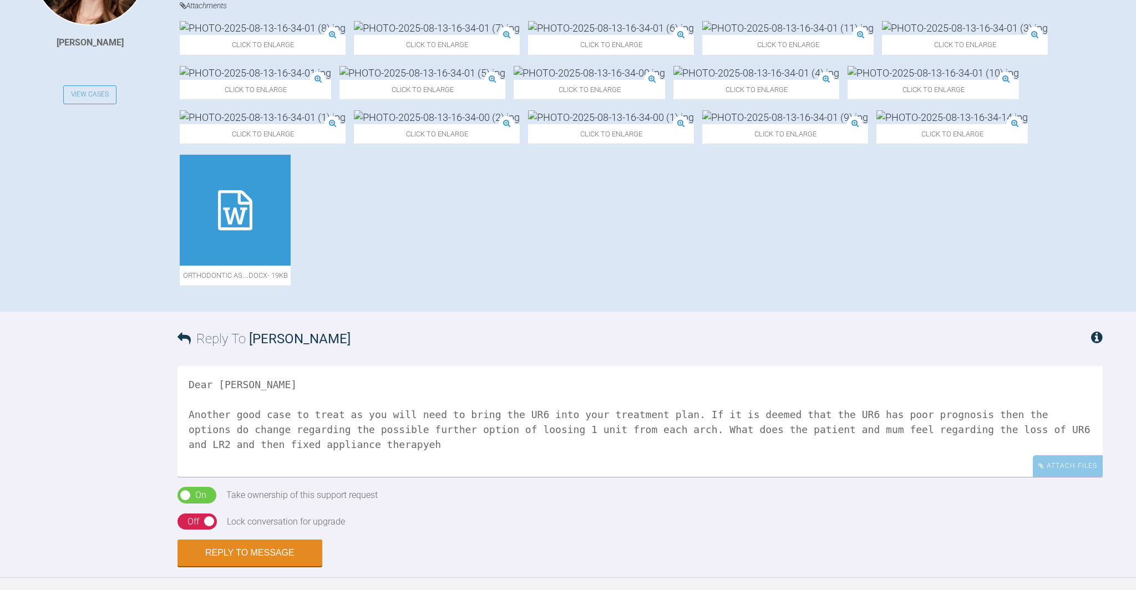
click at [430, 477] on textarea "Dear Alexandra Another good case to treat as you will need to bring the UR6 int…" at bounding box center [640, 421] width 925 height 111
click at [532, 477] on textarea "Dear Alexandra Another good case to treat as you will need to bring the UR6 int…" at bounding box center [640, 421] width 925 height 111
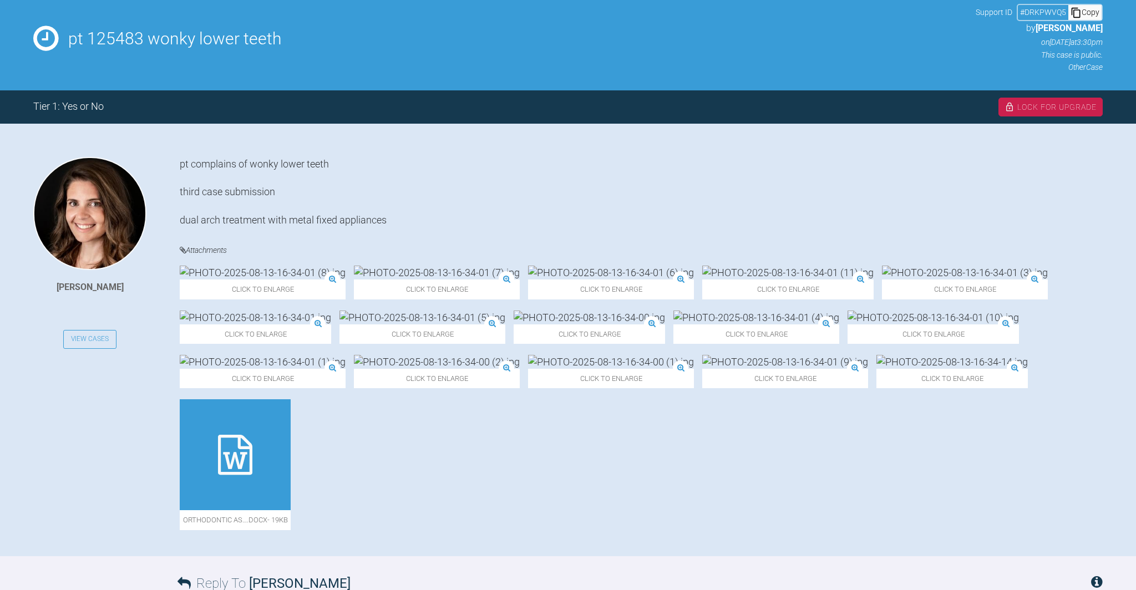
scroll to position [140, 0]
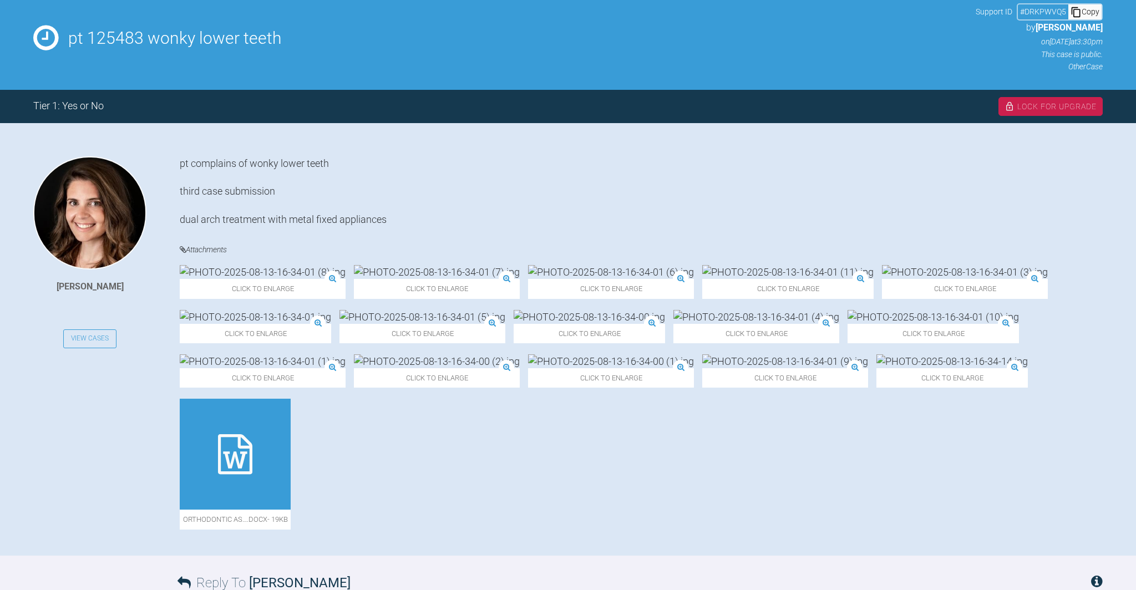
click at [252, 474] on icon at bounding box center [235, 454] width 34 height 40
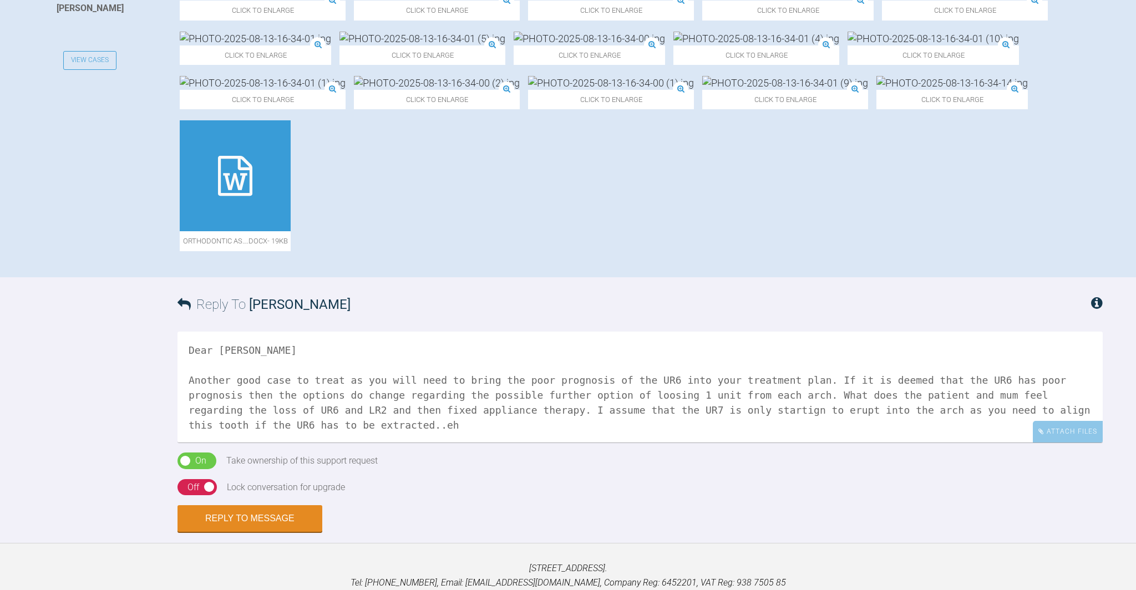
scroll to position [1, 0]
drag, startPoint x: 470, startPoint y: 499, endPoint x: 443, endPoint y: 499, distance: 26.6
click at [443, 443] on textarea "Dear Alexandra Another good case to treat as you will need to bring the poor pr…" at bounding box center [640, 387] width 925 height 111
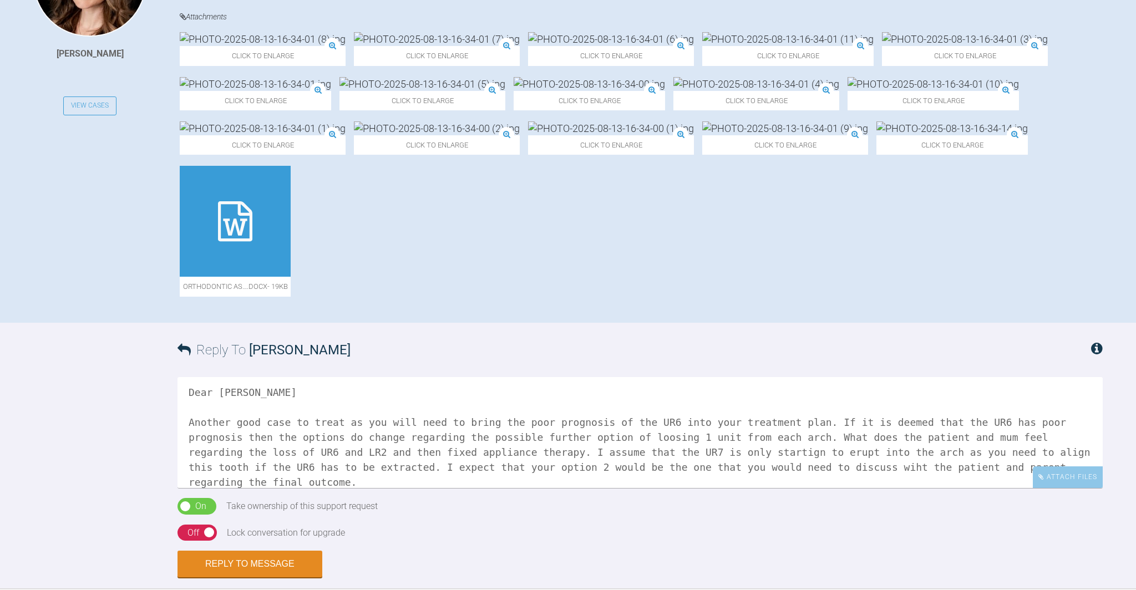
scroll to position [374, 0]
click at [815, 487] on textarea "Dear Alexandra Another good case to treat as you will need to bring the poor pr…" at bounding box center [640, 431] width 925 height 111
click at [252, 240] on icon at bounding box center [235, 220] width 34 height 40
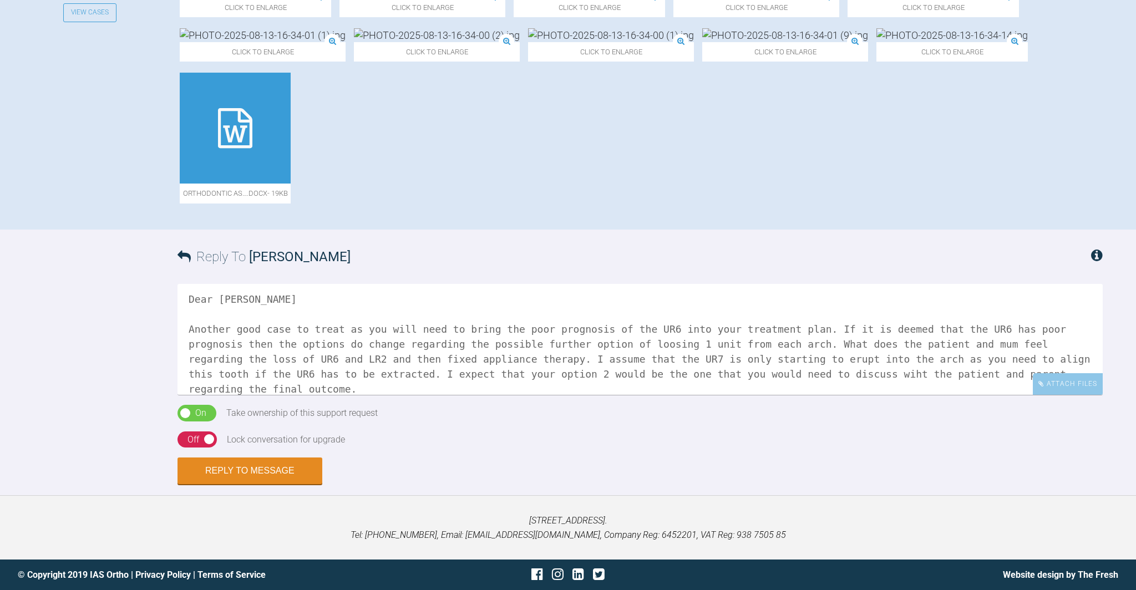
scroll to position [470, 0]
click at [444, 395] on textarea "Dear Alexandra Another good case to treat as you will need to bring the poor pr…" at bounding box center [640, 339] width 925 height 111
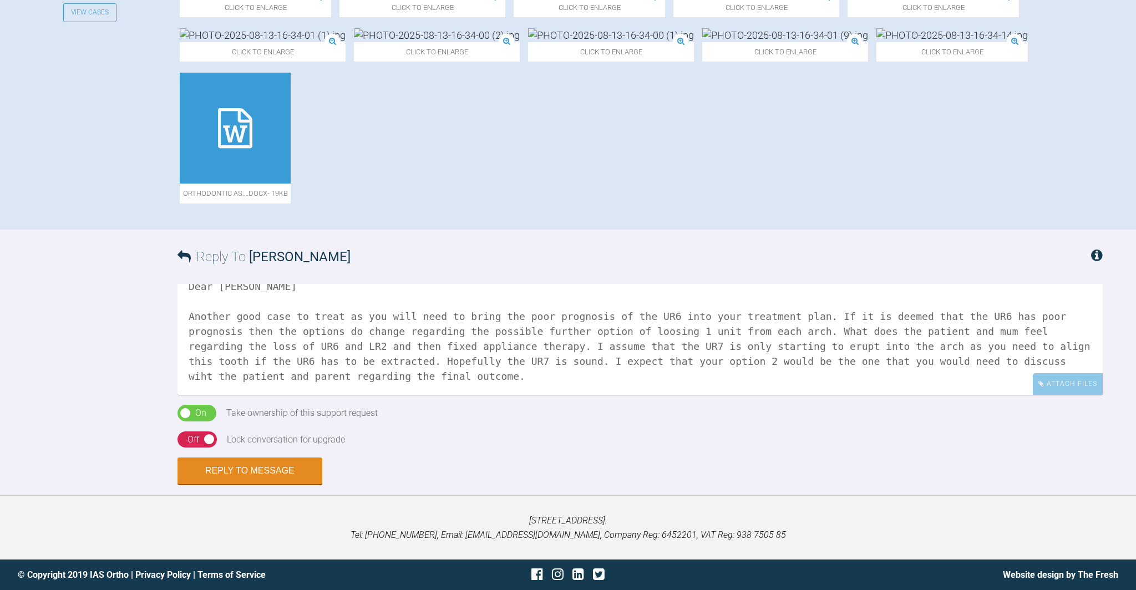
click at [202, 395] on textarea "Dear Alexandra Another good case to treat as you will need to bring the poor pr…" at bounding box center [640, 339] width 925 height 111
click at [534, 395] on textarea "Dear Alexandra Another good case to treat as you will need to bring the poor pr…" at bounding box center [640, 339] width 925 height 111
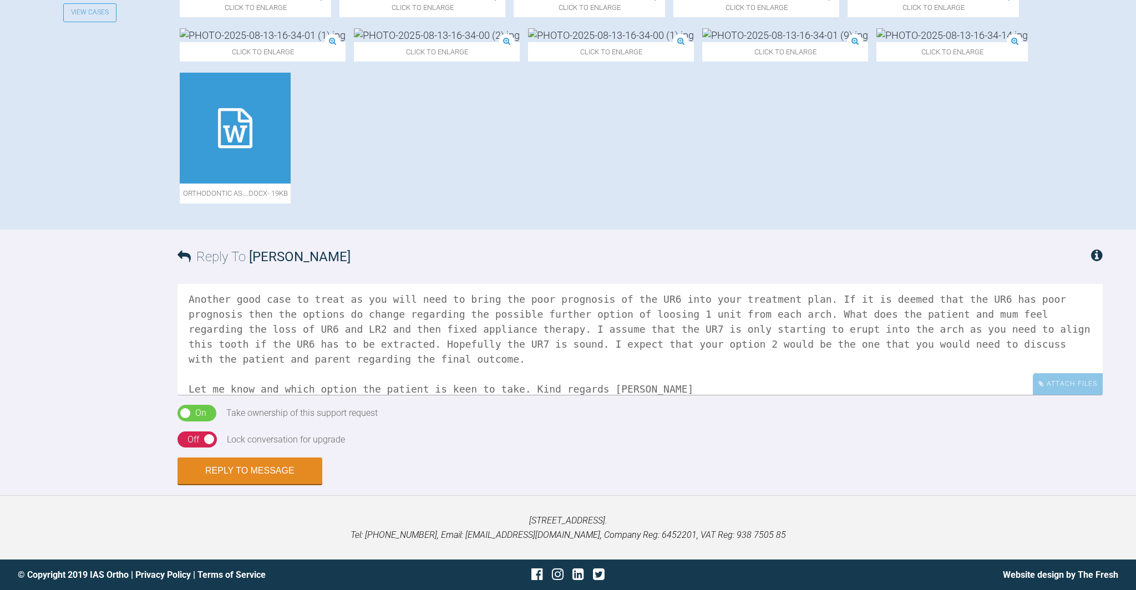
scroll to position [505, 0]
type textarea "Dear Alexandra Another good case to treat as you will need to bring the poor pr…"
click at [272, 485] on button "Reply to Message" at bounding box center [250, 472] width 145 height 27
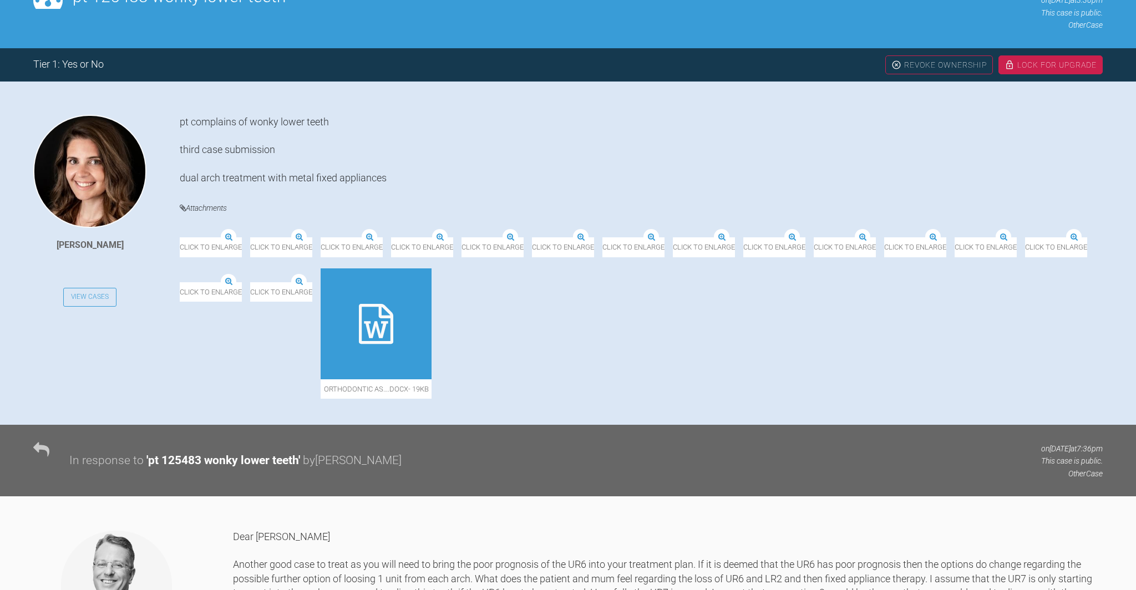
scroll to position [0, 0]
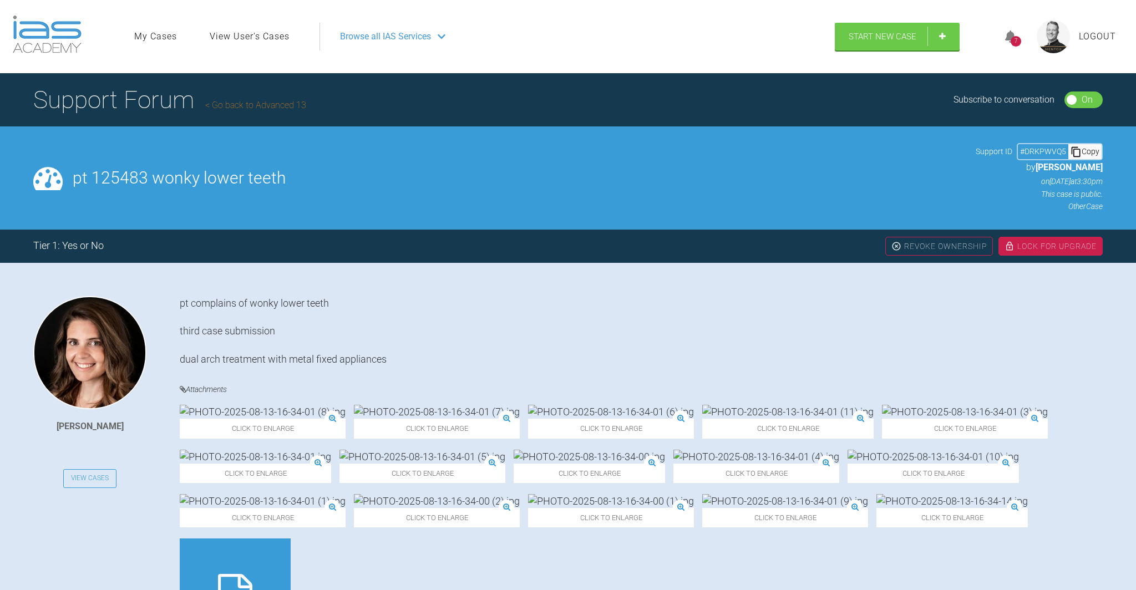
click at [1011, 31] on icon at bounding box center [1010, 37] width 11 height 13
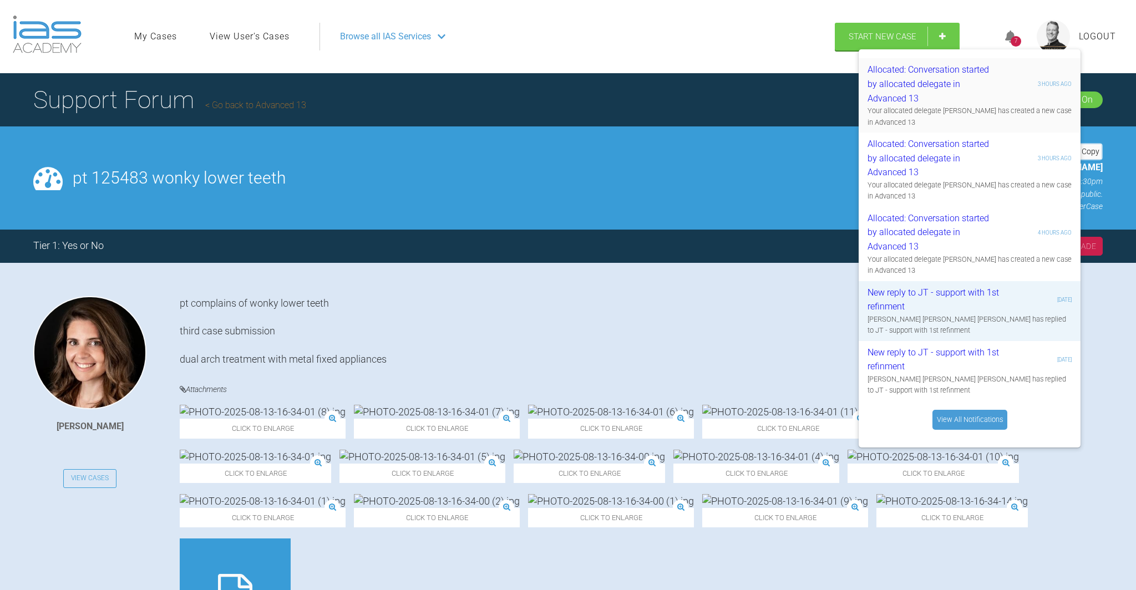
click at [957, 75] on div "Allocated: Conversation started by allocated delegate in Advanced 13" at bounding box center [934, 84] width 133 height 43
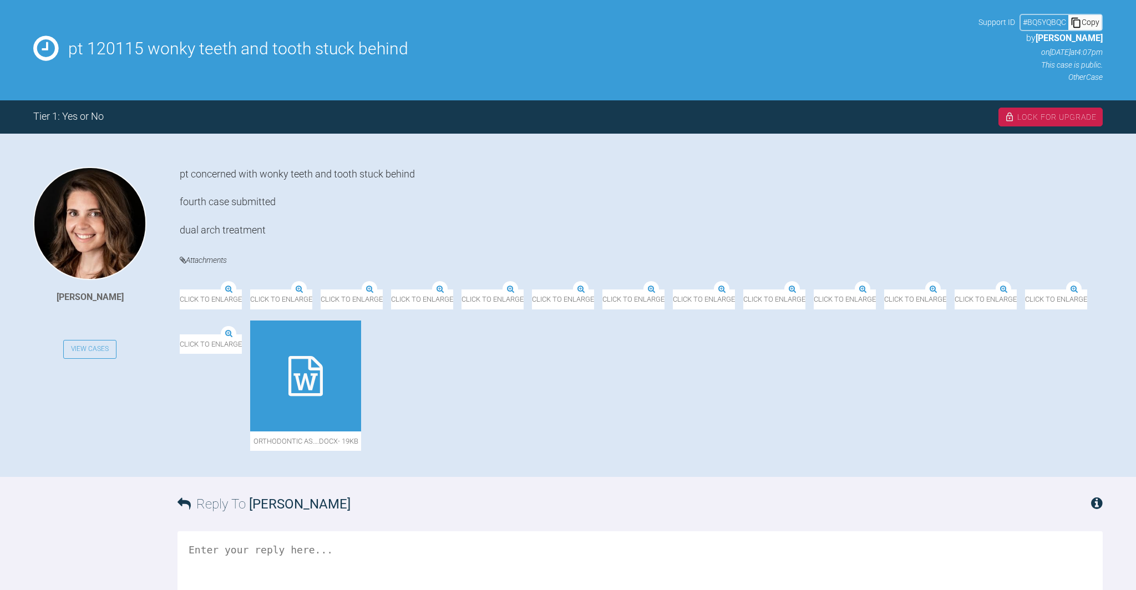
scroll to position [128, 0]
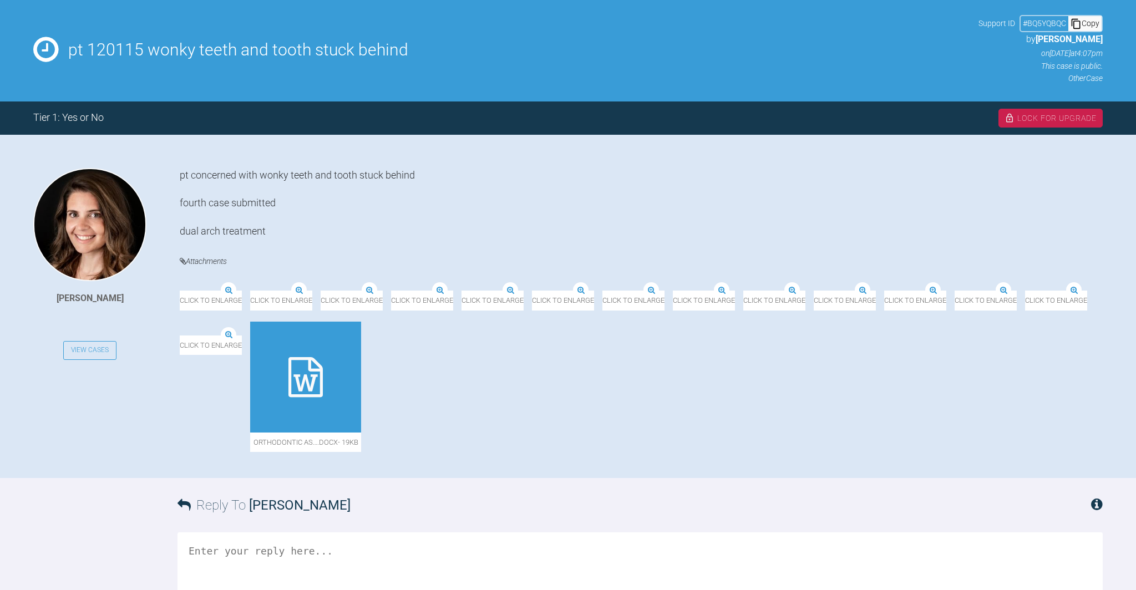
click at [180, 291] on img at bounding box center [180, 291] width 0 height 0
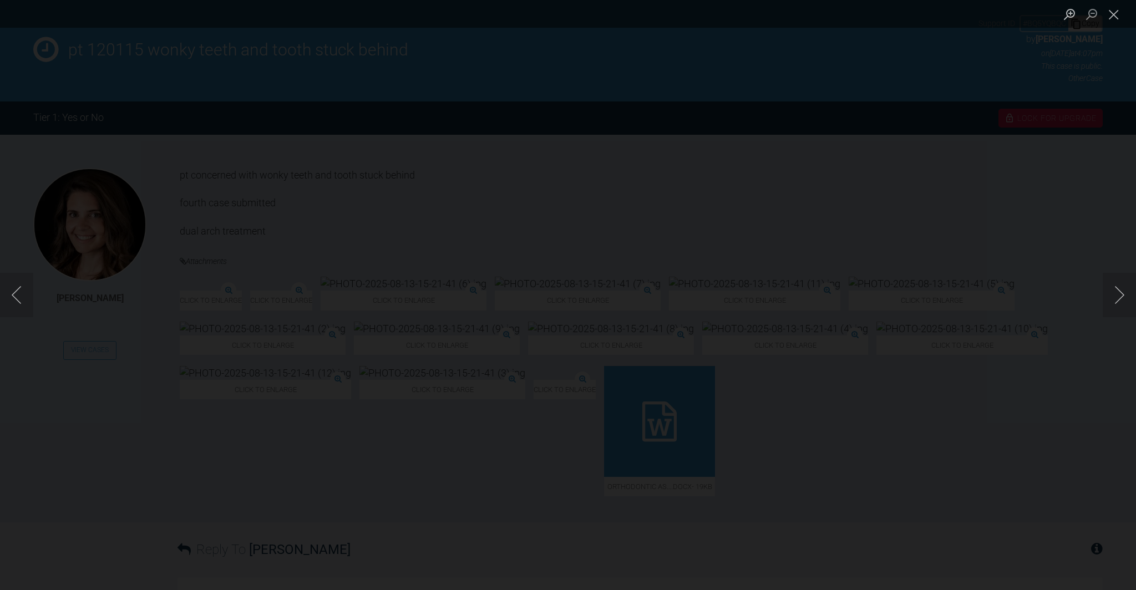
click at [166, 295] on img "Lightbox" at bounding box center [166, 295] width 0 height 0
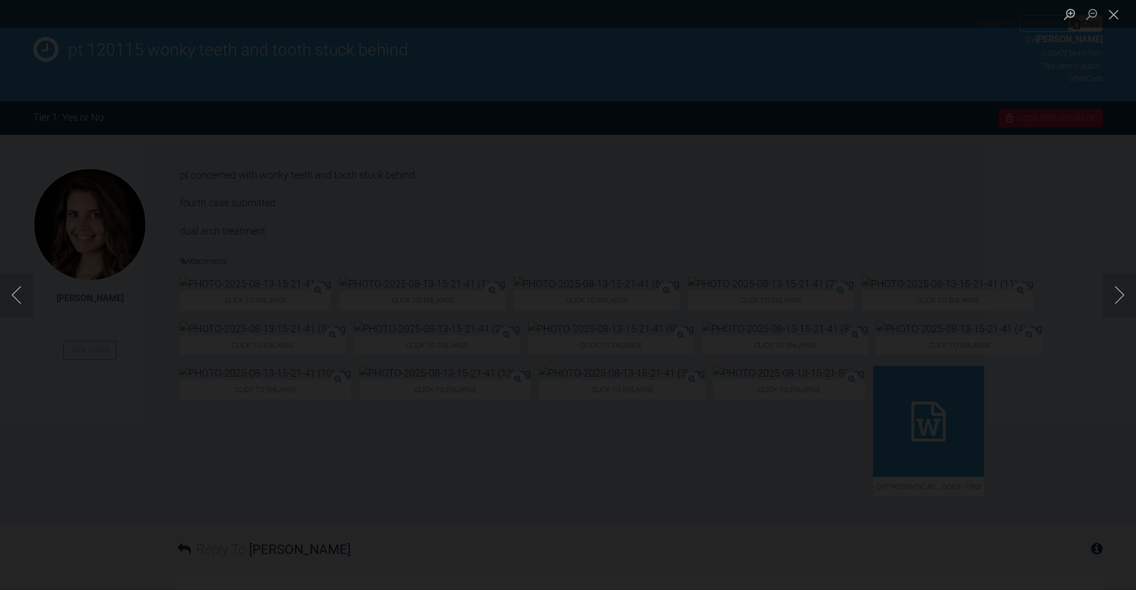
click at [166, 295] on img "Lightbox" at bounding box center [166, 295] width 0 height 0
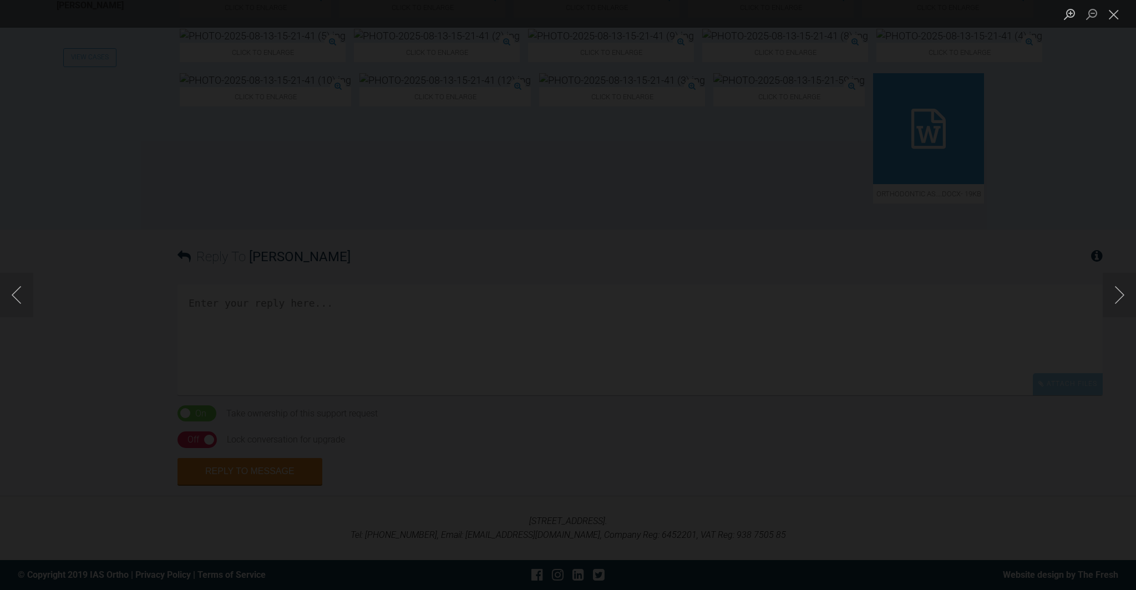
scroll to position [541, 0]
click at [1123, 293] on button "Next image" at bounding box center [1119, 295] width 33 height 44
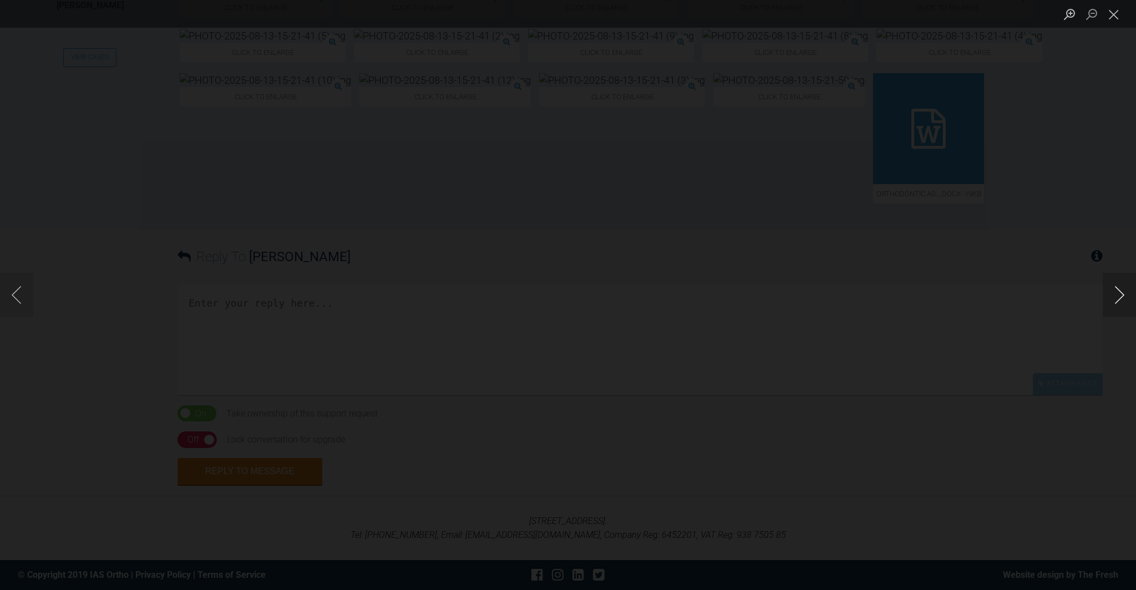
click at [1124, 293] on button "Next image" at bounding box center [1119, 295] width 33 height 44
click at [1123, 293] on button "Next image" at bounding box center [1119, 295] width 33 height 44
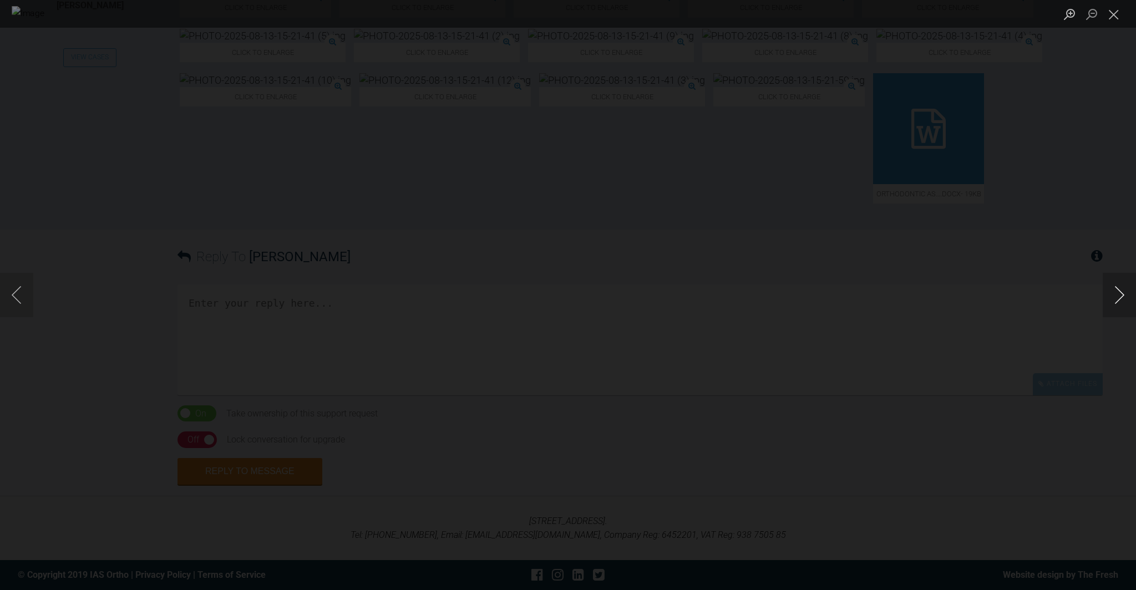
click at [1123, 293] on button "Next image" at bounding box center [1119, 295] width 33 height 44
click at [1121, 293] on button "Next image" at bounding box center [1119, 295] width 33 height 44
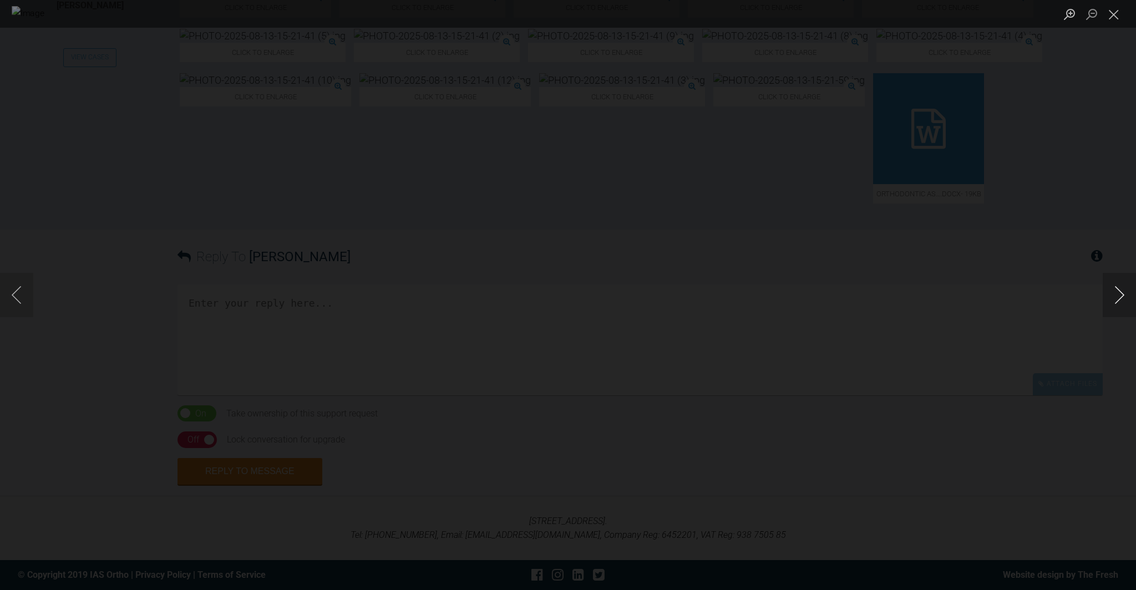
click at [1122, 293] on button "Next image" at bounding box center [1119, 295] width 33 height 44
click at [1123, 293] on button "Next image" at bounding box center [1119, 295] width 33 height 44
drag, startPoint x: 1113, startPoint y: 14, endPoint x: 1107, endPoint y: 19, distance: 7.9
click at [1113, 14] on button "Close lightbox" at bounding box center [1114, 13] width 22 height 19
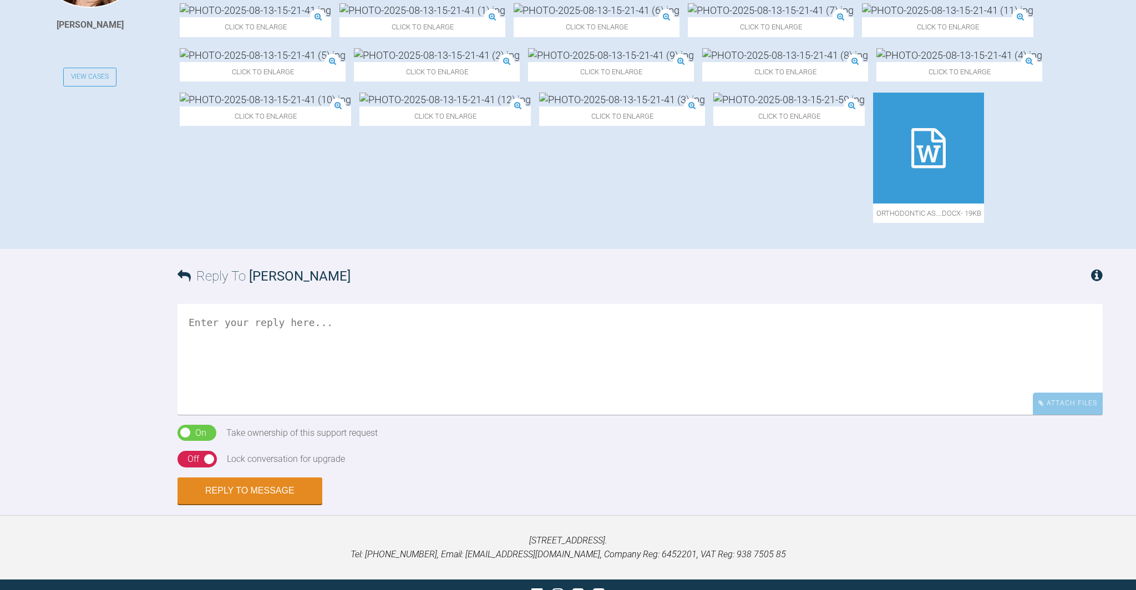
scroll to position [399, 0]
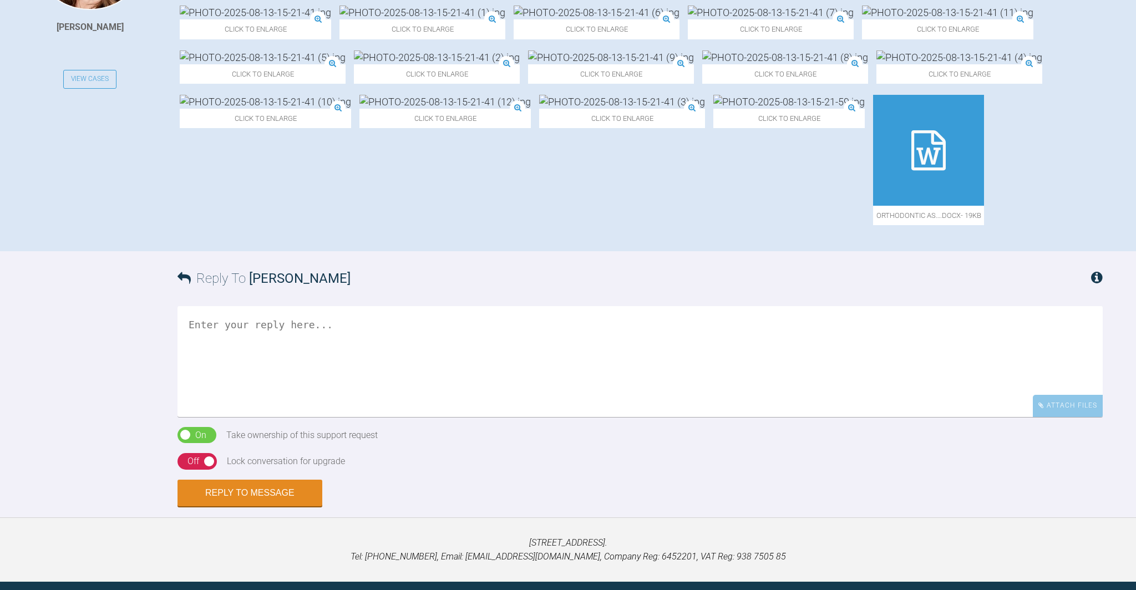
click at [911, 170] on icon at bounding box center [928, 150] width 34 height 40
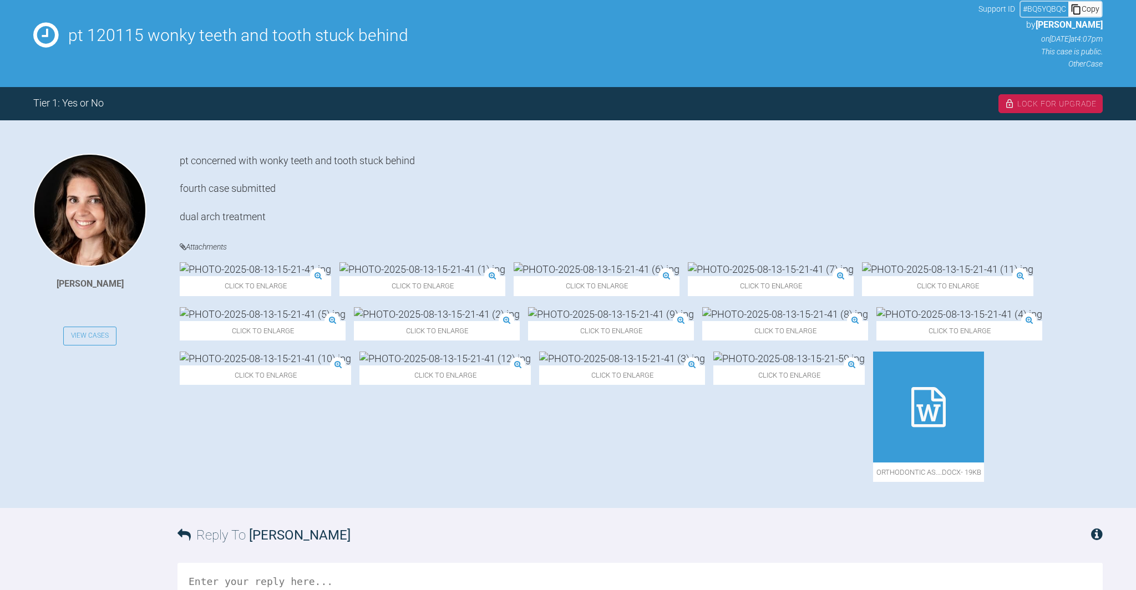
click at [514, 276] on img at bounding box center [597, 269] width 166 height 14
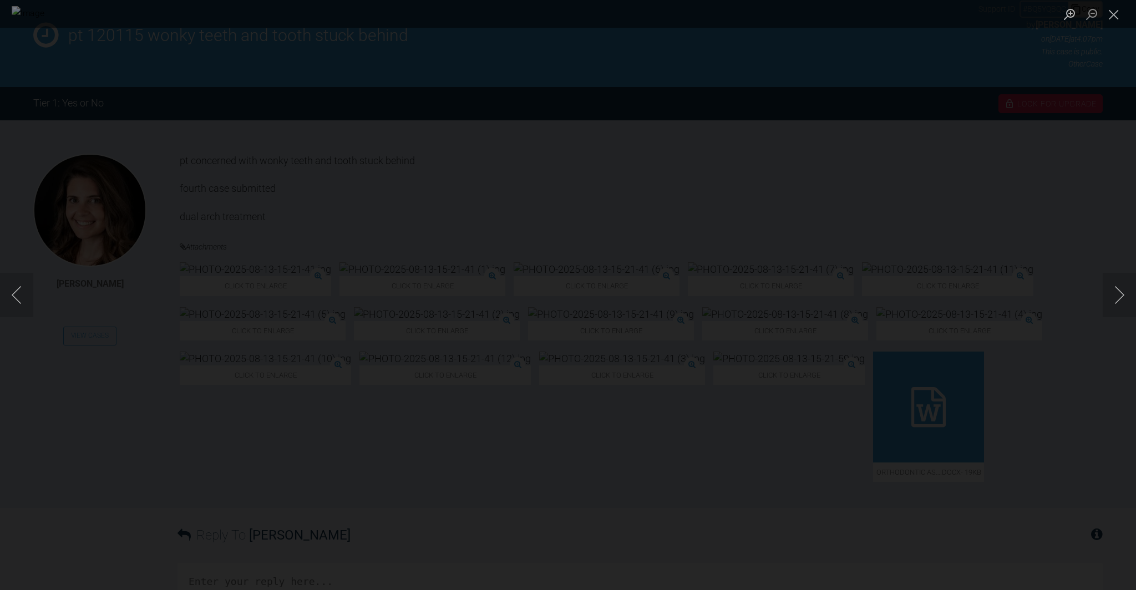
scroll to position [145, 0]
click at [1124, 295] on button "Next image" at bounding box center [1119, 295] width 33 height 44
click at [1124, 293] on button "Next image" at bounding box center [1119, 295] width 33 height 44
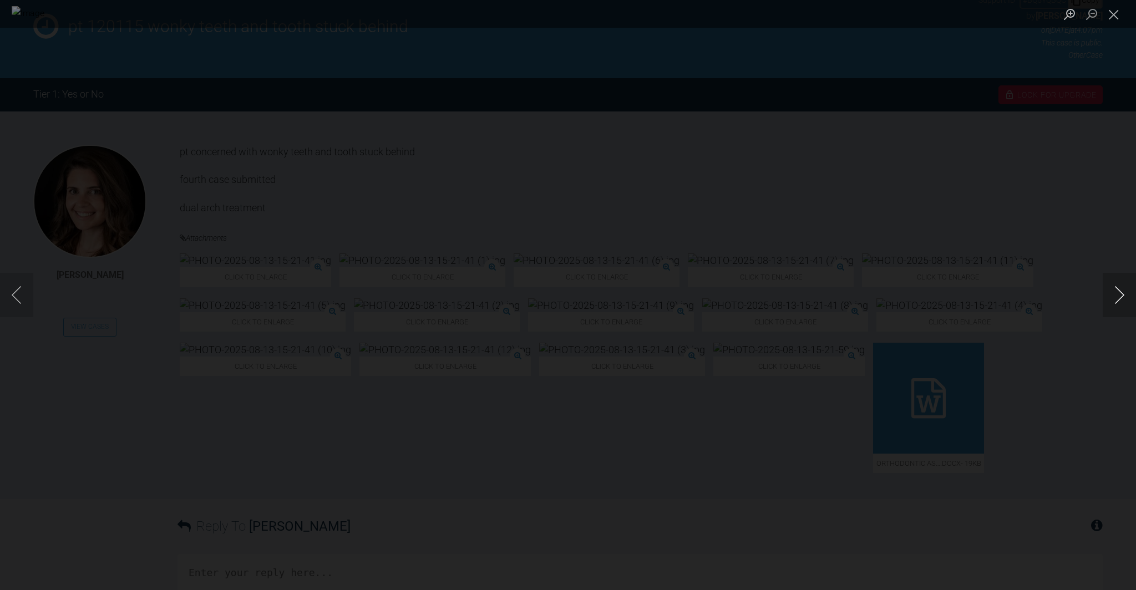
scroll to position [153, 0]
click at [1123, 293] on button "Next image" at bounding box center [1119, 295] width 33 height 44
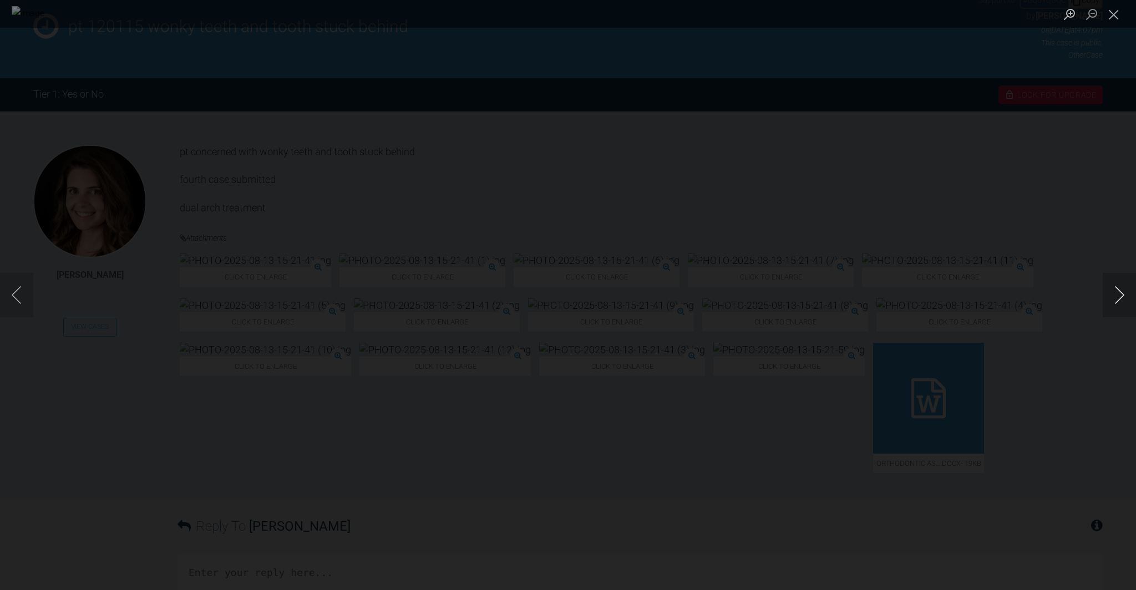
click at [1123, 293] on button "Next image" at bounding box center [1119, 295] width 33 height 44
click at [1115, 17] on button "Close lightbox" at bounding box center [1114, 13] width 22 height 19
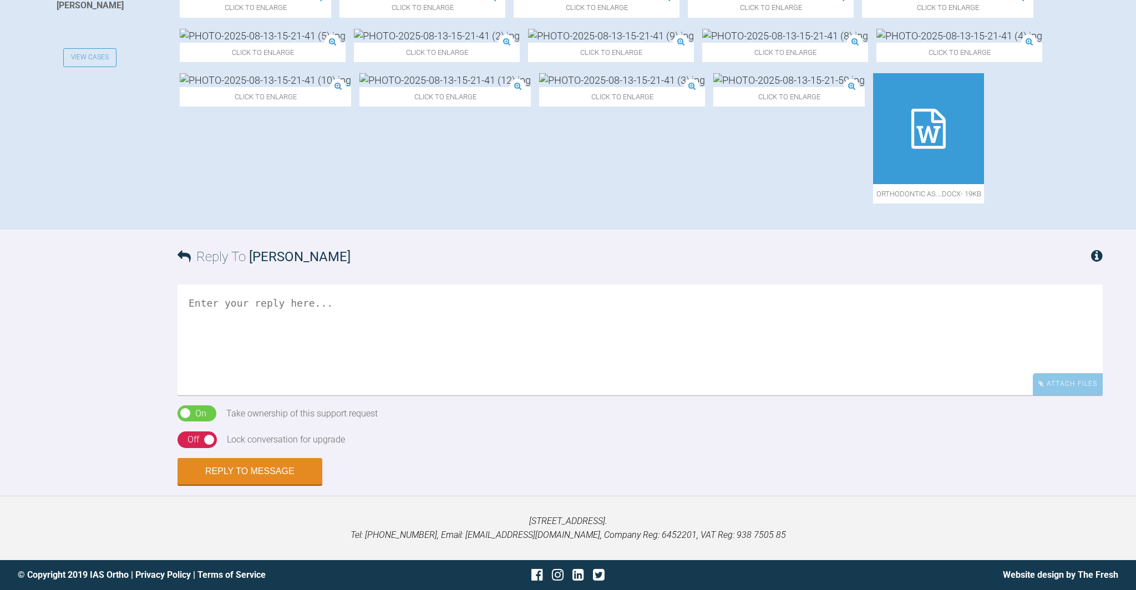
scroll to position [541, 0]
click at [911, 135] on icon at bounding box center [928, 129] width 34 height 40
click at [213, 302] on textarea at bounding box center [640, 340] width 925 height 111
click at [206, 330] on textarea "Dear Alexandra Thak you for your" at bounding box center [640, 340] width 925 height 111
click at [316, 328] on textarea "Dear Alexandra Thank you for your" at bounding box center [640, 340] width 925 height 111
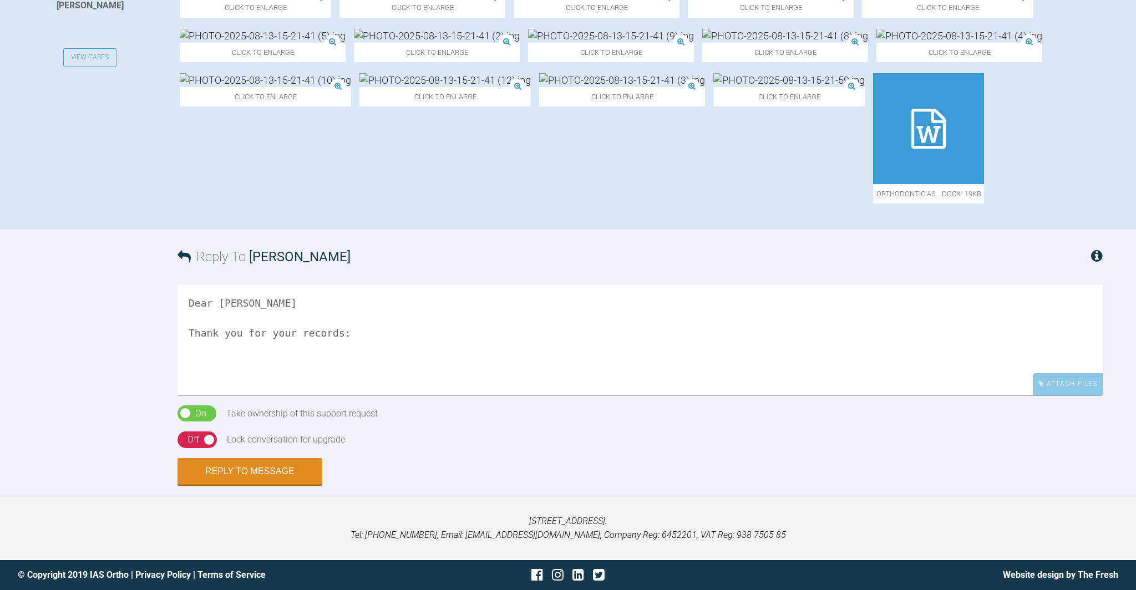
drag, startPoint x: 275, startPoint y: 331, endPoint x: 295, endPoint y: 330, distance: 20.0
click at [295, 330] on textarea "Dear Alexandra Thank you for your records:" at bounding box center [640, 340] width 925 height 111
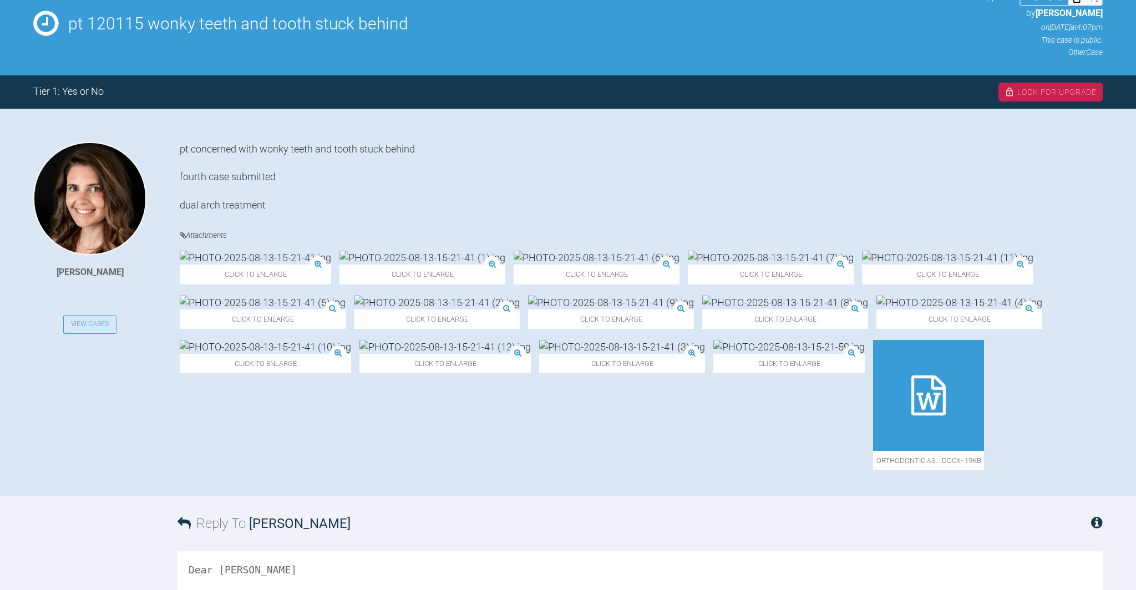
scroll to position [158, 0]
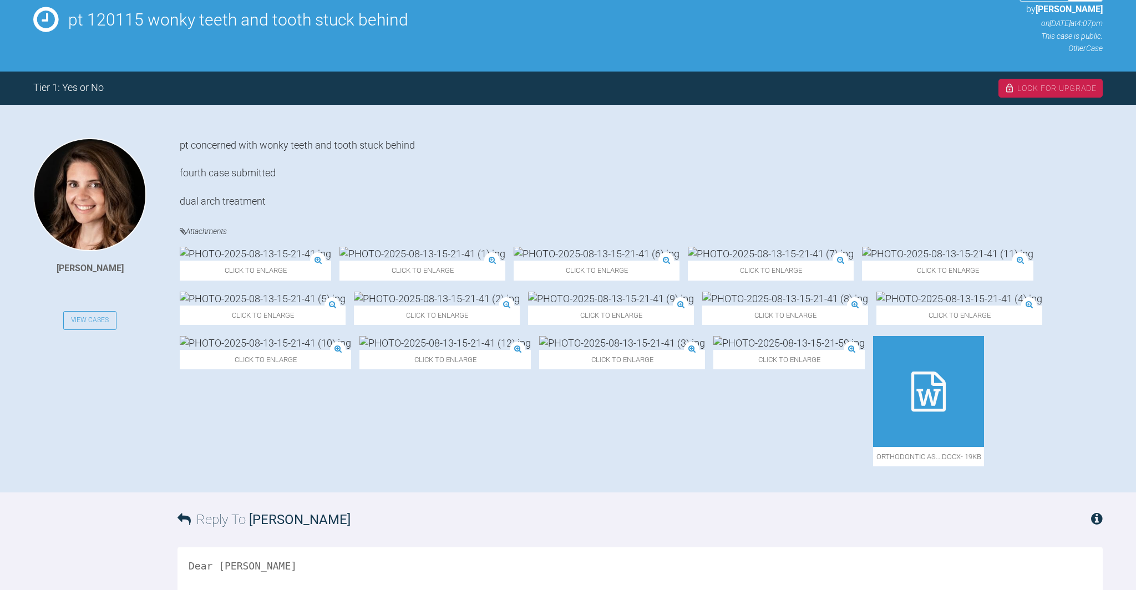
click at [911, 412] on icon at bounding box center [928, 392] width 34 height 40
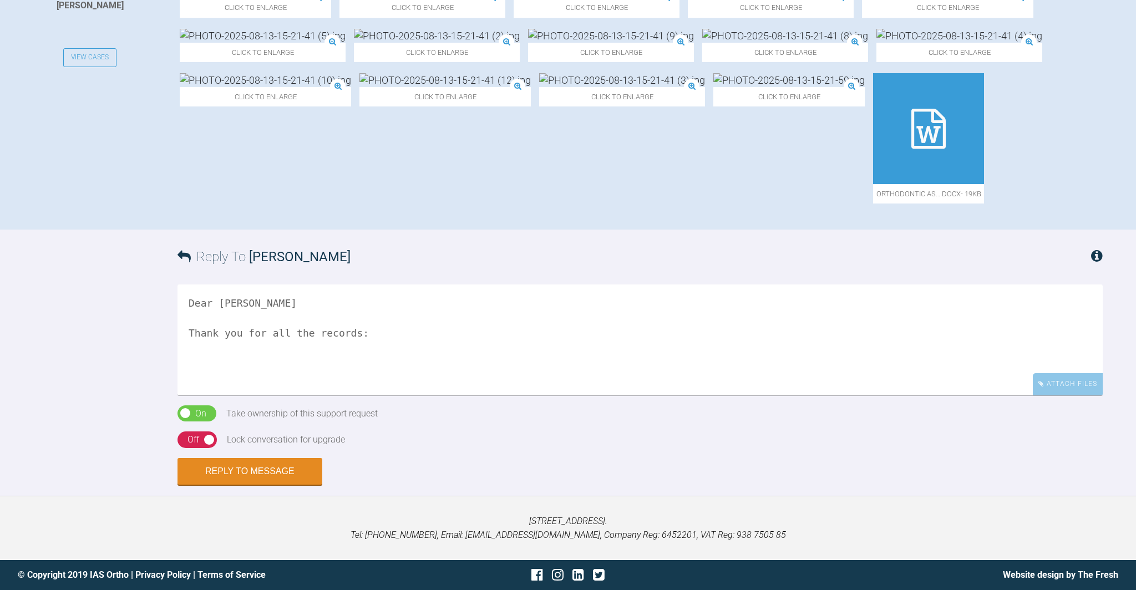
scroll to position [449, 0]
click at [378, 396] on textarea "Dear Alexandra Thank you for all the records:" at bounding box center [640, 340] width 925 height 111
drag, startPoint x: 732, startPoint y: 424, endPoint x: 744, endPoint y: 424, distance: 12.2
click at [745, 396] on textarea "Dear Alexandra Thank you for all the records: do check the amount of crowding i…" at bounding box center [640, 340] width 925 height 111
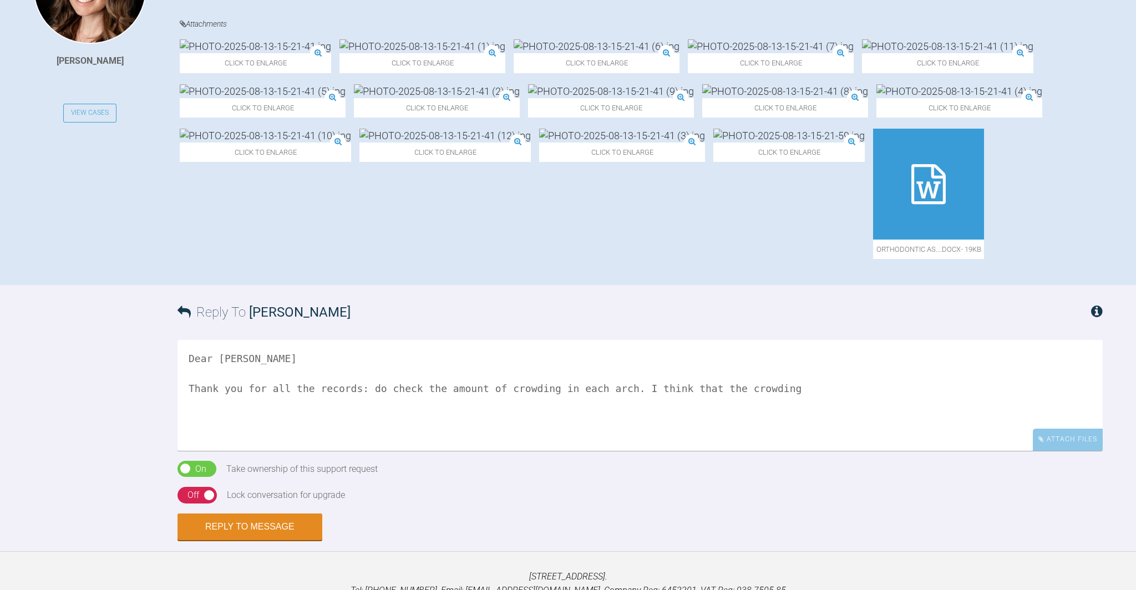
scroll to position [363, 0]
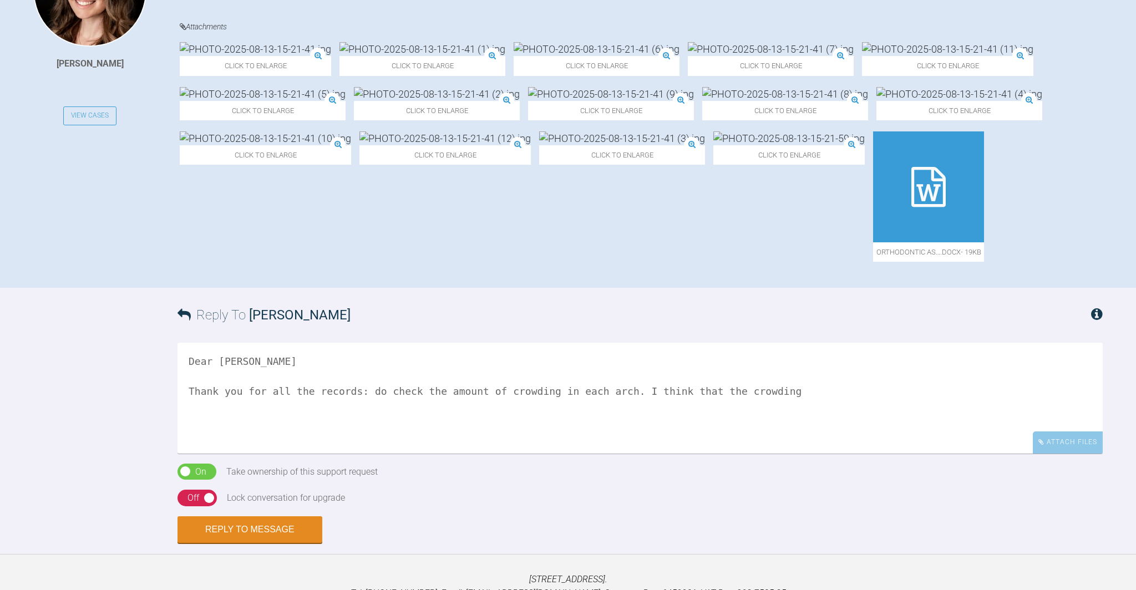
drag, startPoint x: 757, startPoint y: 506, endPoint x: 800, endPoint y: 508, distance: 43.9
click at [800, 454] on textarea "Dear Alexandra Thank you for all the records: do check the amount of crowding i…" at bounding box center [640, 398] width 925 height 111
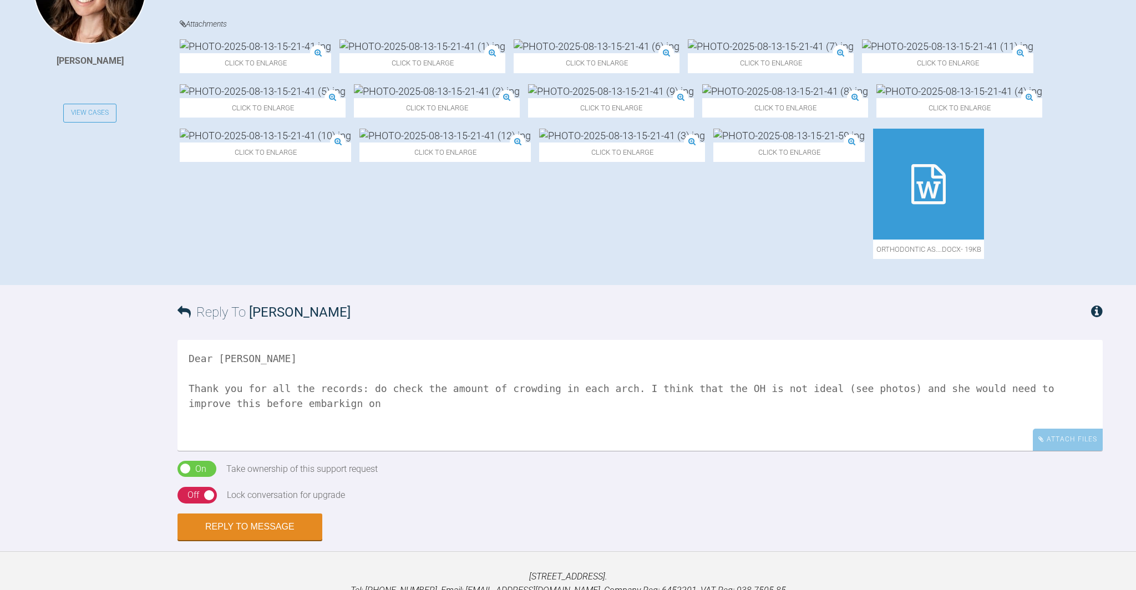
drag, startPoint x: 361, startPoint y: 523, endPoint x: 371, endPoint y: 527, distance: 10.2
click at [362, 451] on textarea "Dear Alexandra Thank you for all the records: do check the amount of crowding i…" at bounding box center [640, 395] width 925 height 111
click at [385, 451] on textarea "Dear Alexandra Thank you for all the records: do check the amount of crowding i…" at bounding box center [640, 395] width 925 height 111
drag, startPoint x: 374, startPoint y: 506, endPoint x: 381, endPoint y: 516, distance: 11.7
click at [374, 451] on textarea "Dear Alexandra Thank you for all the records: do check the amount of crowding i…" at bounding box center [640, 395] width 925 height 111
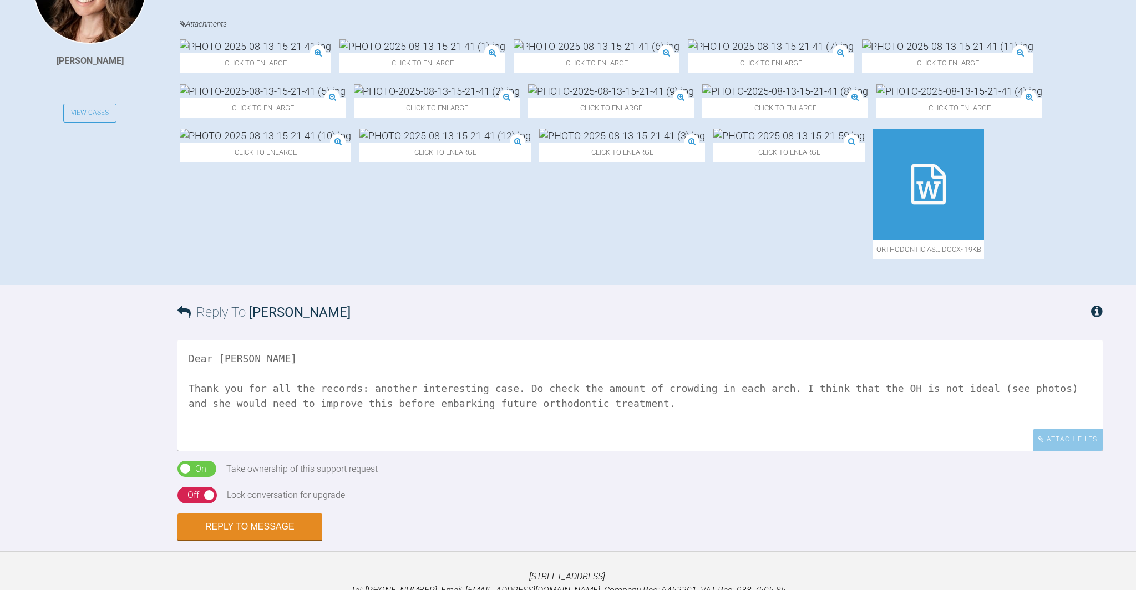
click at [502, 451] on textarea "Dear Alexandra Thank you for all the records: another interesting case. Do chec…" at bounding box center [640, 395] width 925 height 111
click at [711, 451] on textarea "Dear Alexandra Thank you for all the records: another interesting case. Do chec…" at bounding box center [640, 395] width 925 height 111
click at [291, 451] on textarea "Dear Alexandra Thank you for all the records: another interesting case. Do chec…" at bounding box center [640, 395] width 925 height 111
click at [484, 451] on textarea "Dear Alexandra Thank you for all the records: another interesting case. Do chec…" at bounding box center [640, 395] width 925 height 111
click at [596, 451] on textarea "Dear Alexandra Thank you for all the records: another interesting case. Do chec…" at bounding box center [640, 395] width 925 height 111
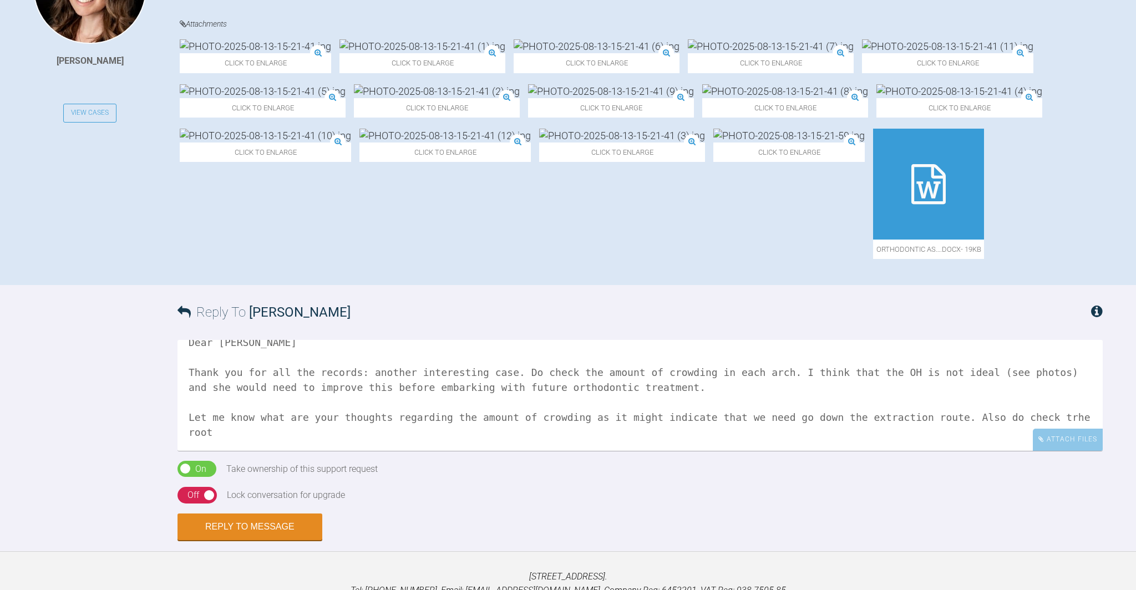
scroll to position [15, 0]
click at [1078, 451] on textarea "Dear Alexandra Thank you for all the records: another interesting case. Do chec…" at bounding box center [640, 395] width 925 height 111
drag, startPoint x: 219, startPoint y: 552, endPoint x: 228, endPoint y: 552, distance: 9.4
click at [221, 451] on textarea "Dear Alexandra Thank you for all the records: another interesting case. Do chec…" at bounding box center [640, 395] width 925 height 111
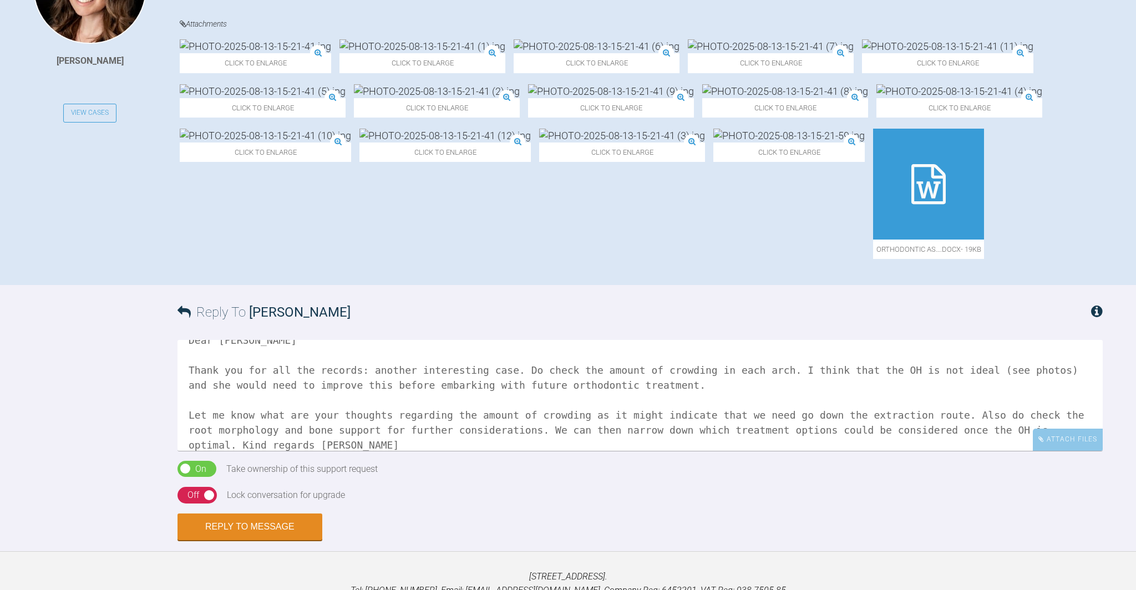
scroll to position [31, 0]
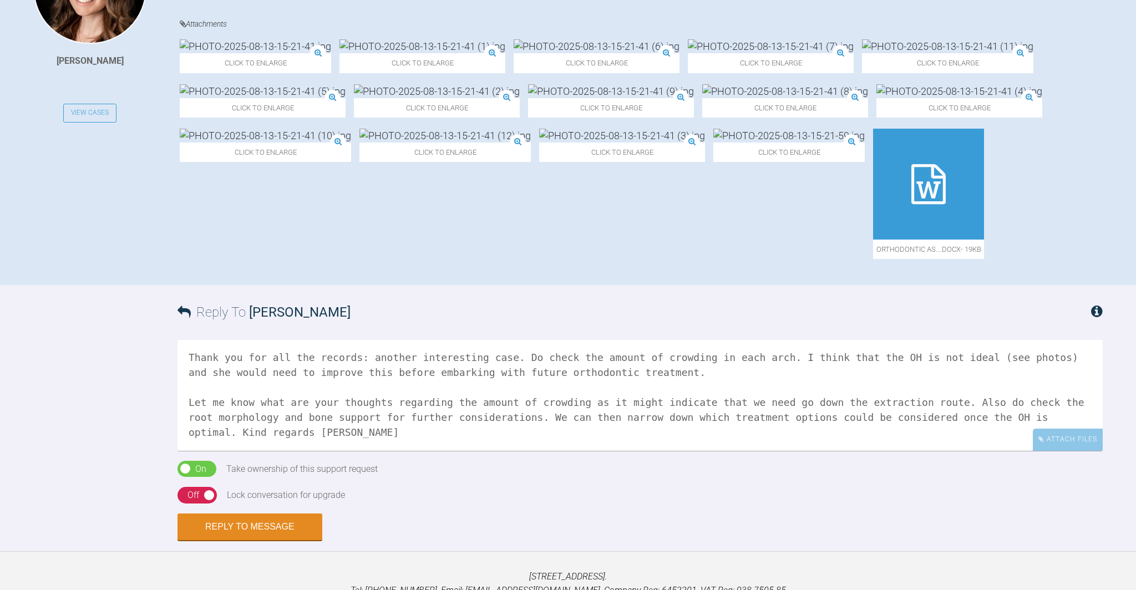
click at [775, 451] on textarea "Dear Alexandra Thank you for all the records: another interesting case. Do chec…" at bounding box center [640, 395] width 925 height 111
click at [774, 451] on textarea "Dear Alexandra Thank you for all the records: another interesting case. Do chec…" at bounding box center [640, 395] width 925 height 111
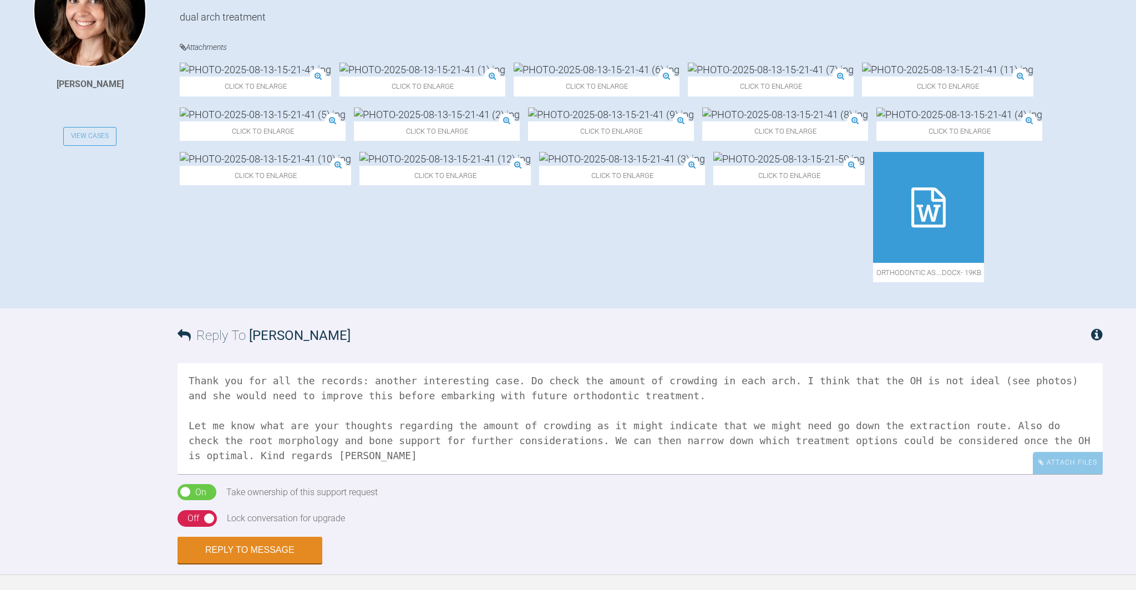
scroll to position [343, 0]
click at [795, 474] on textarea "Dear Alexandra Thank you for all the records: another interesting case. Do chec…" at bounding box center [640, 418] width 925 height 111
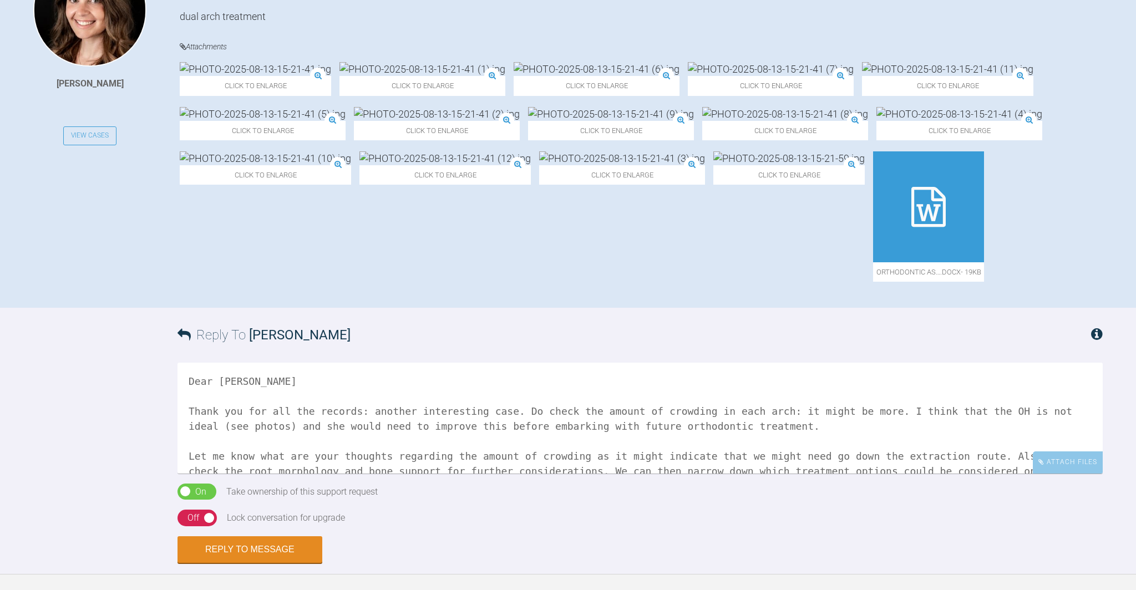
type textarea "Dear Alexandra Thank you for all the records: another interesting case. Do chec…"
click at [520, 107] on img at bounding box center [437, 114] width 166 height 14
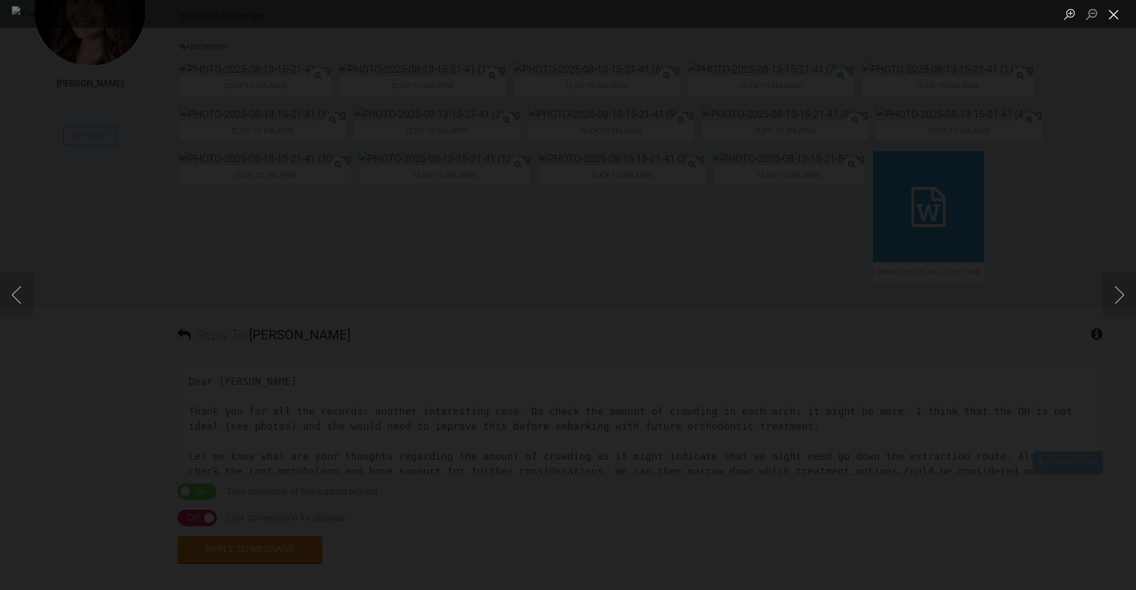
click at [1113, 16] on button "Close lightbox" at bounding box center [1114, 13] width 22 height 19
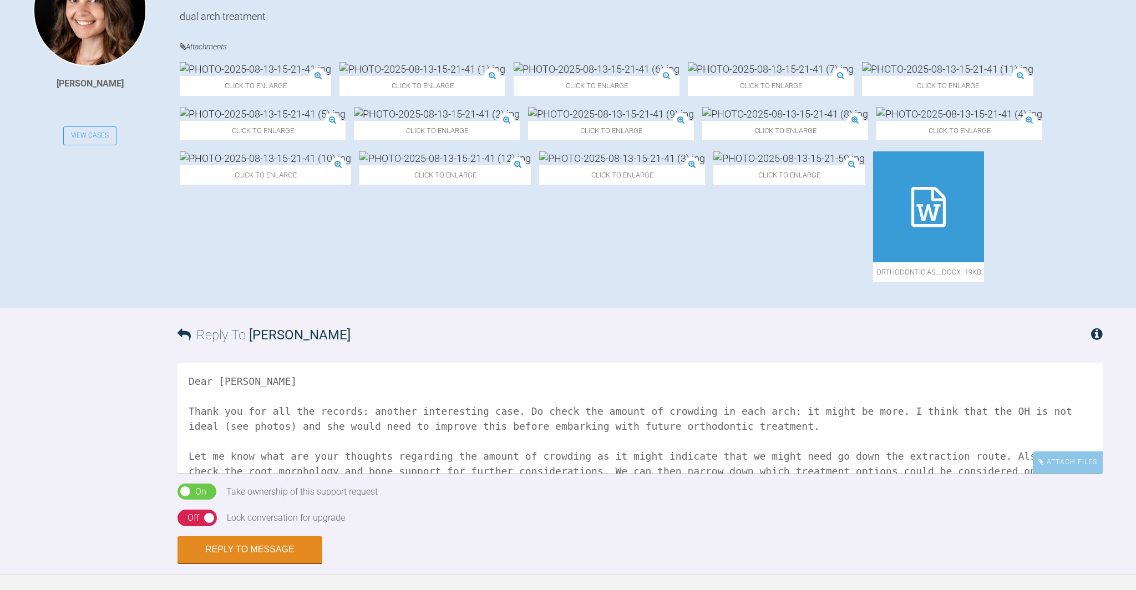
click at [911, 227] on icon at bounding box center [928, 207] width 34 height 40
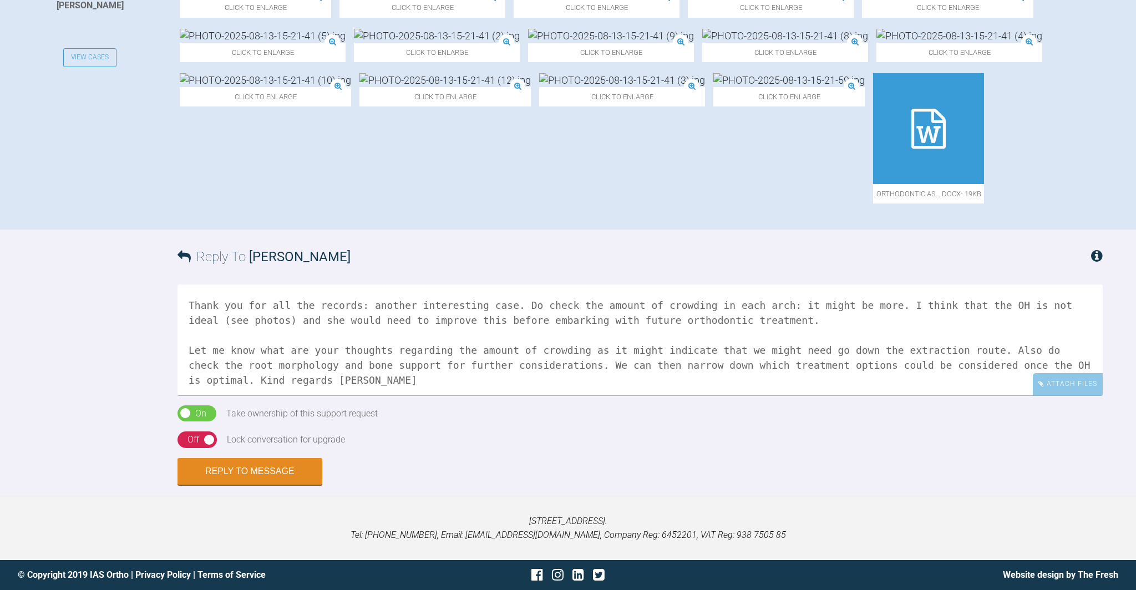
scroll to position [31, 0]
click at [263, 474] on button "Reply to Message" at bounding box center [250, 472] width 145 height 27
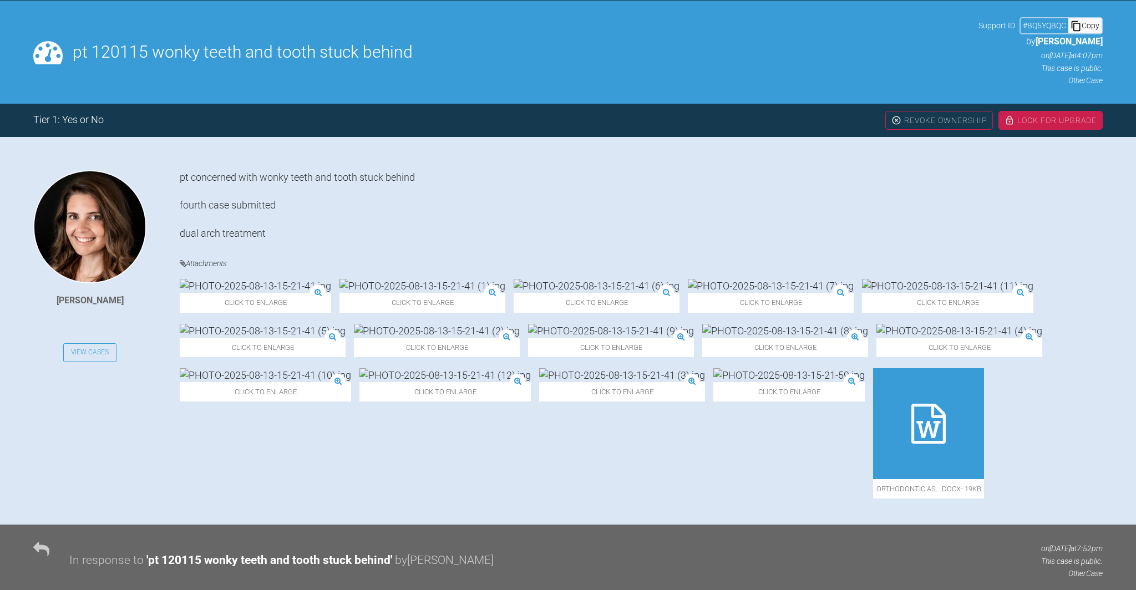
scroll to position [0, 0]
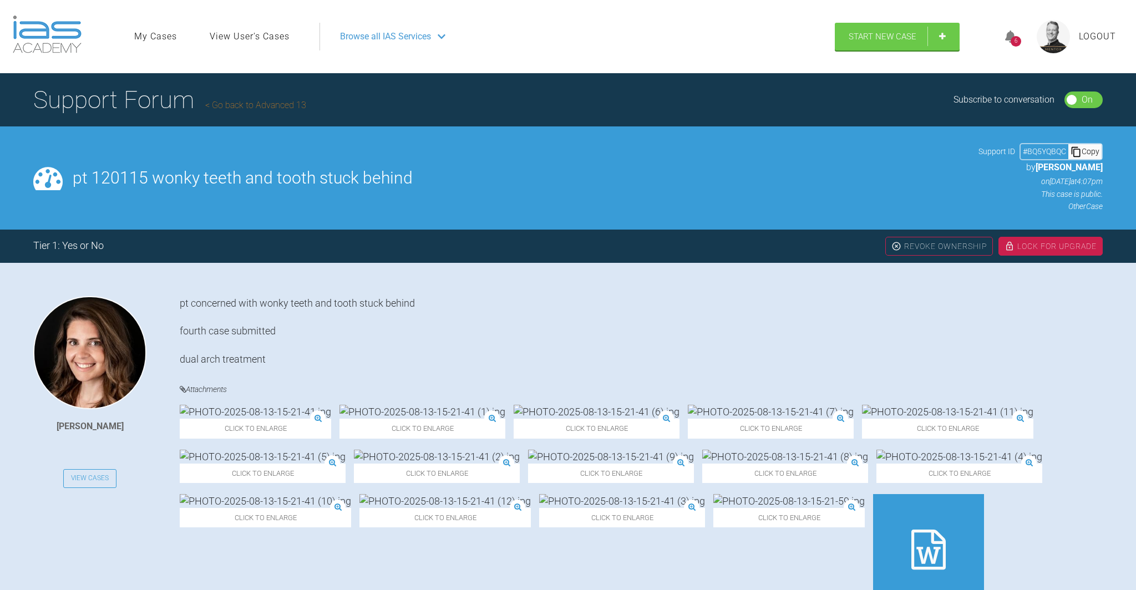
click at [1014, 37] on div "6" at bounding box center [1016, 41] width 11 height 11
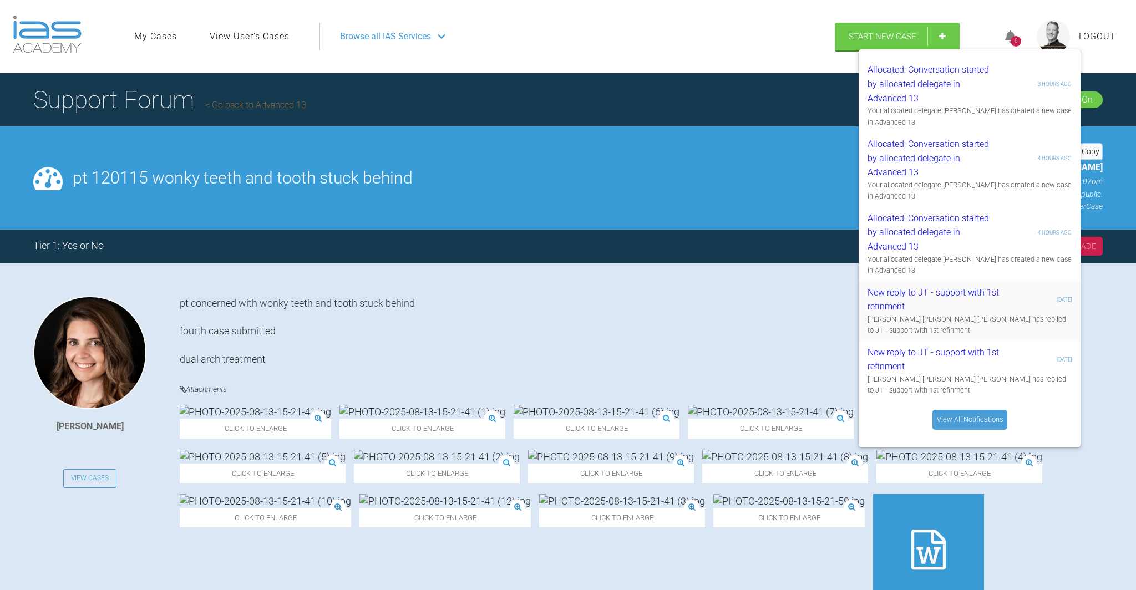
click at [951, 306] on div "New reply to JT - support with 1st refinment" at bounding box center [934, 300] width 133 height 28
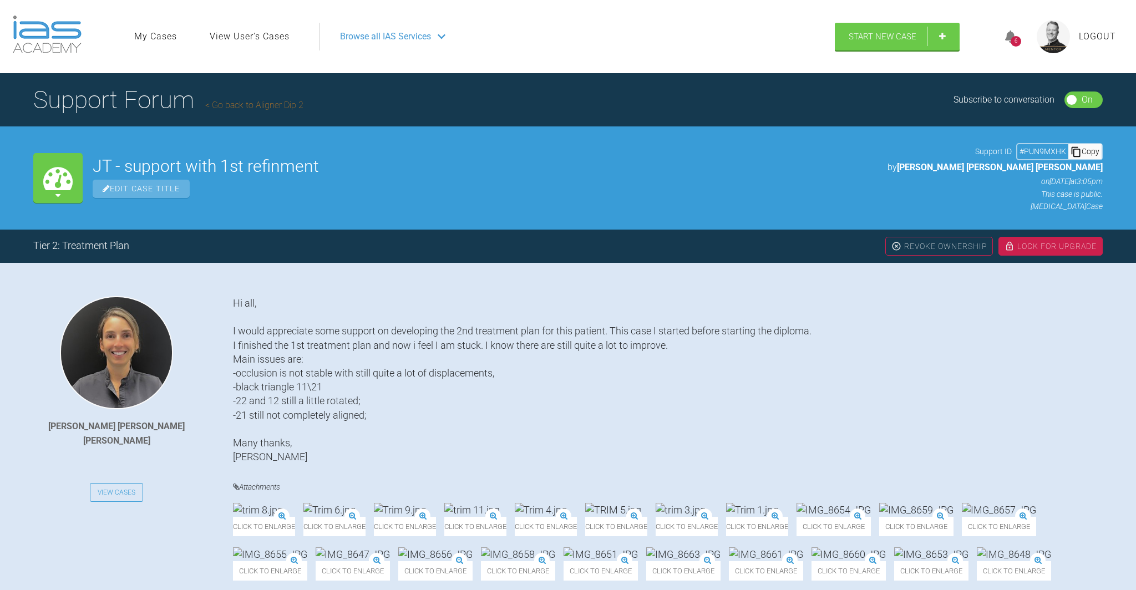
click at [1012, 37] on icon at bounding box center [1010, 37] width 11 height 13
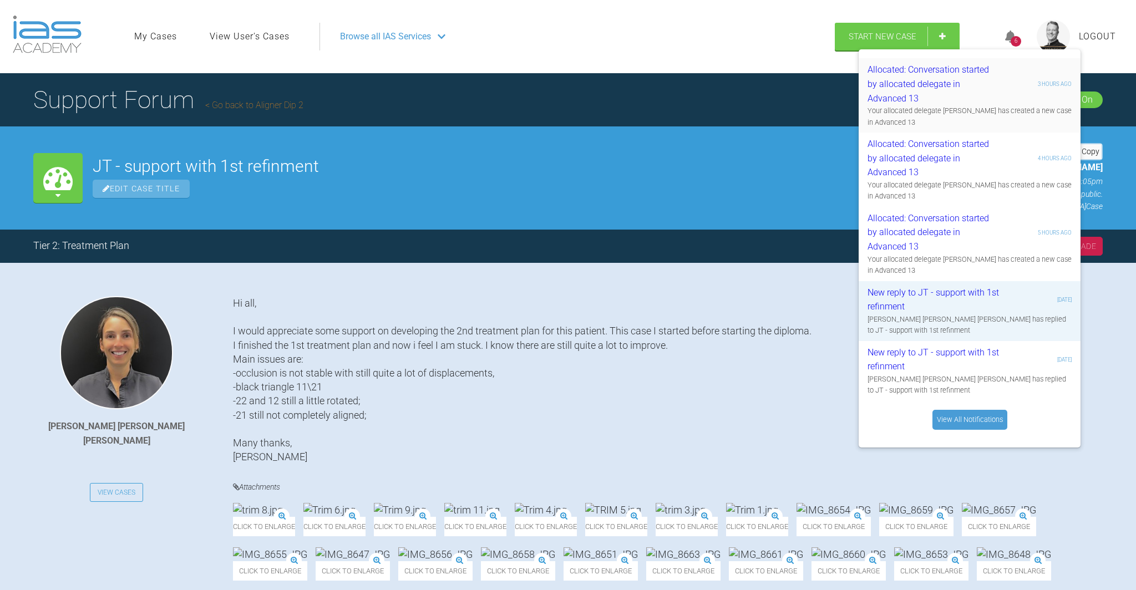
click at [972, 83] on div "Allocated: Conversation started by allocated delegate in Advanced 13" at bounding box center [934, 84] width 133 height 43
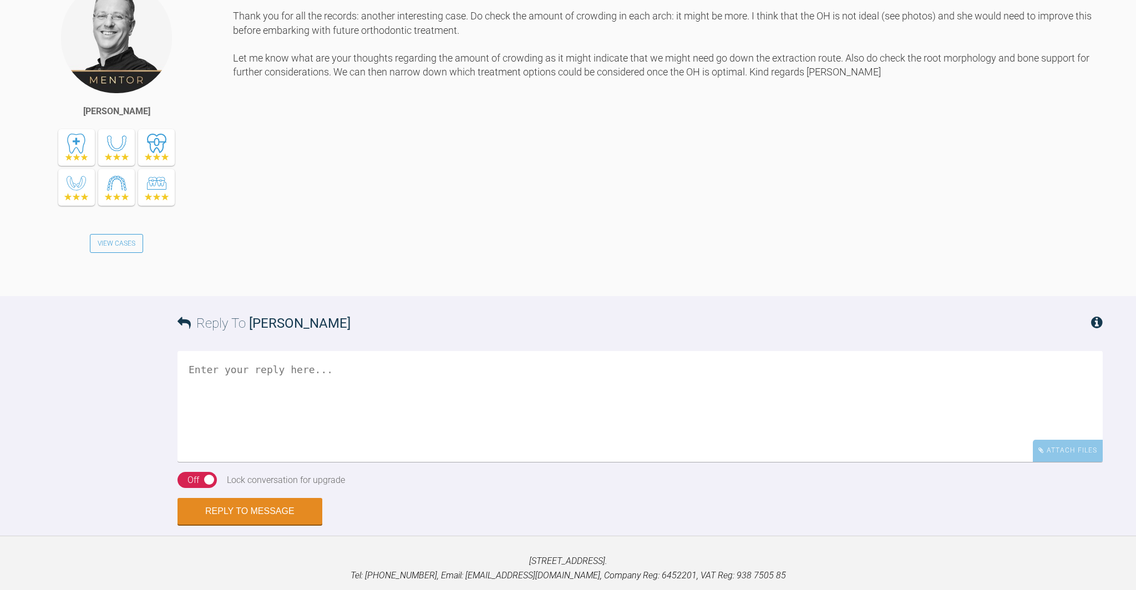
scroll to position [935, 0]
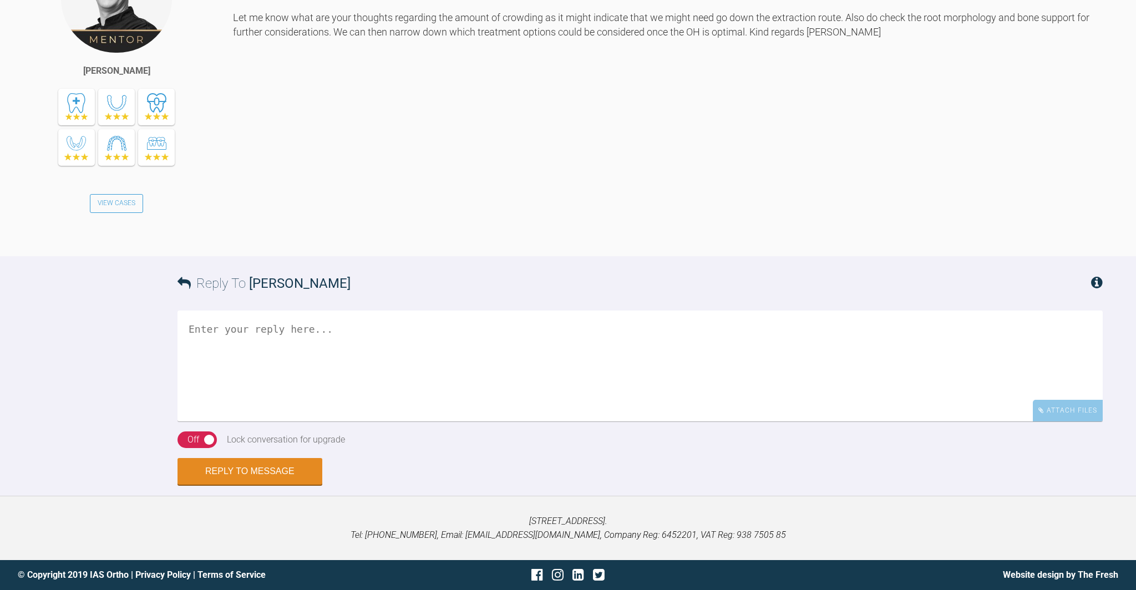
click at [205, 439] on div "On Off" at bounding box center [197, 440] width 39 height 17
click at [201, 435] on div "On" at bounding box center [200, 440] width 11 height 14
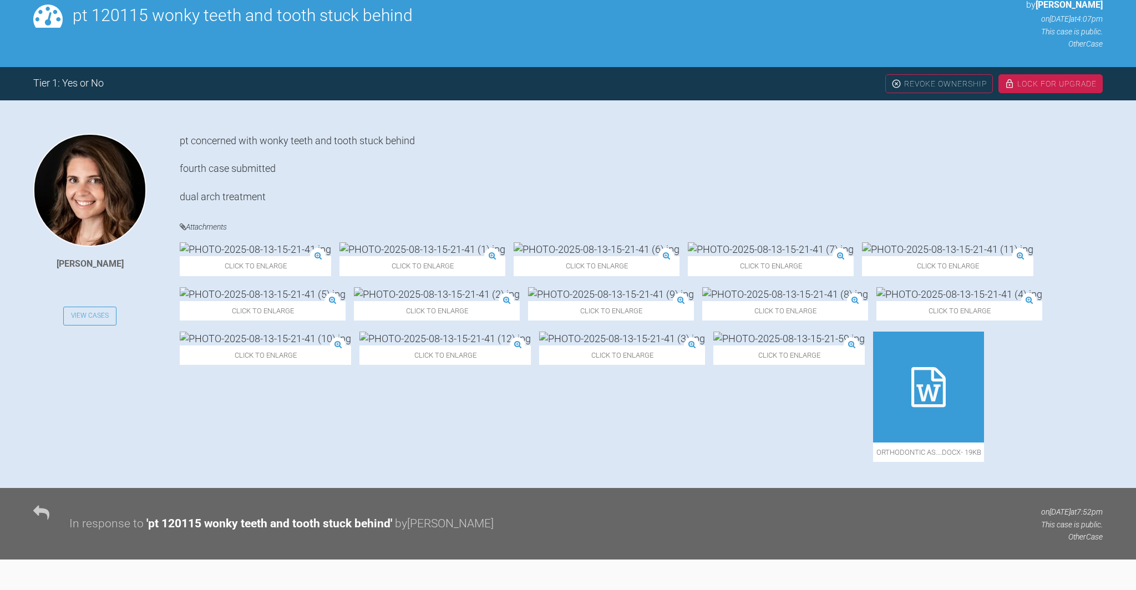
scroll to position [0, 0]
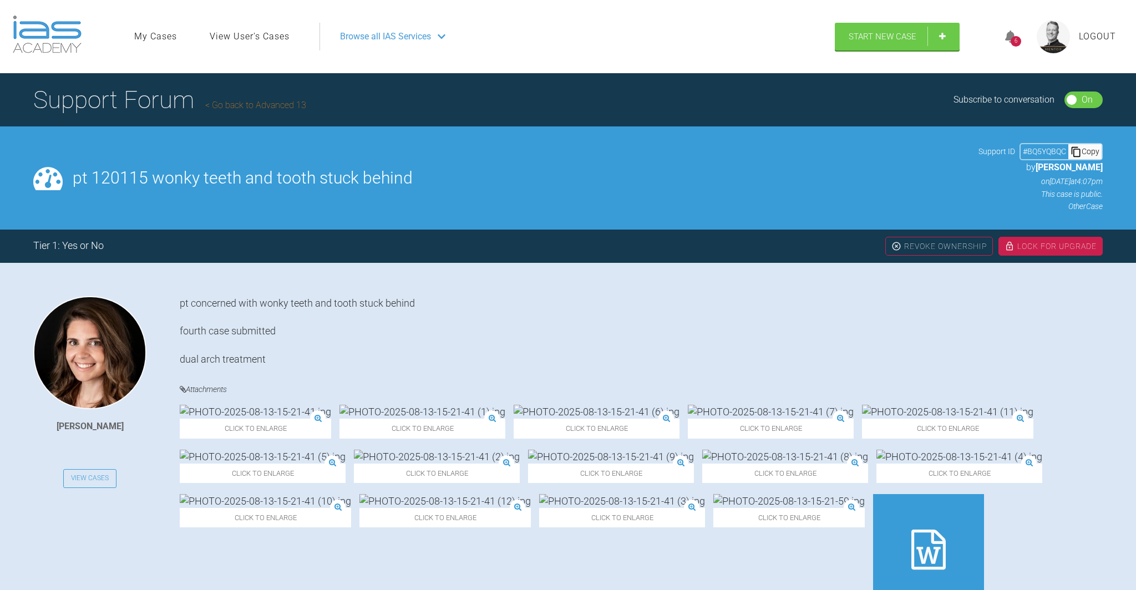
click at [1012, 38] on div "6" at bounding box center [1016, 41] width 11 height 11
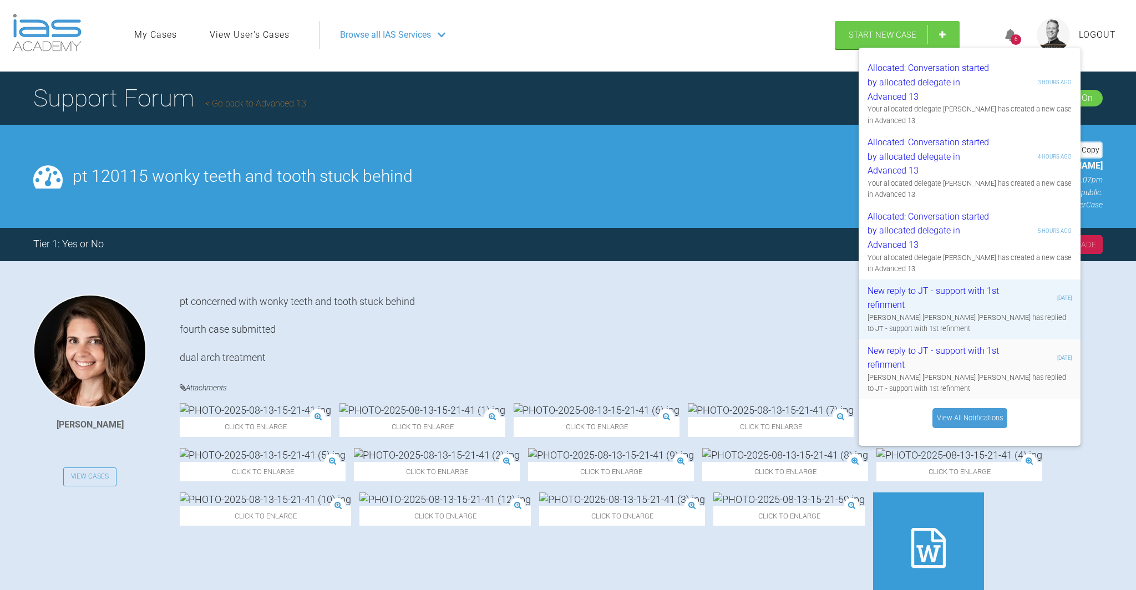
click at [937, 353] on div "New reply to JT - support with 1st refinment" at bounding box center [934, 358] width 133 height 28
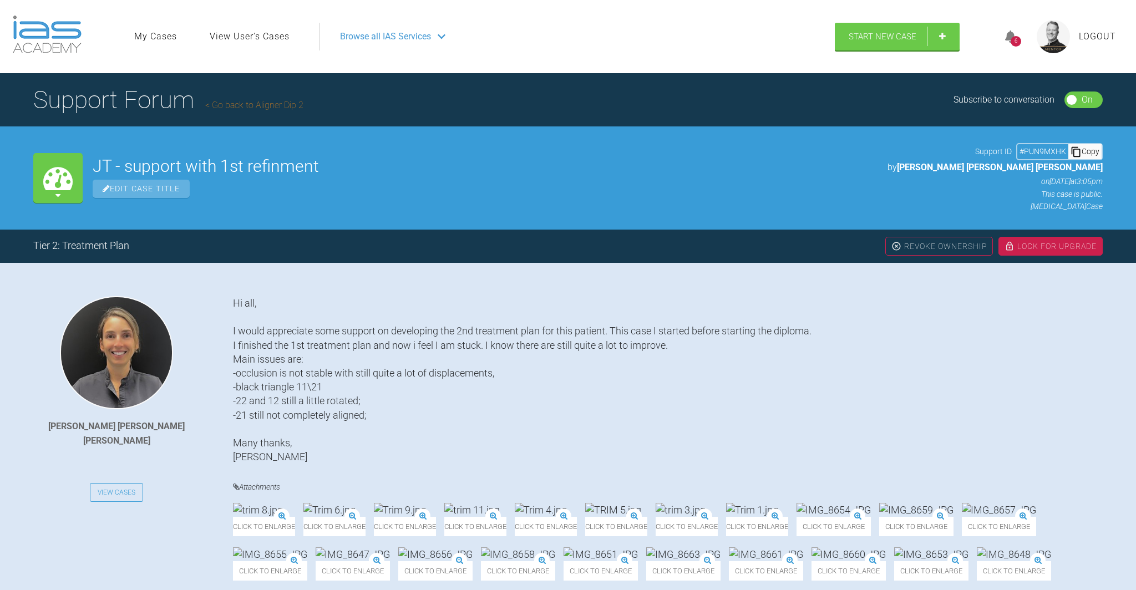
click at [1093, 35] on span "Logout" at bounding box center [1097, 36] width 37 height 14
